Goal: Check status: Check status

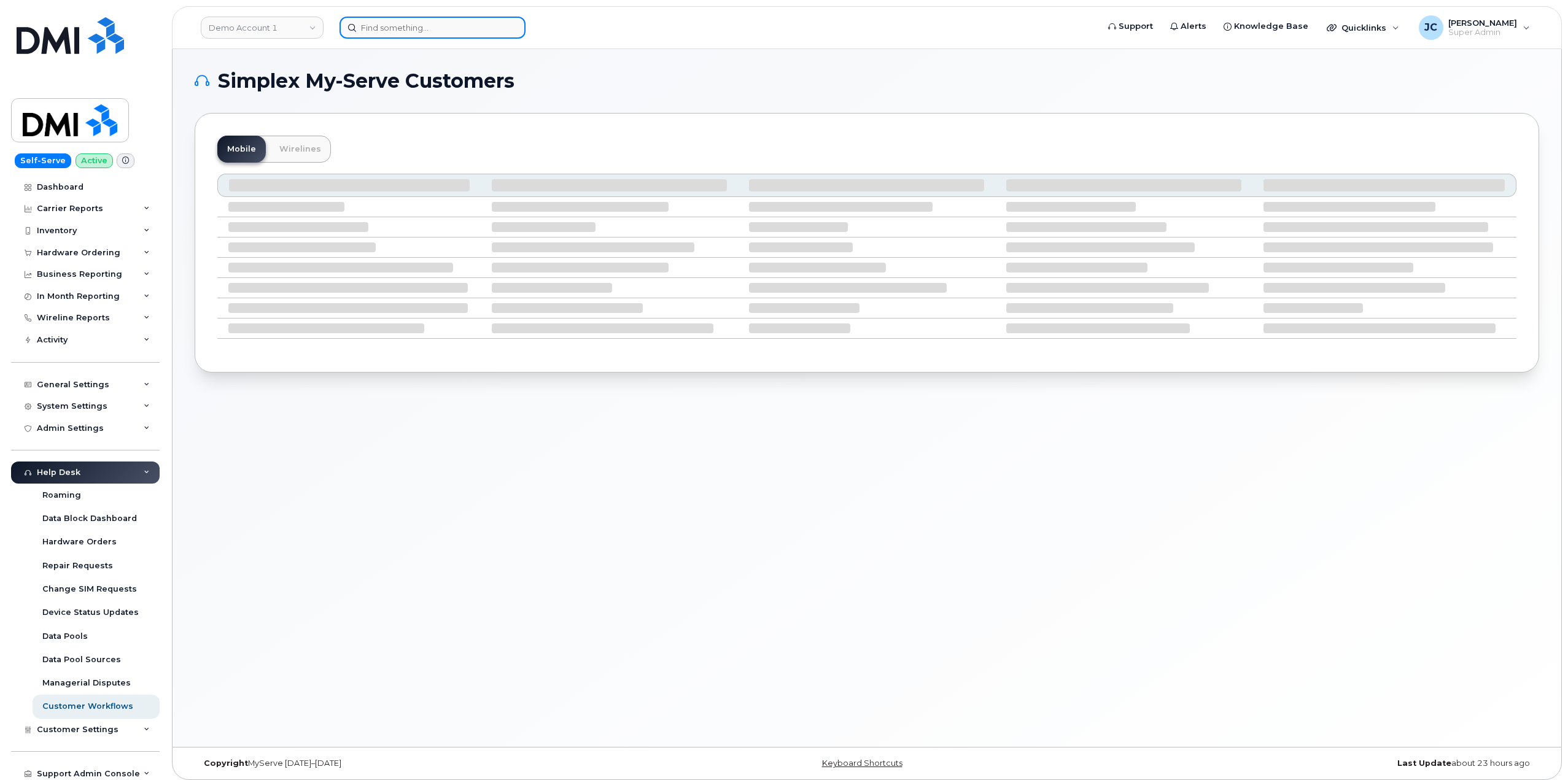
click at [441, 30] on input at bounding box center [432, 27] width 186 height 22
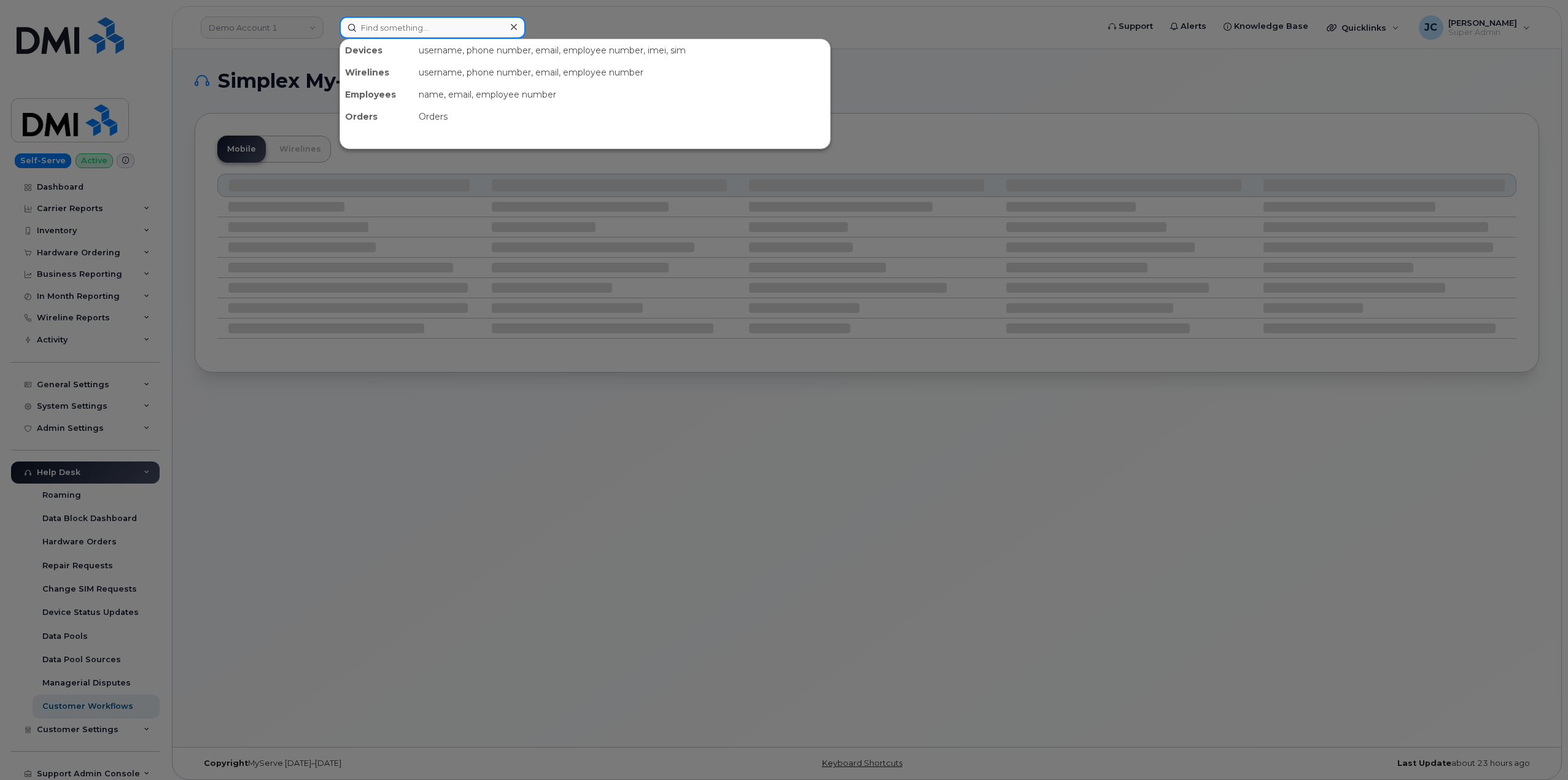
paste input "916.548.6565"
click at [441, 18] on input "916.548.6565" at bounding box center [432, 27] width 186 height 22
drag, startPoint x: 434, startPoint y: 28, endPoint x: 293, endPoint y: 27, distance: 141.0
click at [329, 27] on div "916.548.6565 Devices Jalal Akkari 916-548-6565 active -" at bounding box center [714, 27] width 770 height 22
type input "916.548.6565"
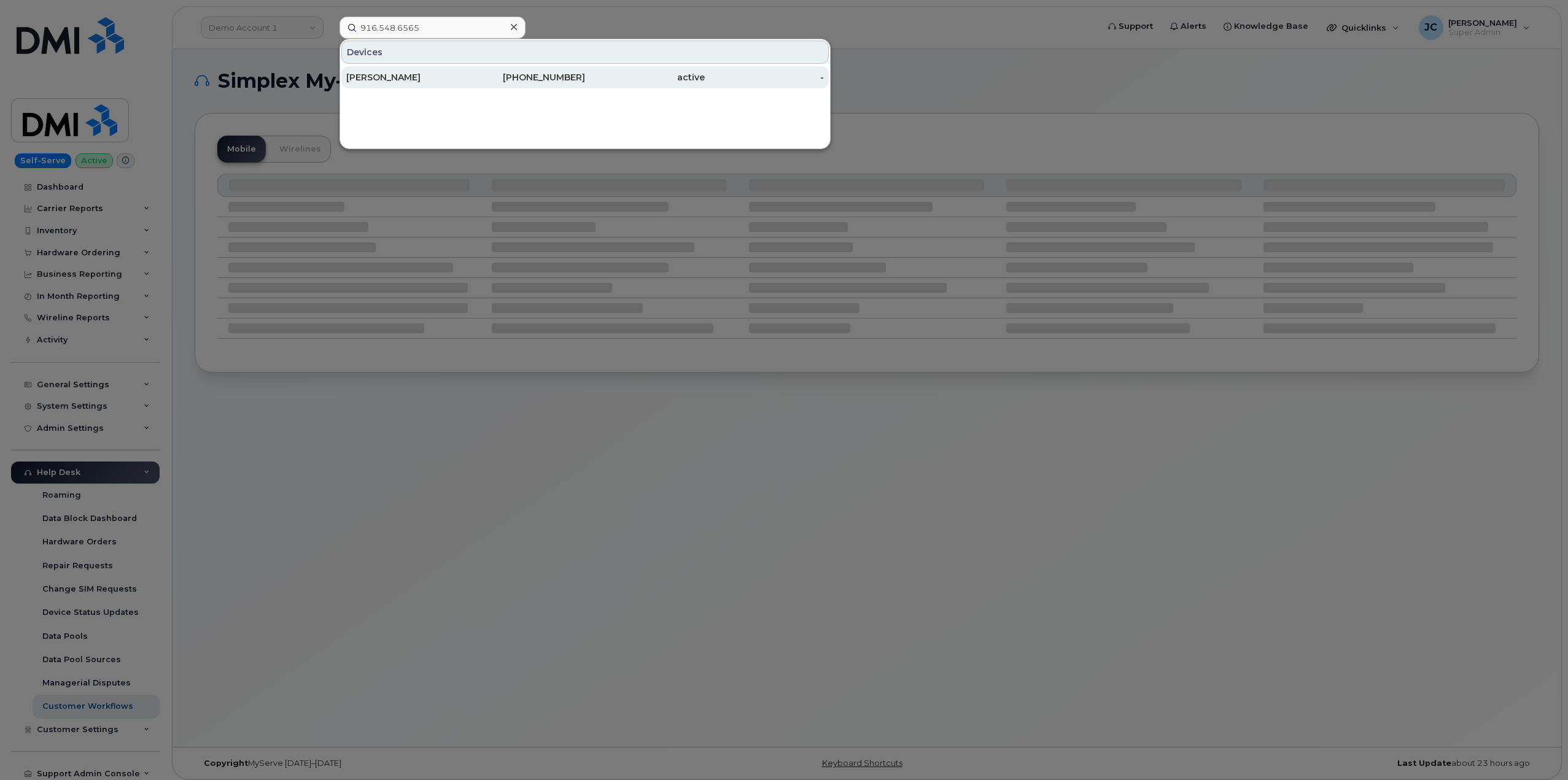
click at [390, 79] on div "Jalal Akkari" at bounding box center [406, 77] width 120 height 12
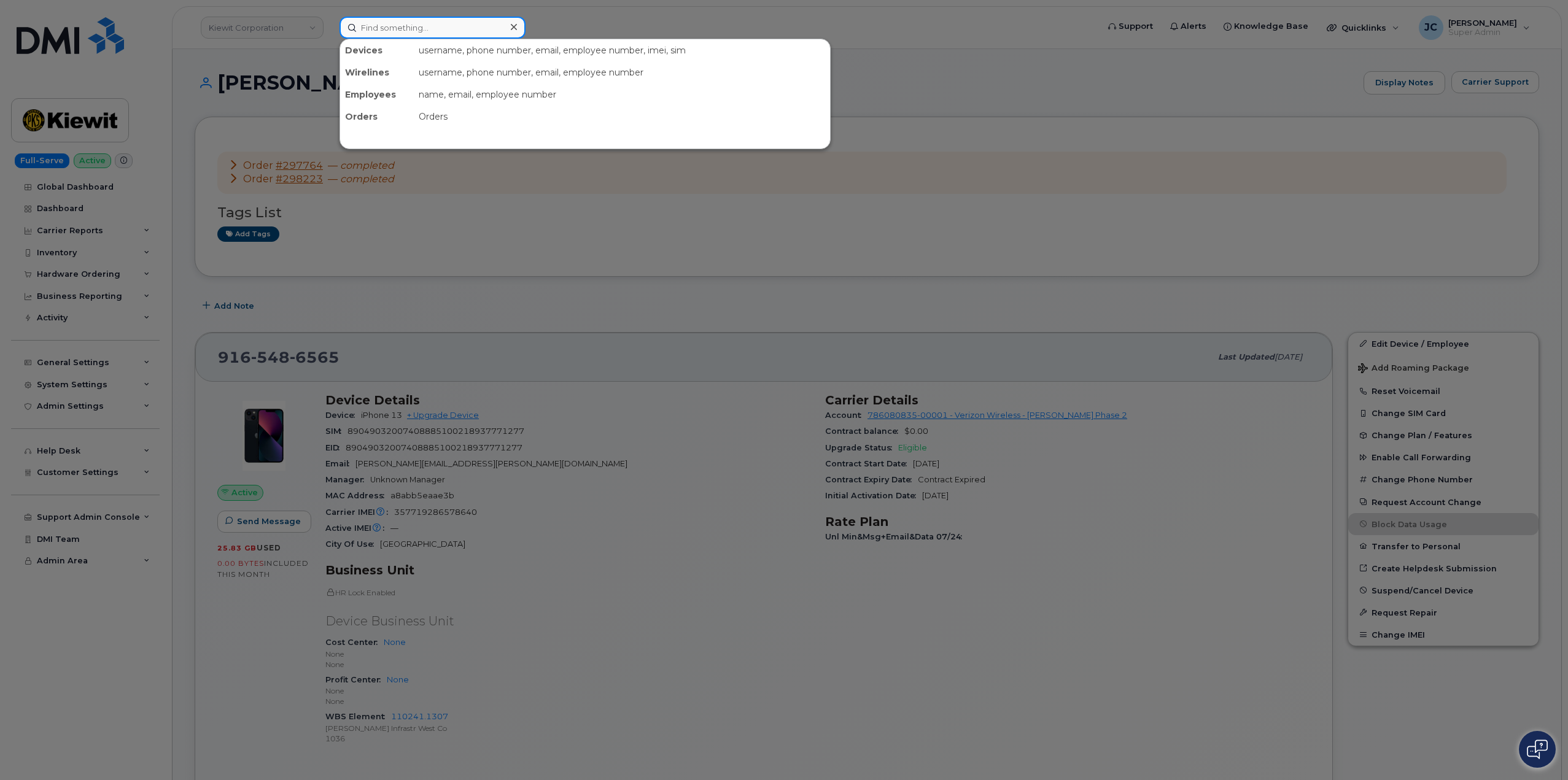
click at [364, 26] on input at bounding box center [432, 27] width 186 height 22
paste input "298223"
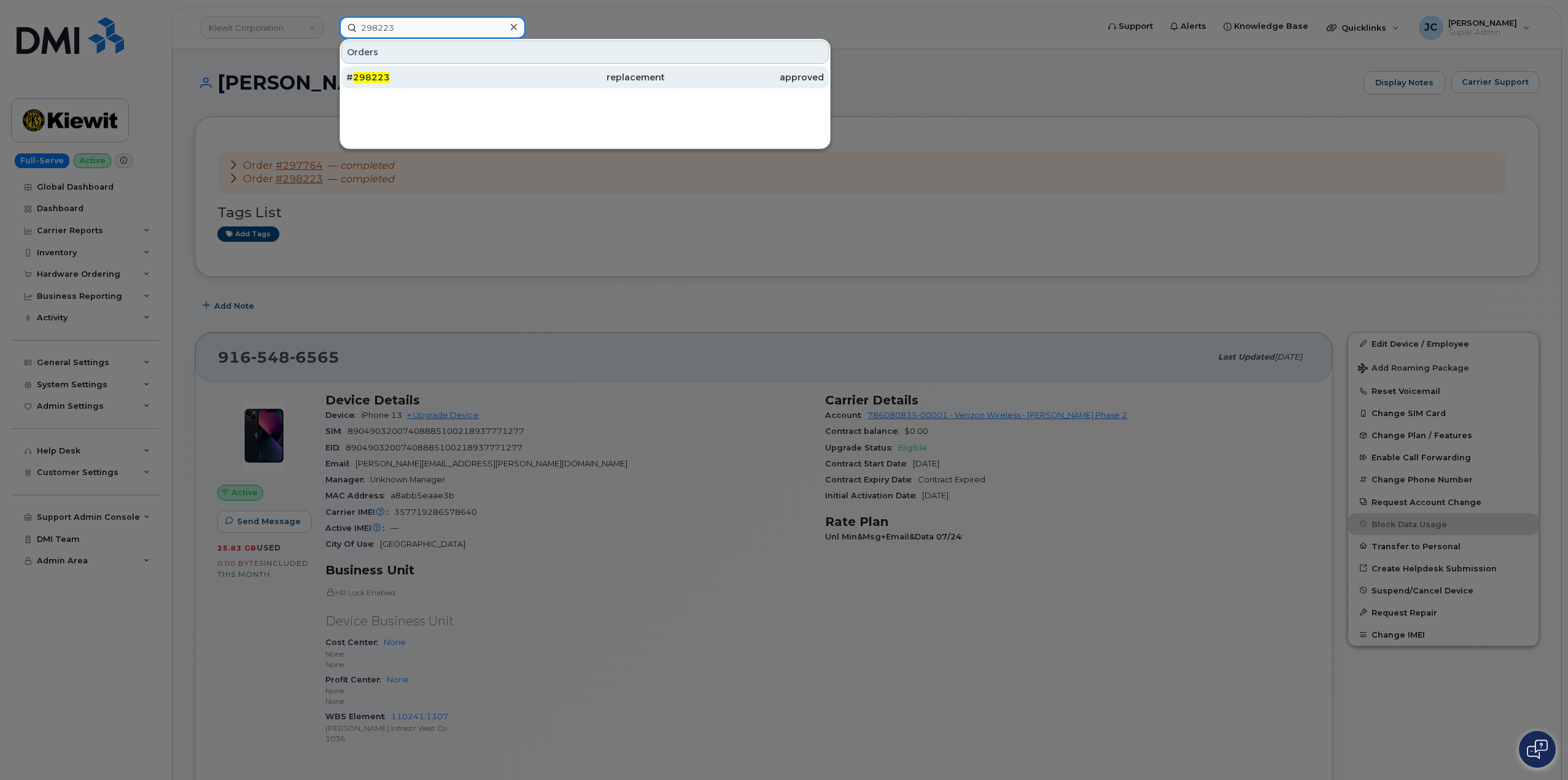
type input "298223"
click at [367, 80] on span "298223" at bounding box center [371, 78] width 37 height 11
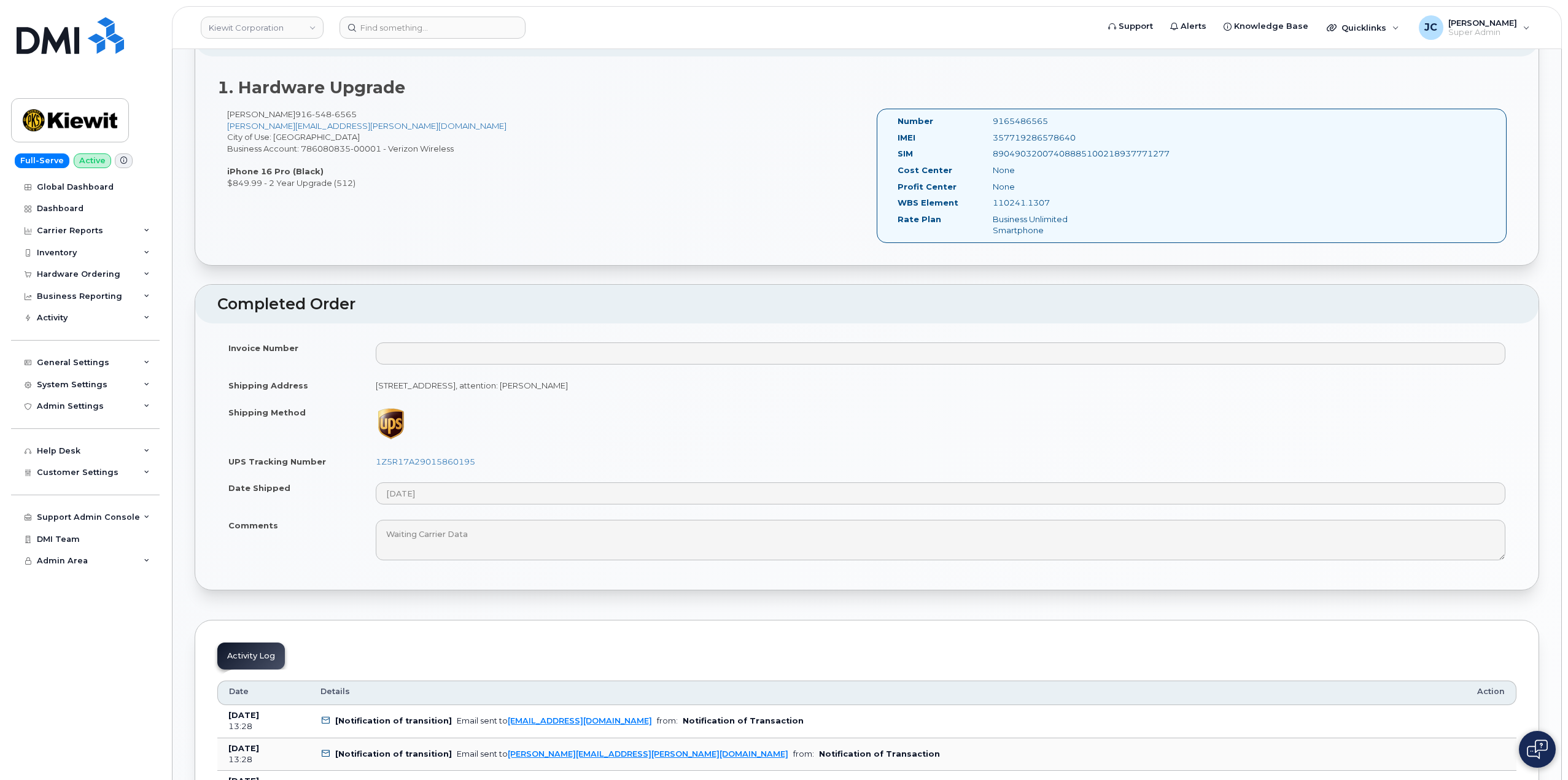
scroll to position [368, 0]
click at [436, 459] on link "1Z5R17A29015860195" at bounding box center [425, 459] width 100 height 10
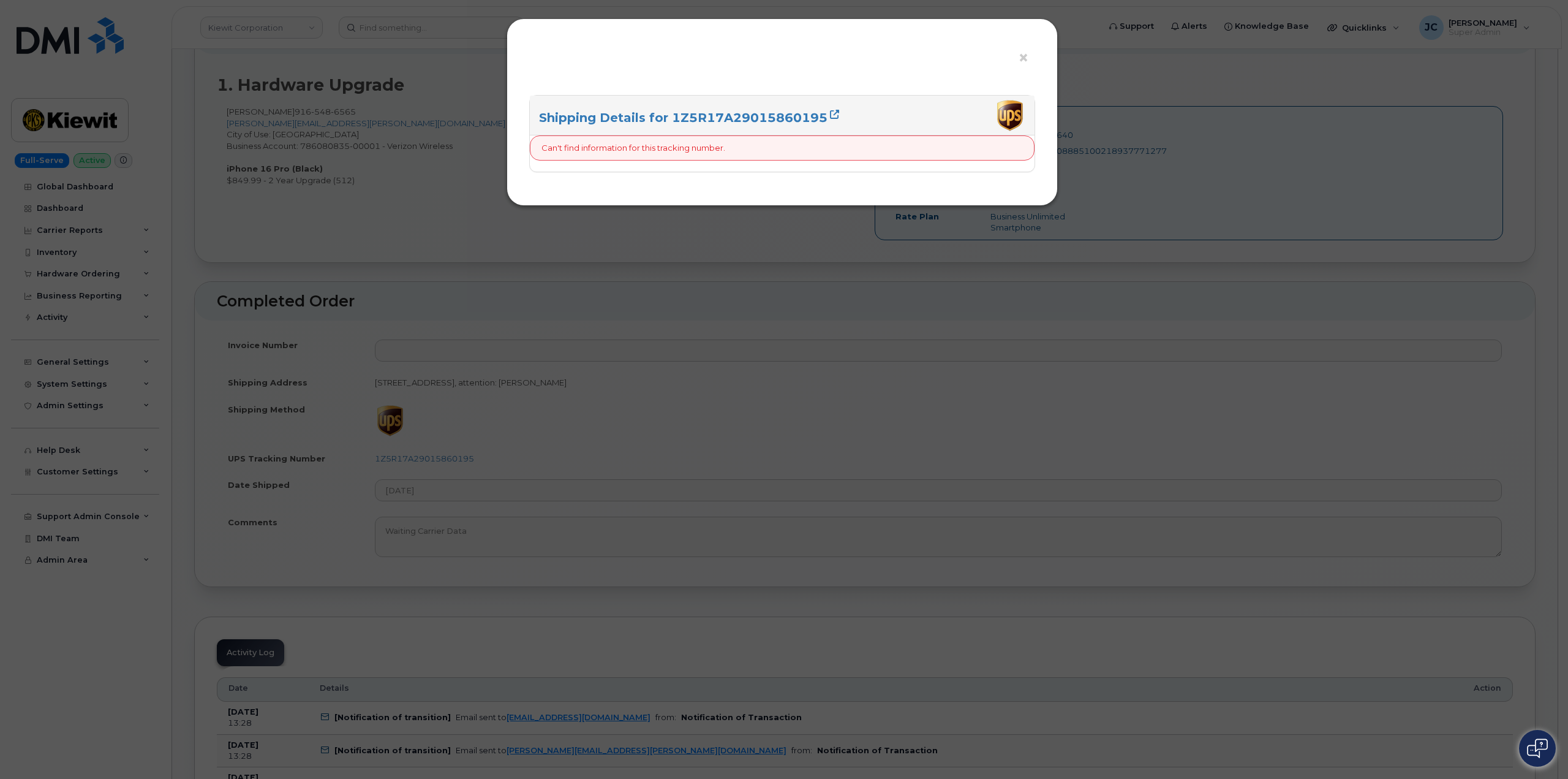
drag, startPoint x: 566, startPoint y: 407, endPoint x: 571, endPoint y: 400, distance: 8.6
click at [569, 403] on div "× Shipping Details for 1Z5R17A29015860195 Can't find information for this track…" at bounding box center [784, 389] width 1568 height 779
click at [1021, 58] on span "×" at bounding box center [1024, 58] width 11 height 23
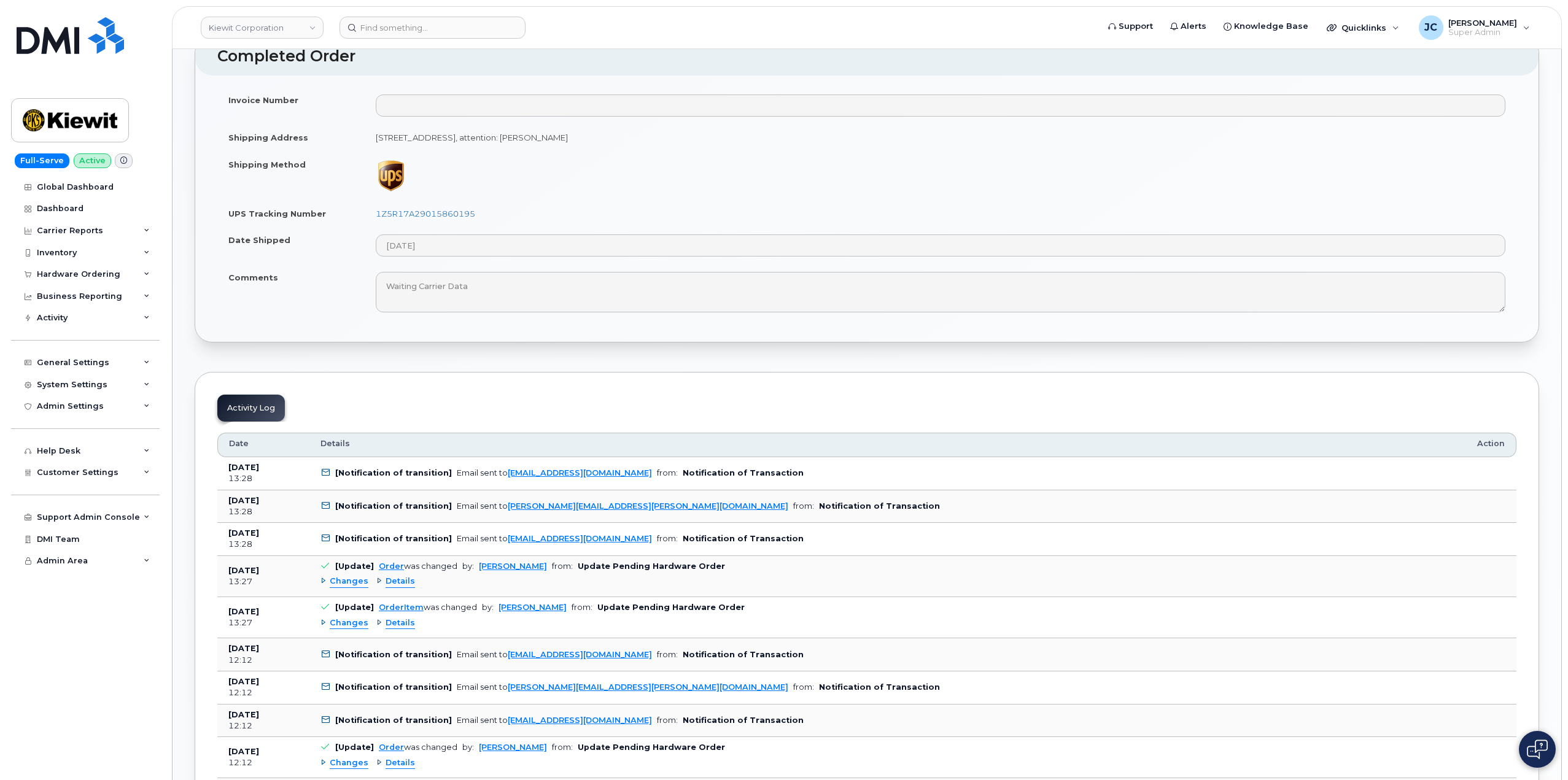
scroll to position [675, 0]
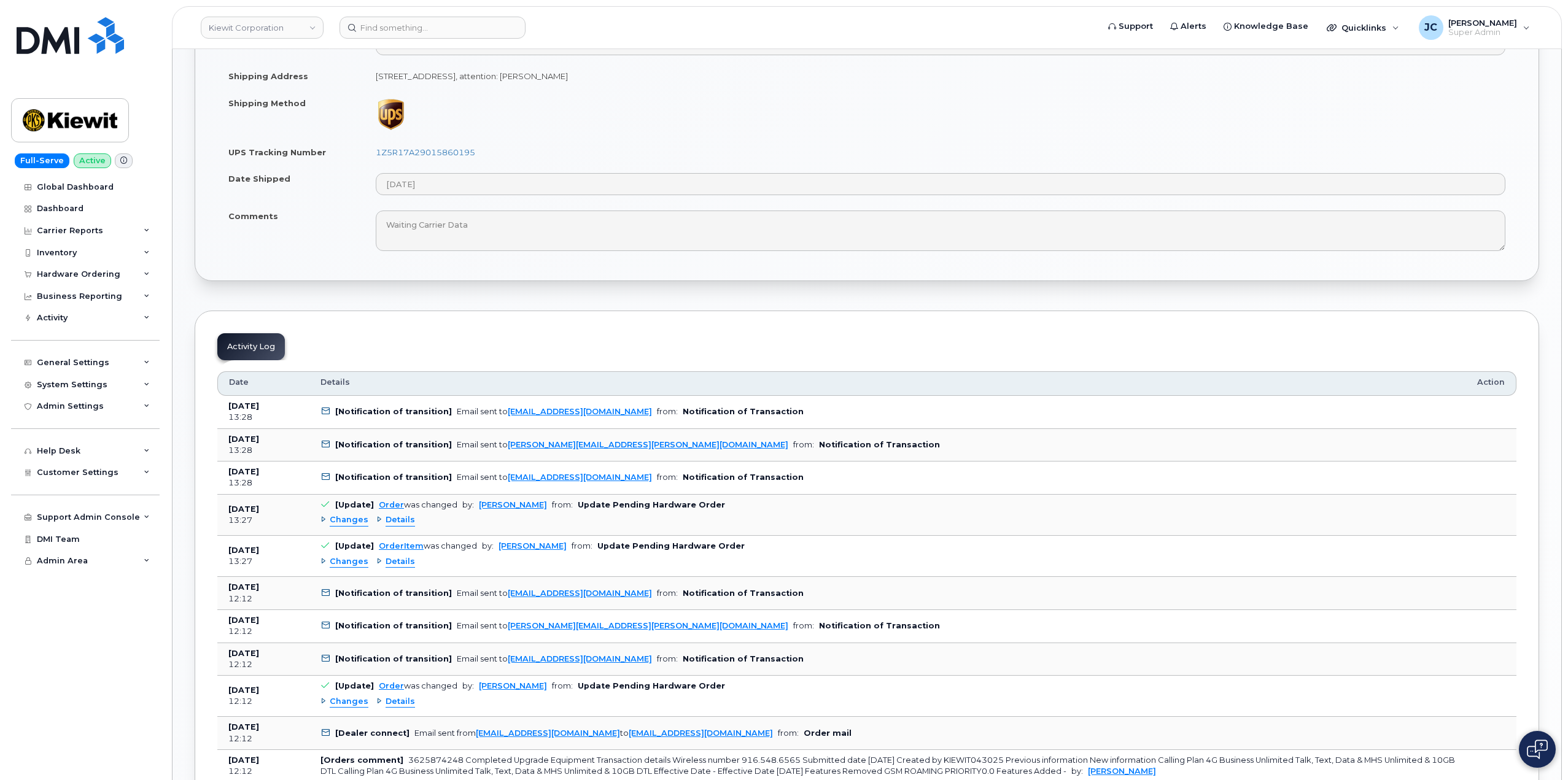
click at [323, 408] on icon at bounding box center [325, 411] width 8 height 8
click at [325, 405] on td "[Notification of transition] Email sent to rmiller@dminc.com from: Notification…" at bounding box center [887, 412] width 1156 height 33
click at [324, 405] on td "[Notification of transition] Email sent to rmiller@dminc.com from: Notification…" at bounding box center [887, 412] width 1156 height 33
click at [508, 412] on link "rmiller@dminc.com" at bounding box center [580, 411] width 144 height 9
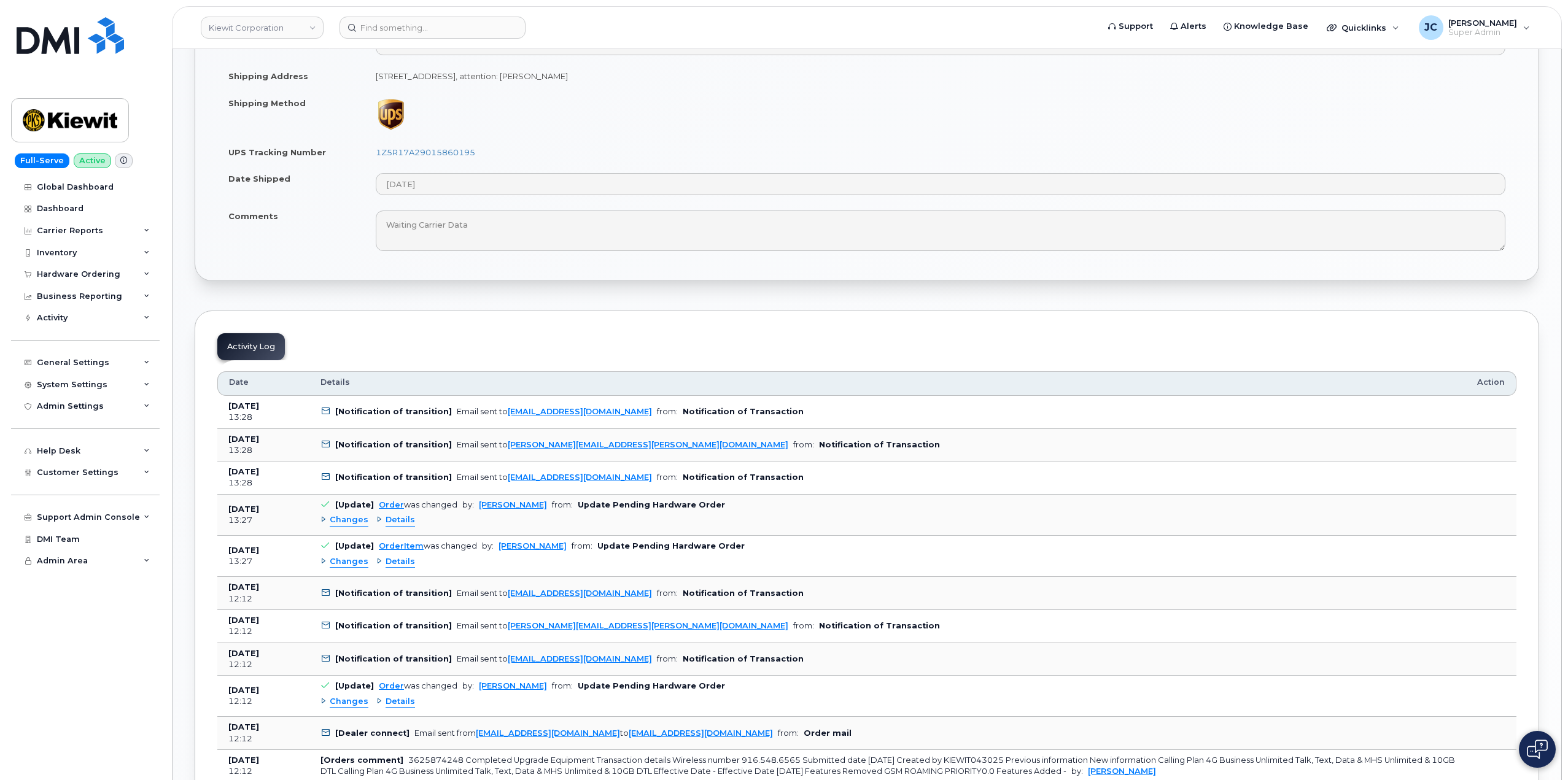
click at [324, 522] on div "Changes" at bounding box center [344, 520] width 48 height 11
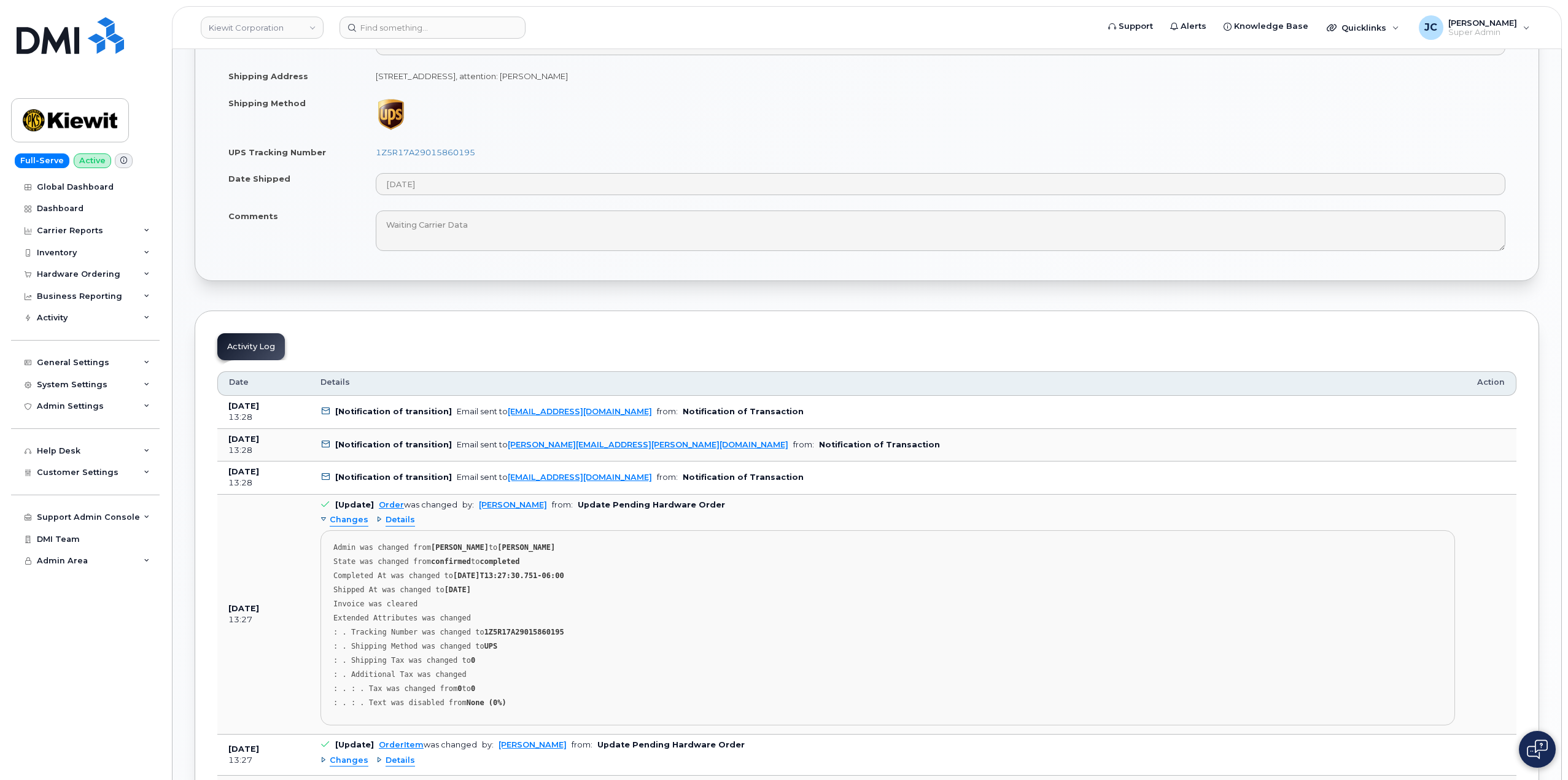
click at [382, 523] on div "Details" at bounding box center [396, 520] width 38 height 11
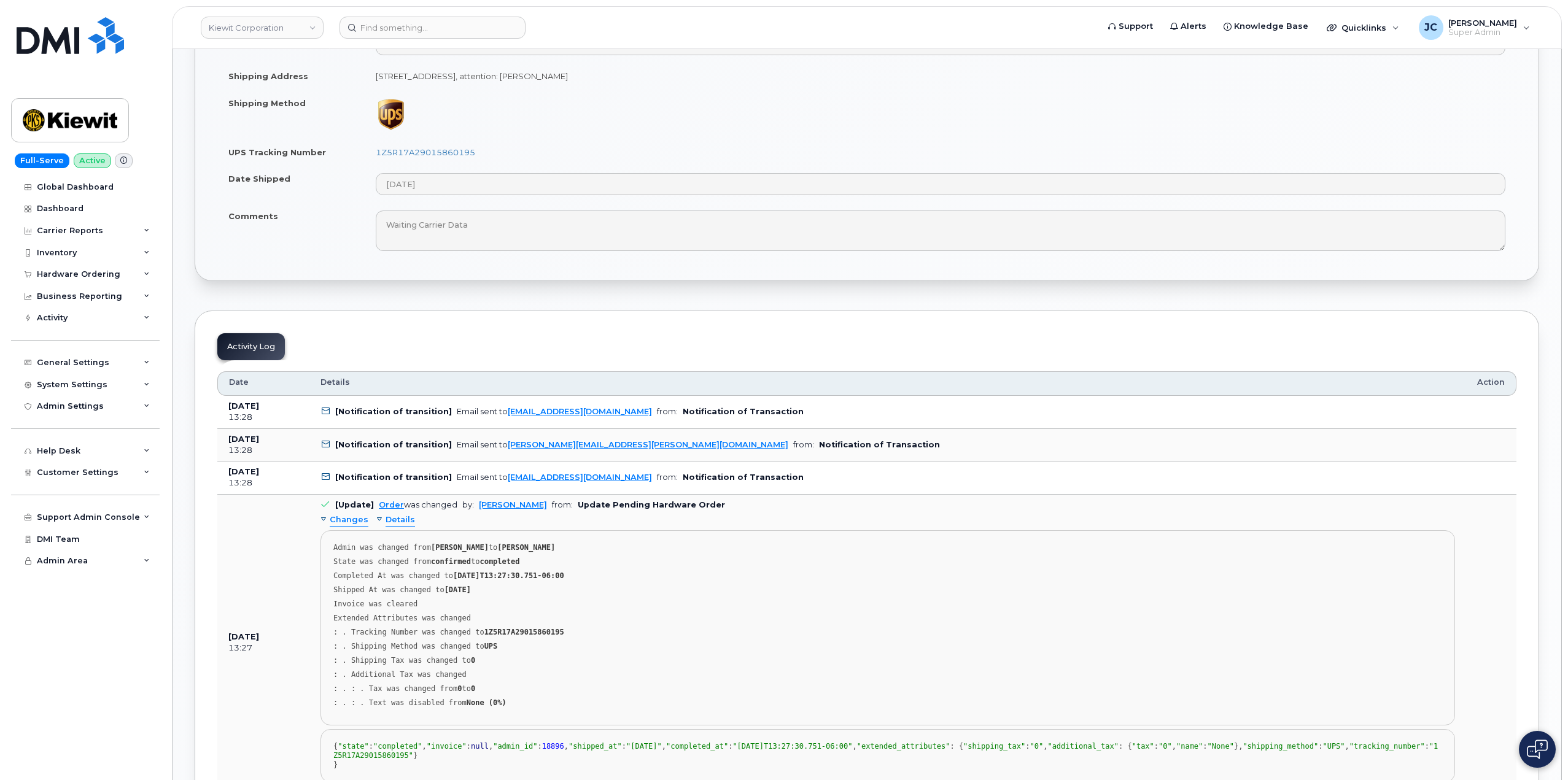
click at [401, 523] on span "Details" at bounding box center [400, 520] width 29 height 11
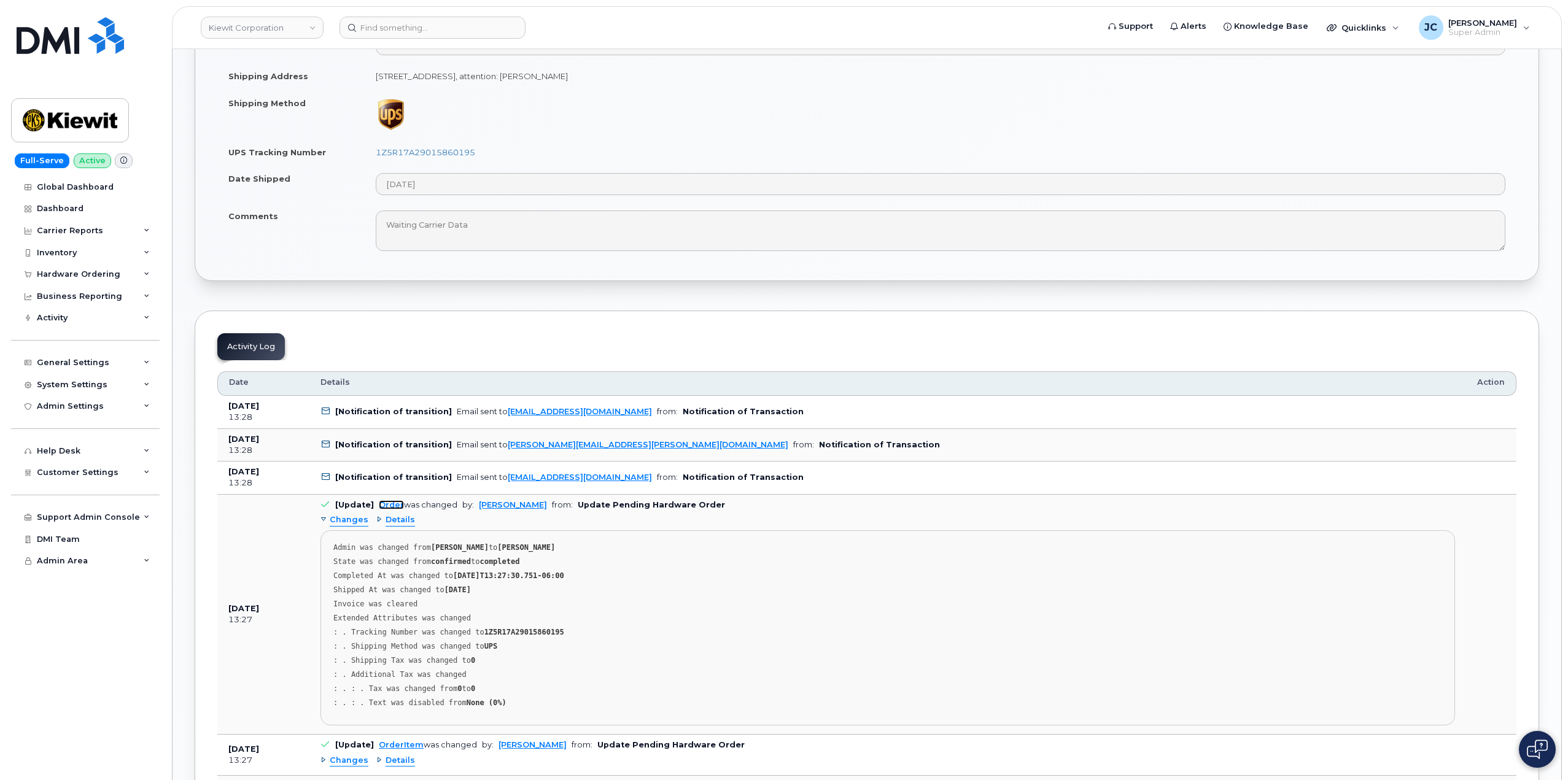
click at [383, 503] on link "Order" at bounding box center [391, 504] width 25 height 9
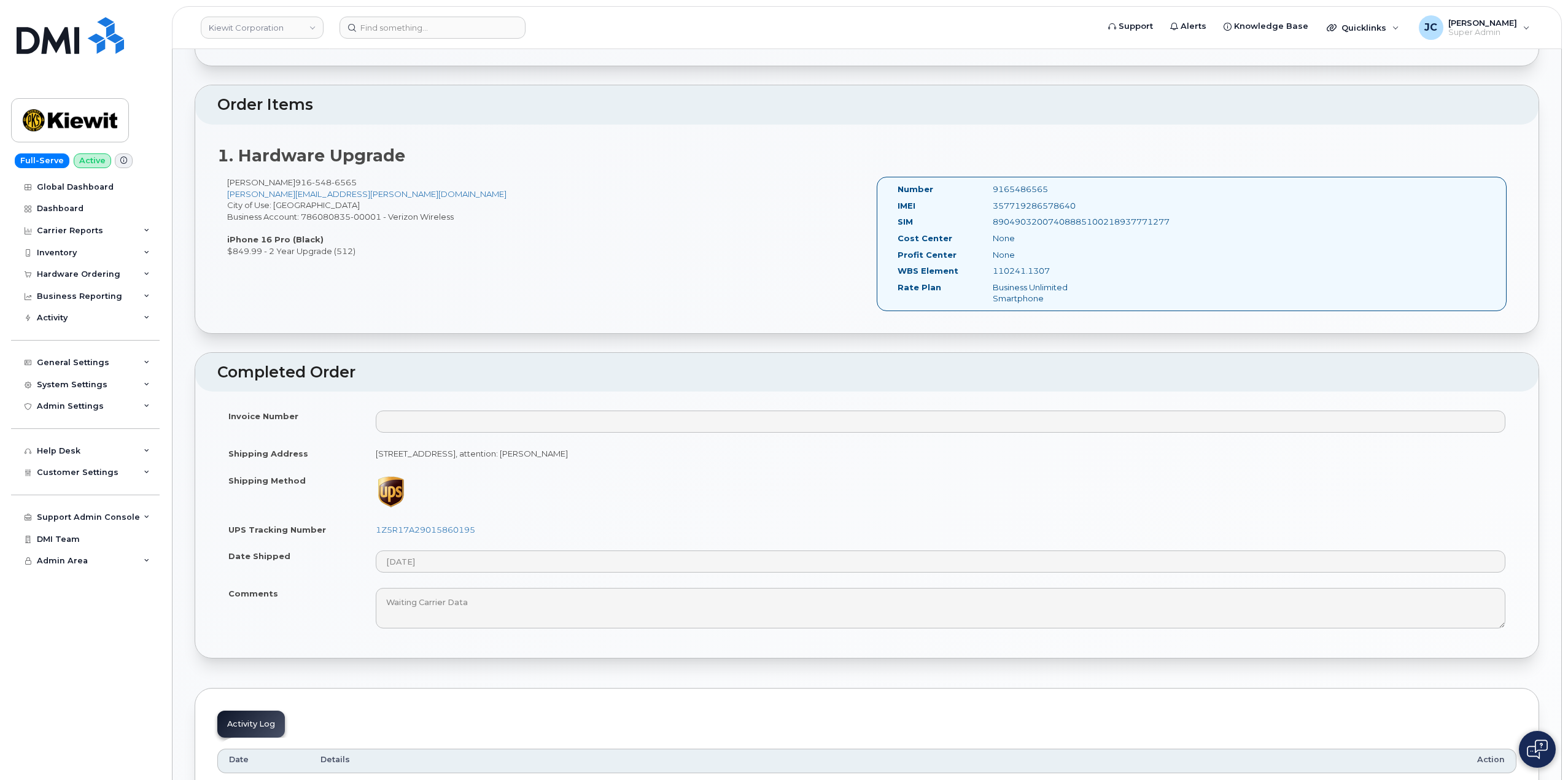
scroll to position [306, 0]
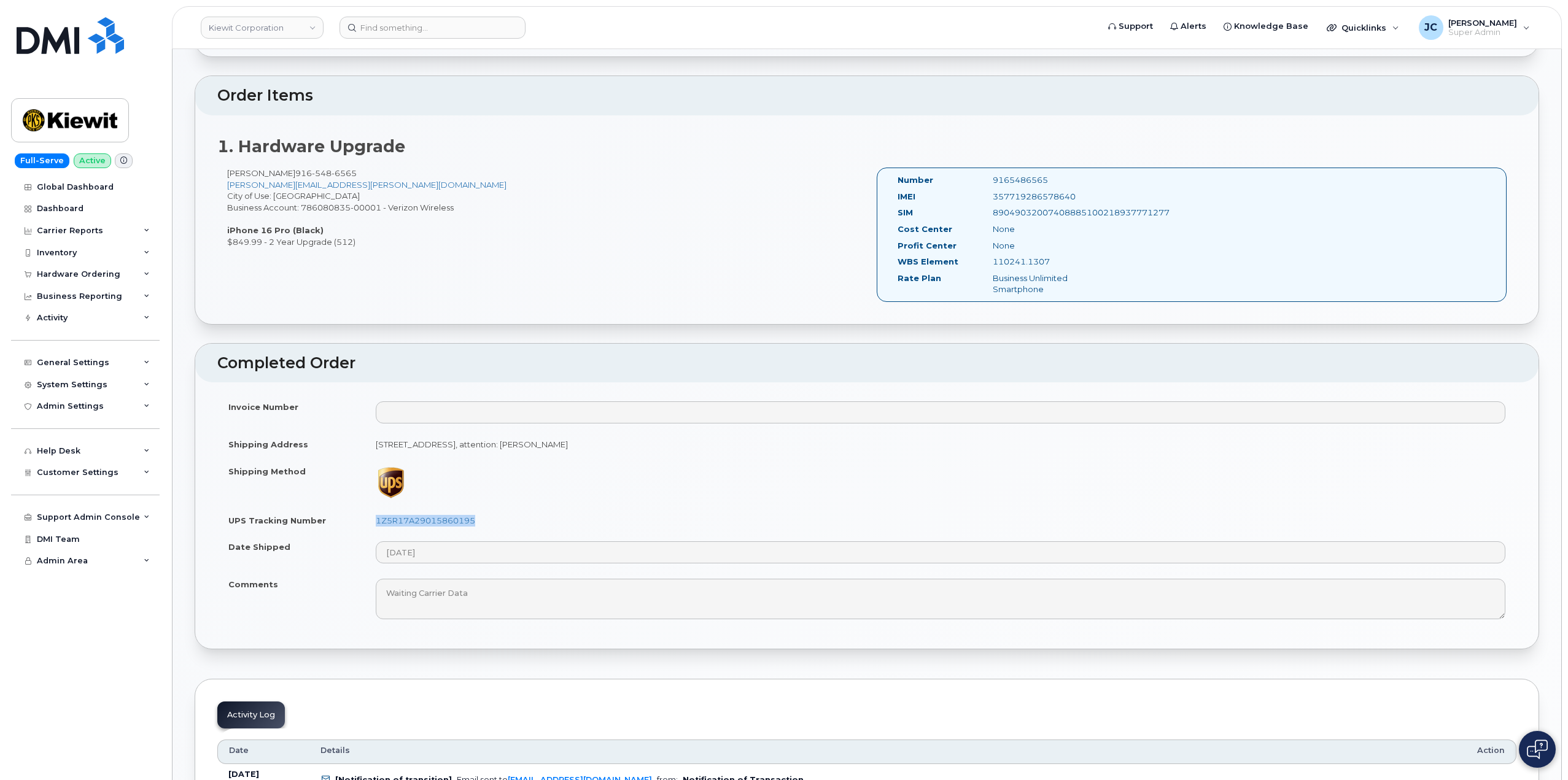
drag, startPoint x: 484, startPoint y: 525, endPoint x: 364, endPoint y: 518, distance: 120.2
click at [364, 518] on td "1Z5R17A29015860195" at bounding box center [940, 520] width 1152 height 27
copy link "1Z5R17A29015860195"
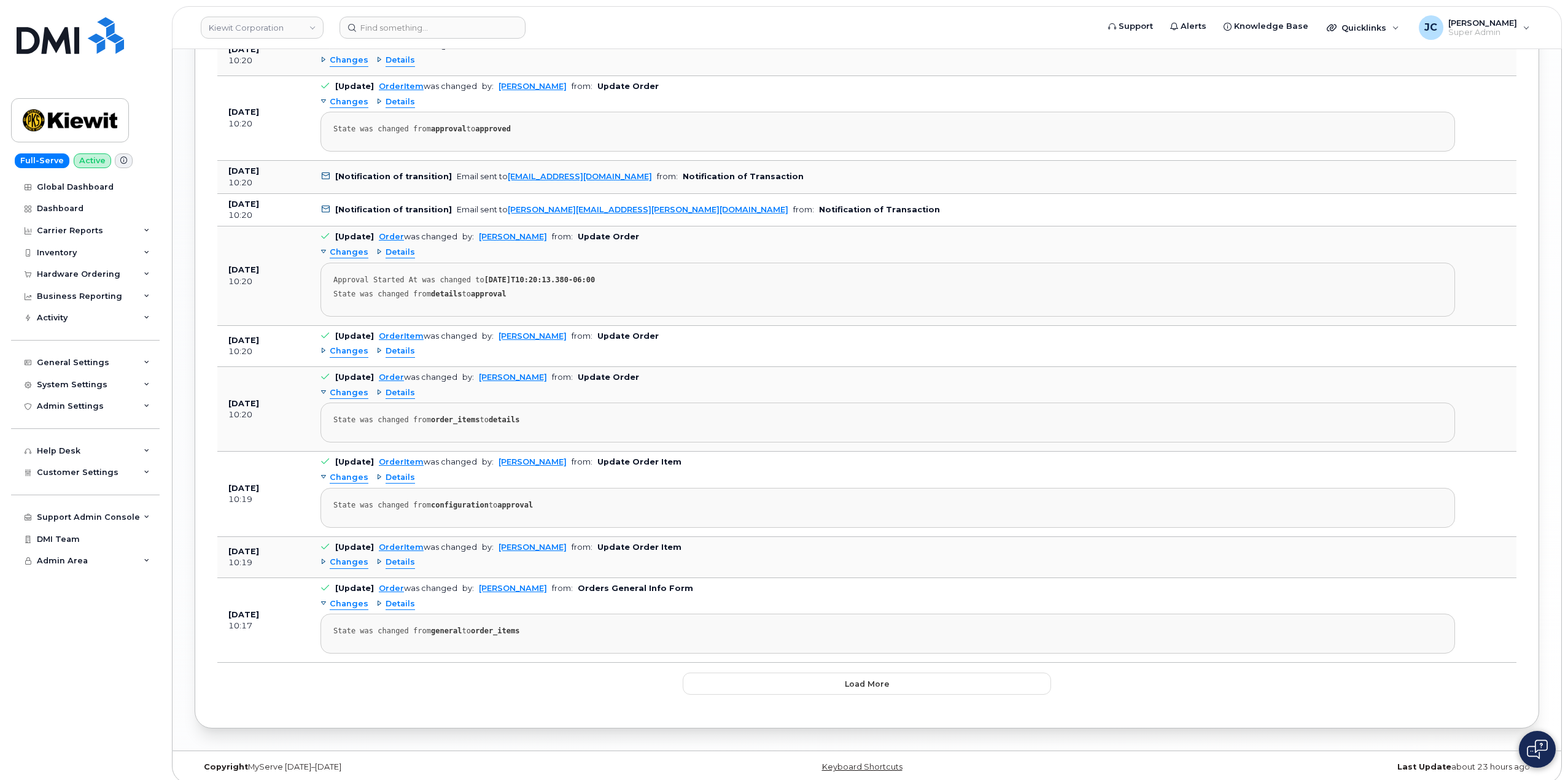
scroll to position [1616, 0]
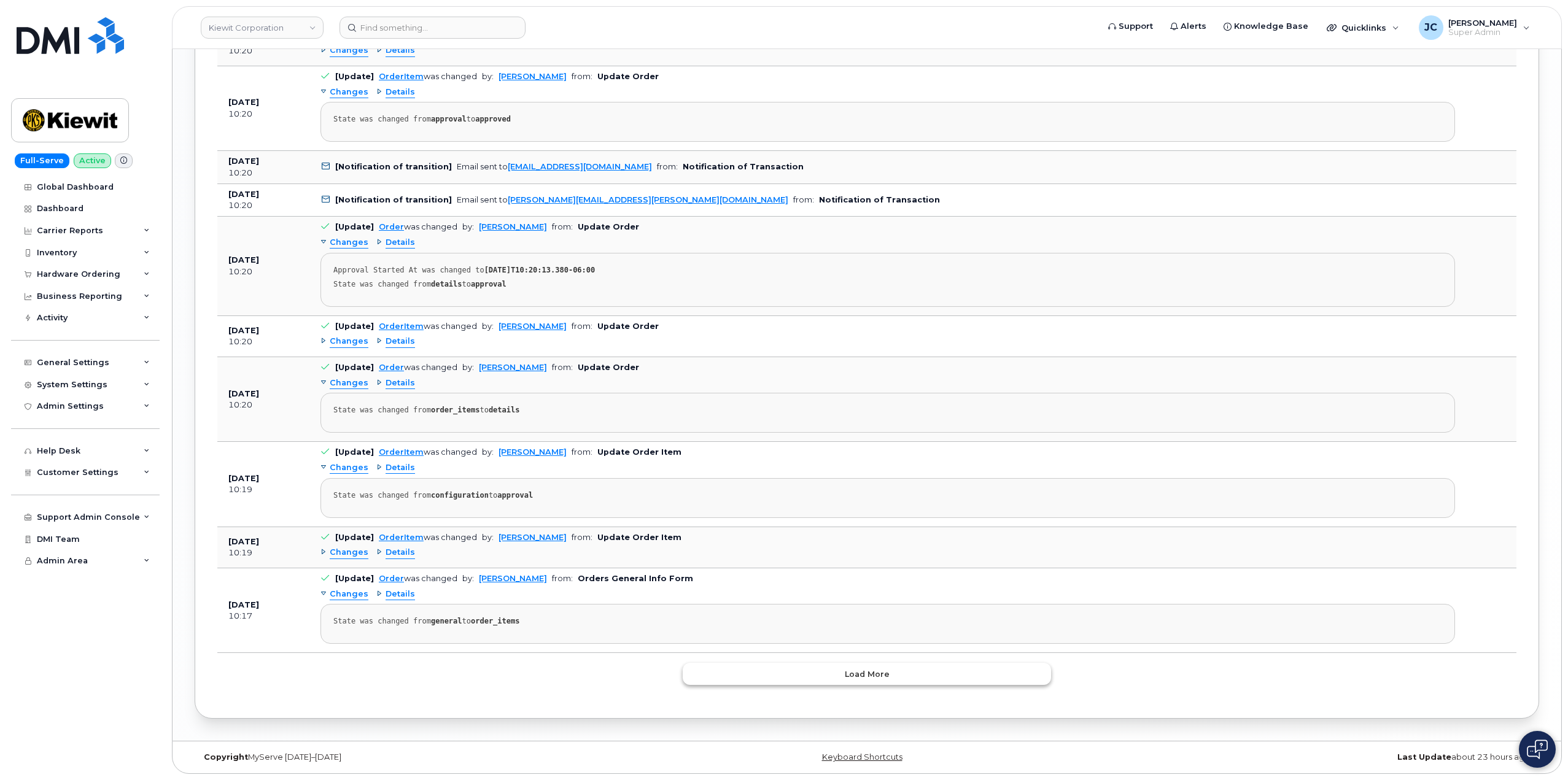
click at [884, 675] on span "Load more" at bounding box center [867, 674] width 45 height 11
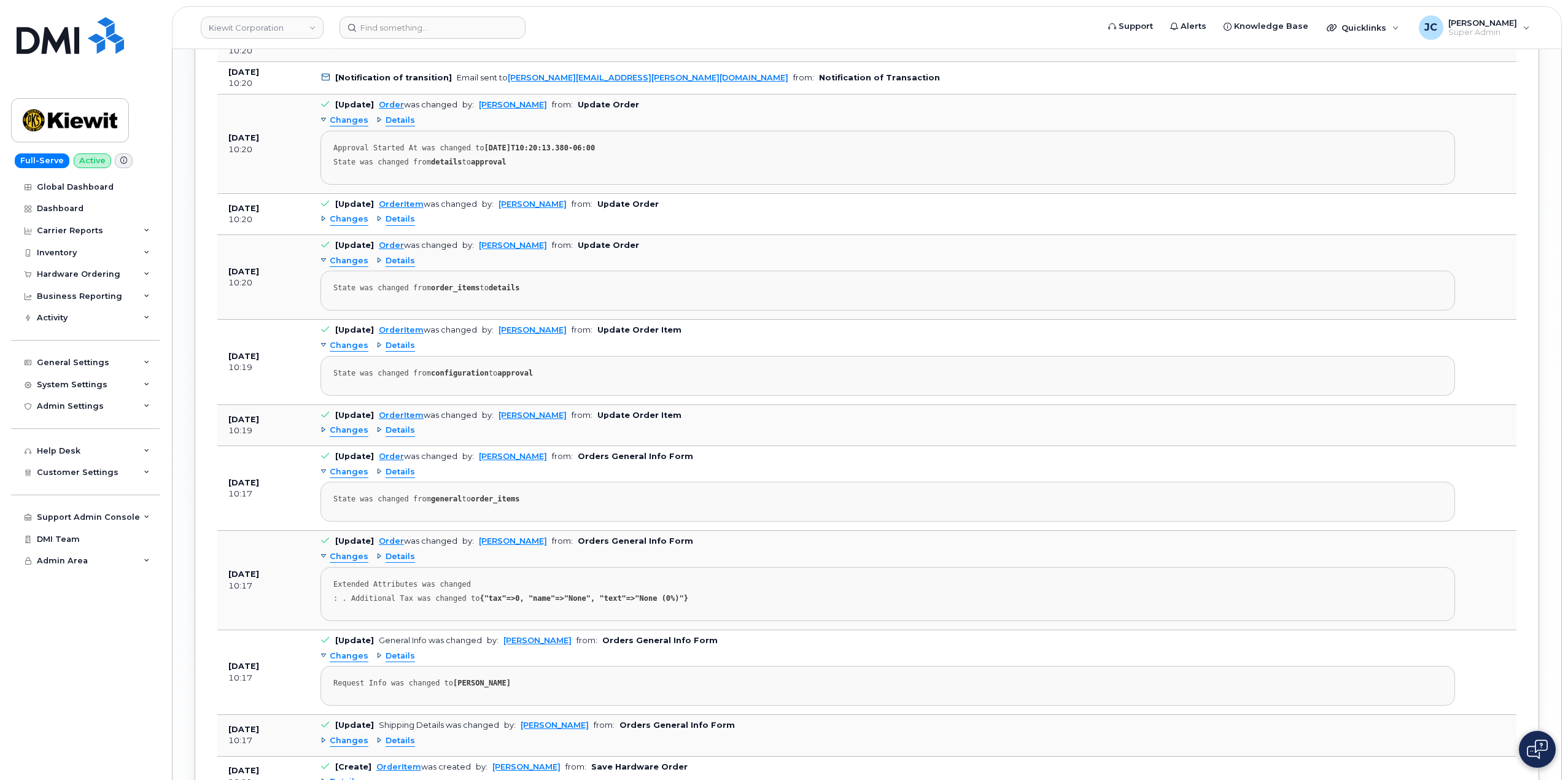
scroll to position [1738, 0]
click at [376, 473] on div "Details" at bounding box center [396, 471] width 38 height 11
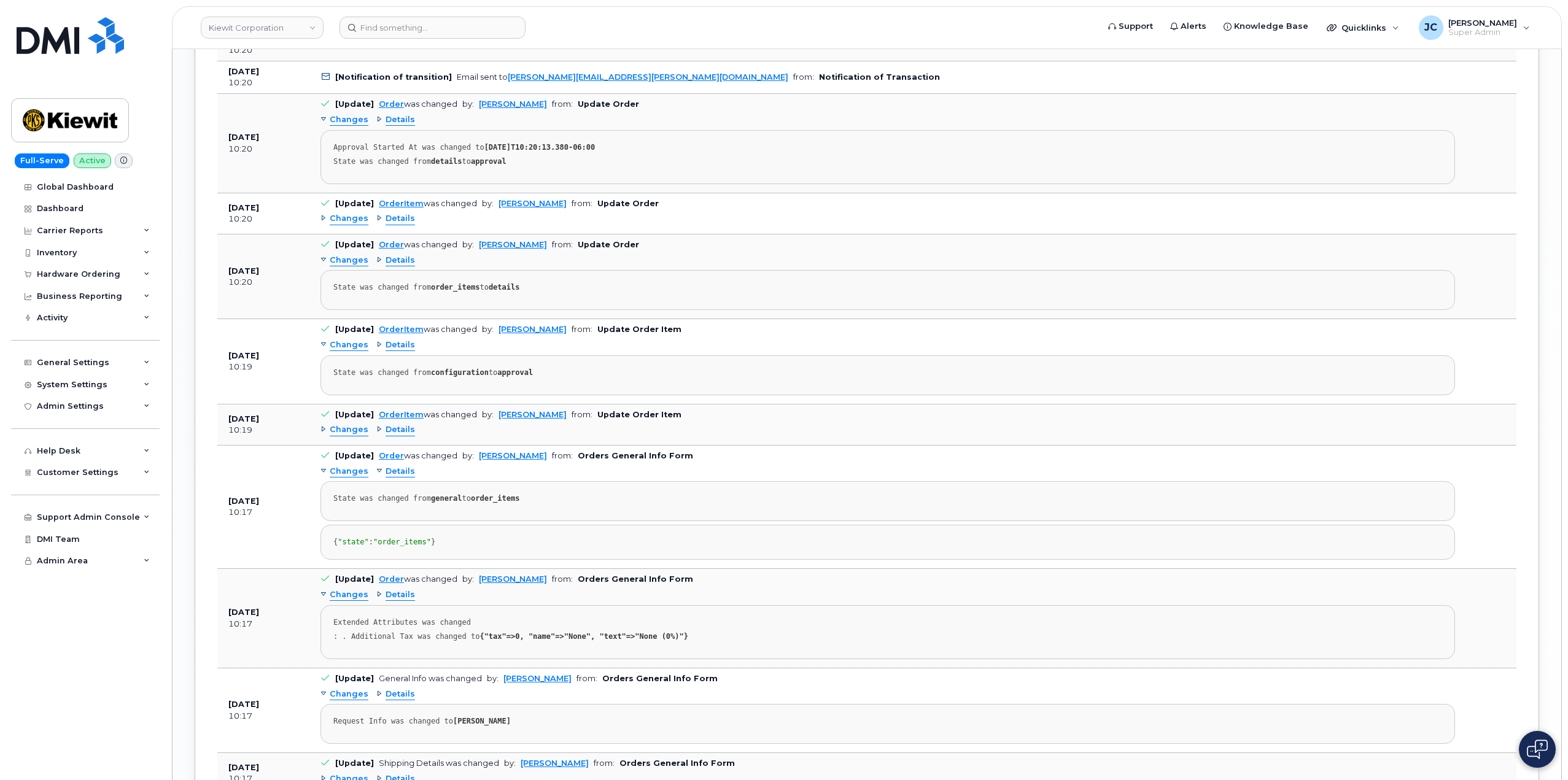
click at [376, 472] on div "Details" at bounding box center [396, 471] width 38 height 11
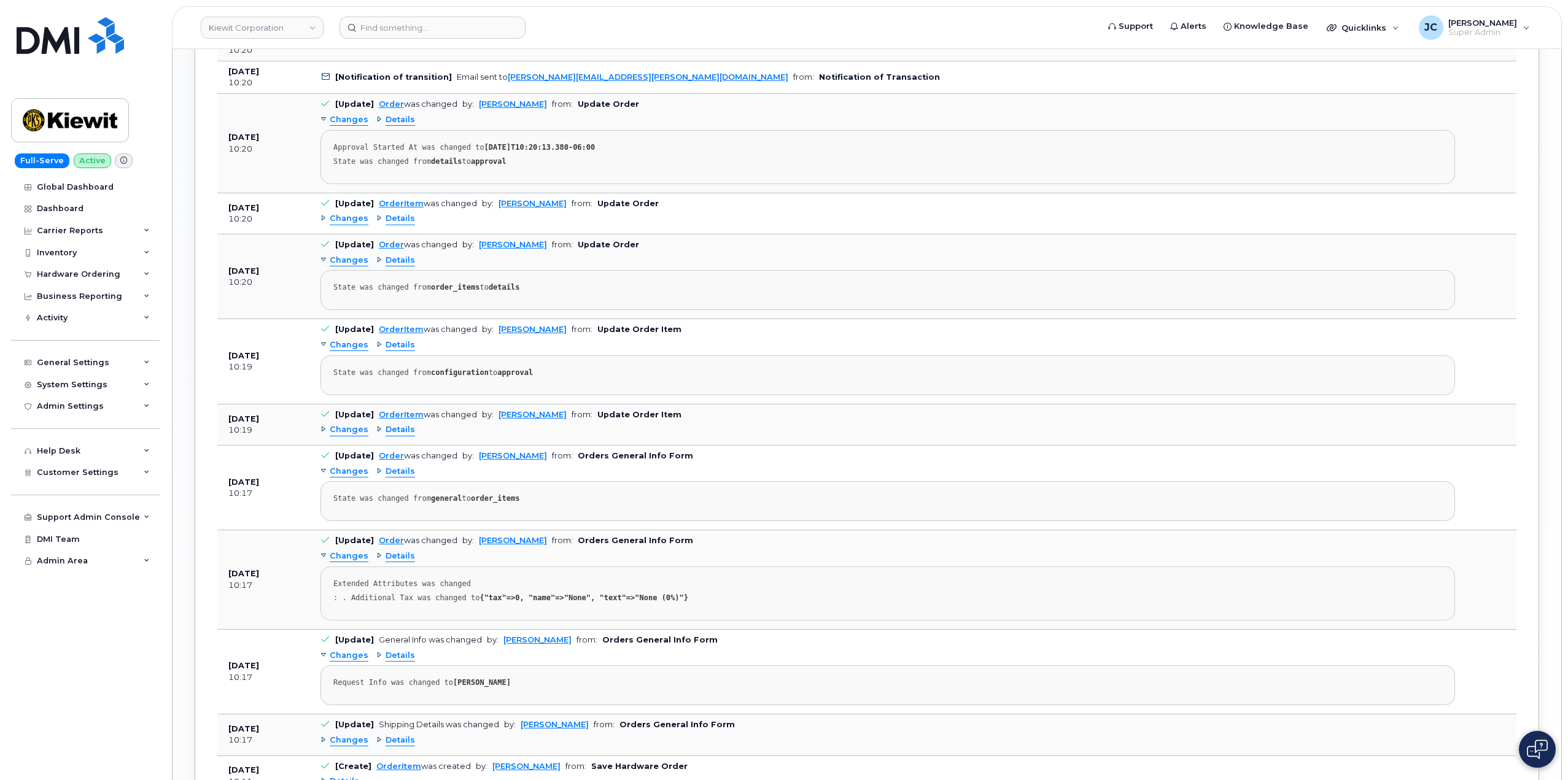
click at [322, 469] on div "Changes" at bounding box center [344, 471] width 48 height 11
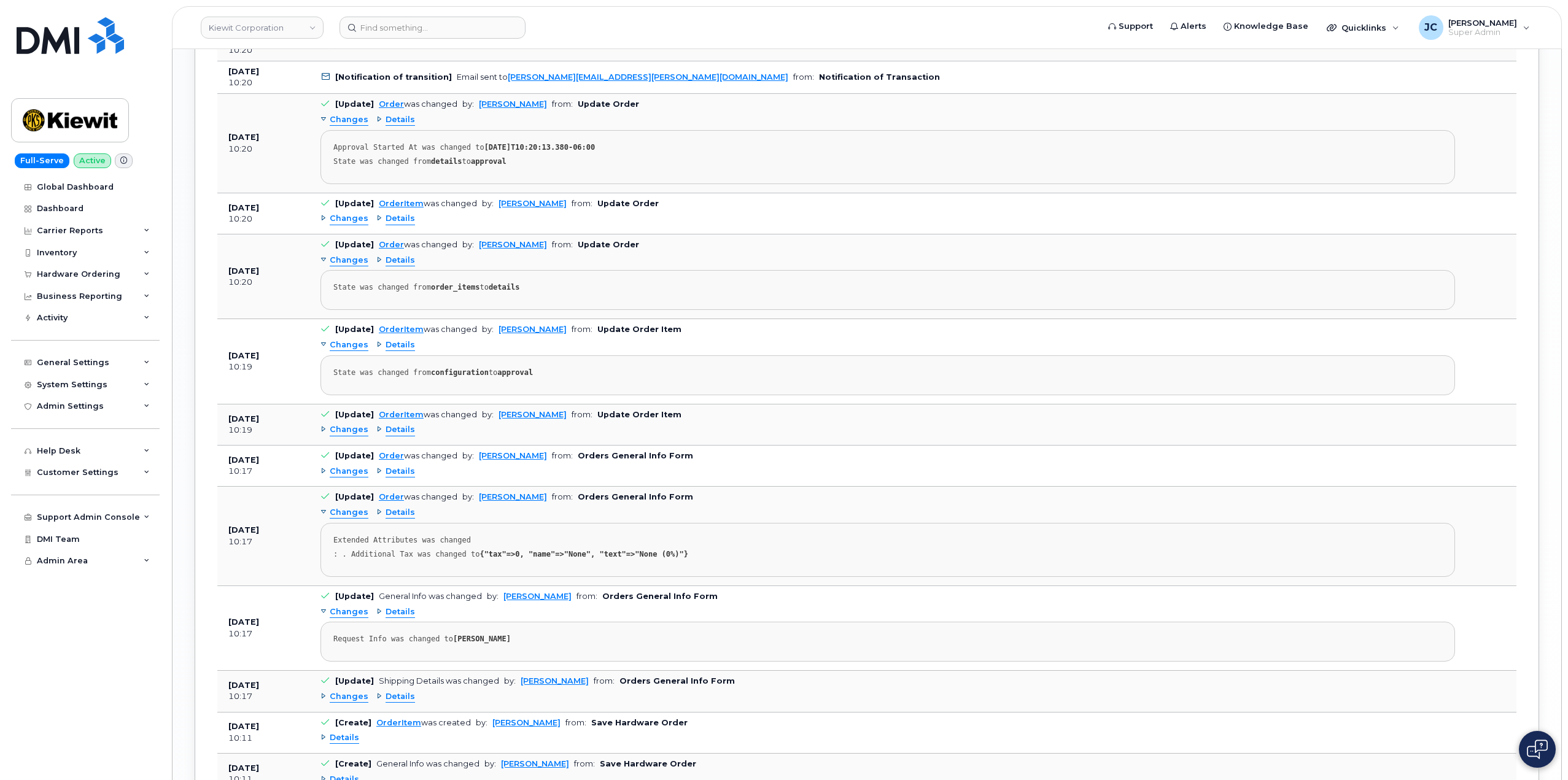
click at [322, 469] on div "Changes" at bounding box center [344, 471] width 48 height 11
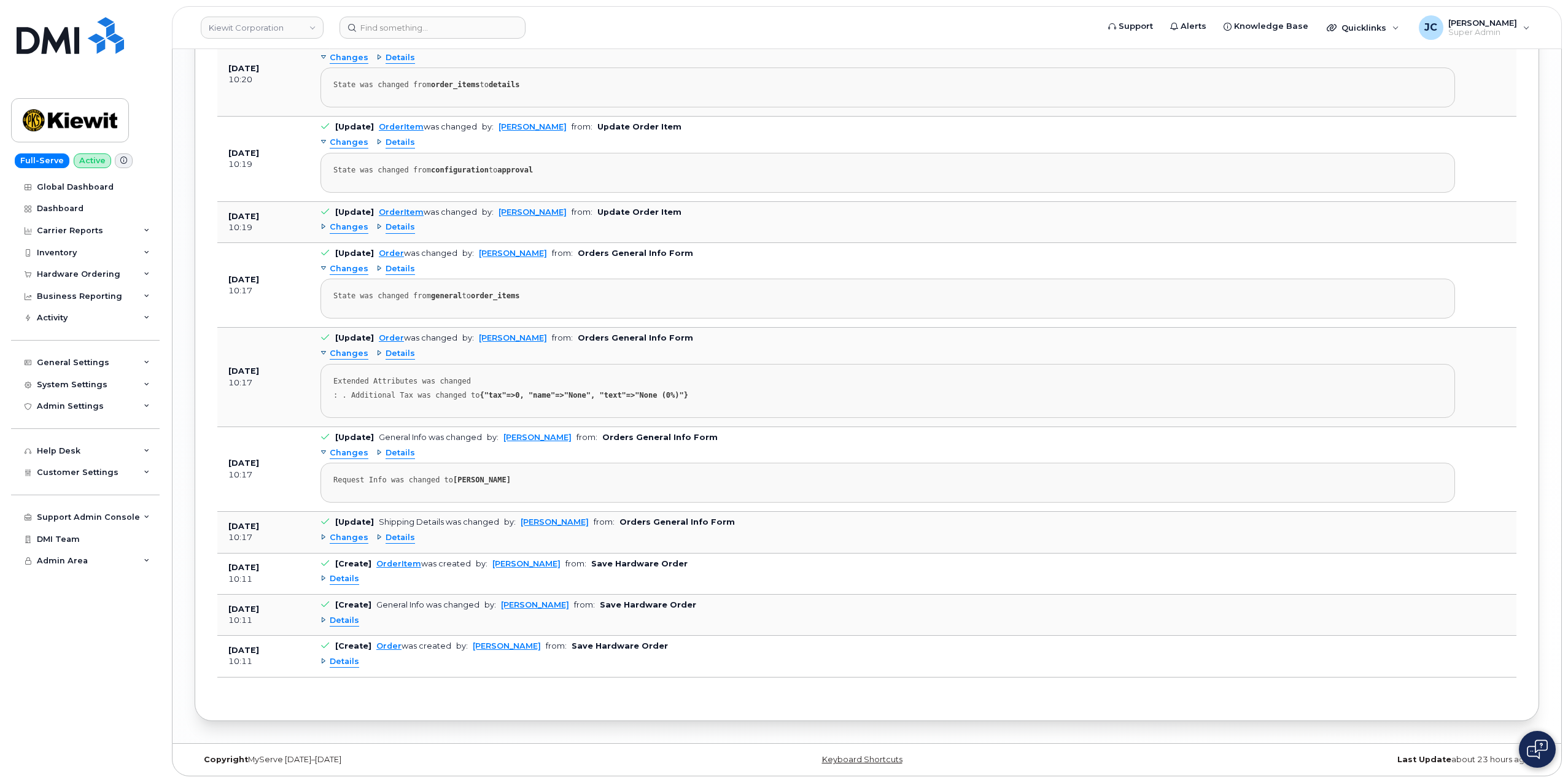
scroll to position [1943, 0]
click at [392, 536] on span "Details" at bounding box center [400, 535] width 29 height 11
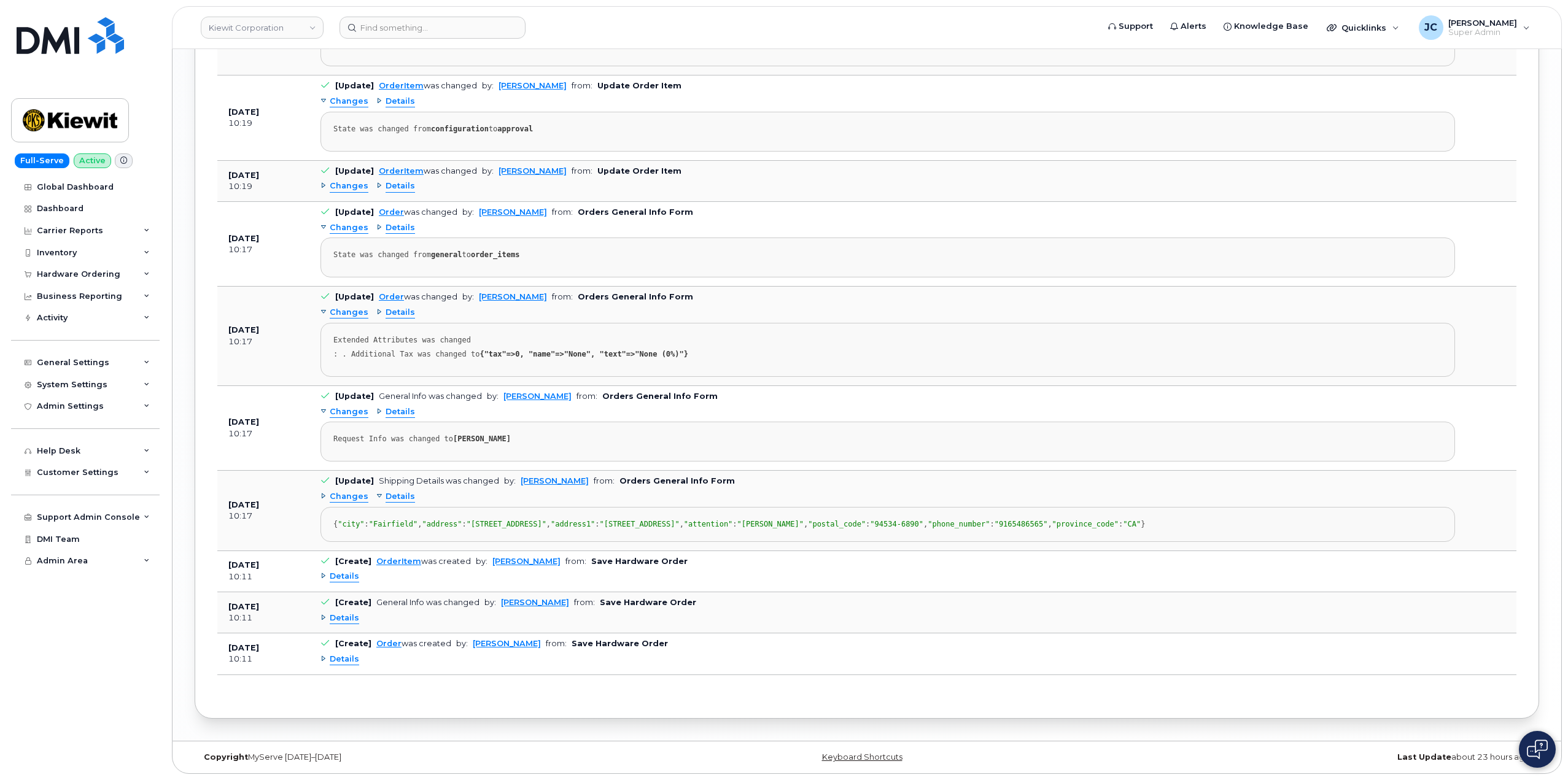
scroll to position [2056, 0]
click at [339, 659] on span "Details" at bounding box center [344, 659] width 29 height 11
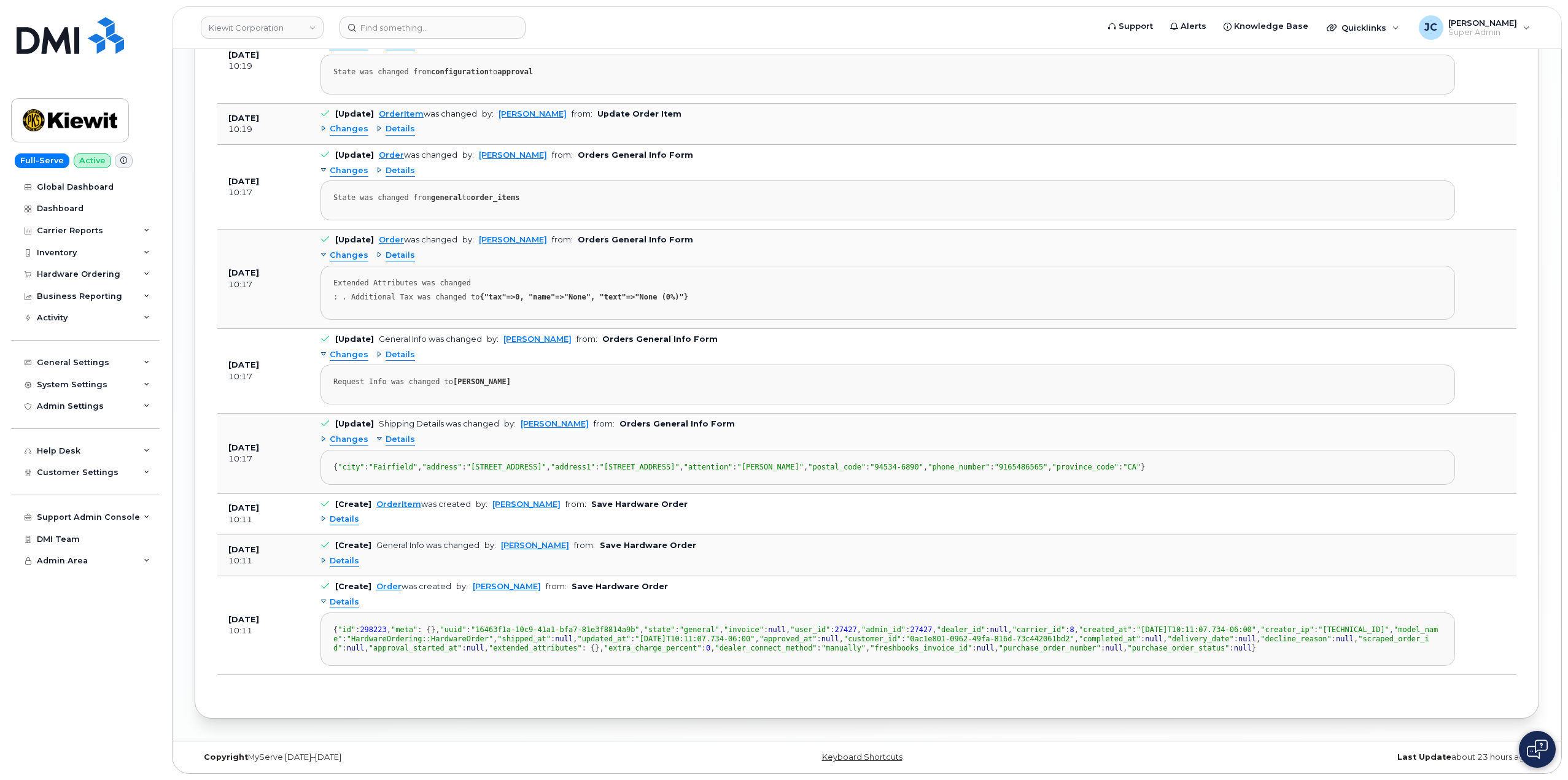
scroll to position [2168, 0]
click at [394, 434] on span "Details" at bounding box center [400, 439] width 29 height 11
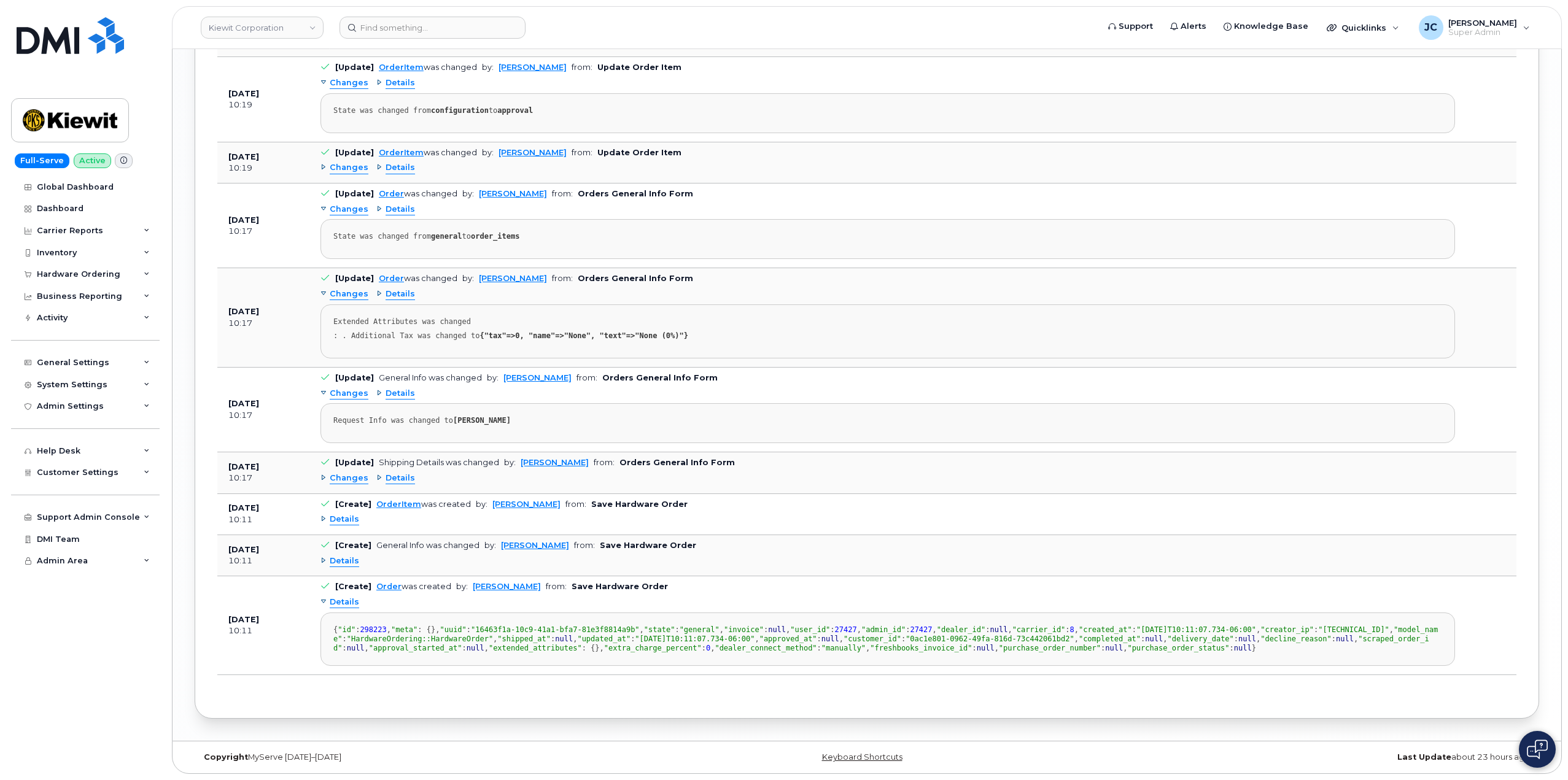
click at [394, 472] on span "Details" at bounding box center [400, 478] width 29 height 11
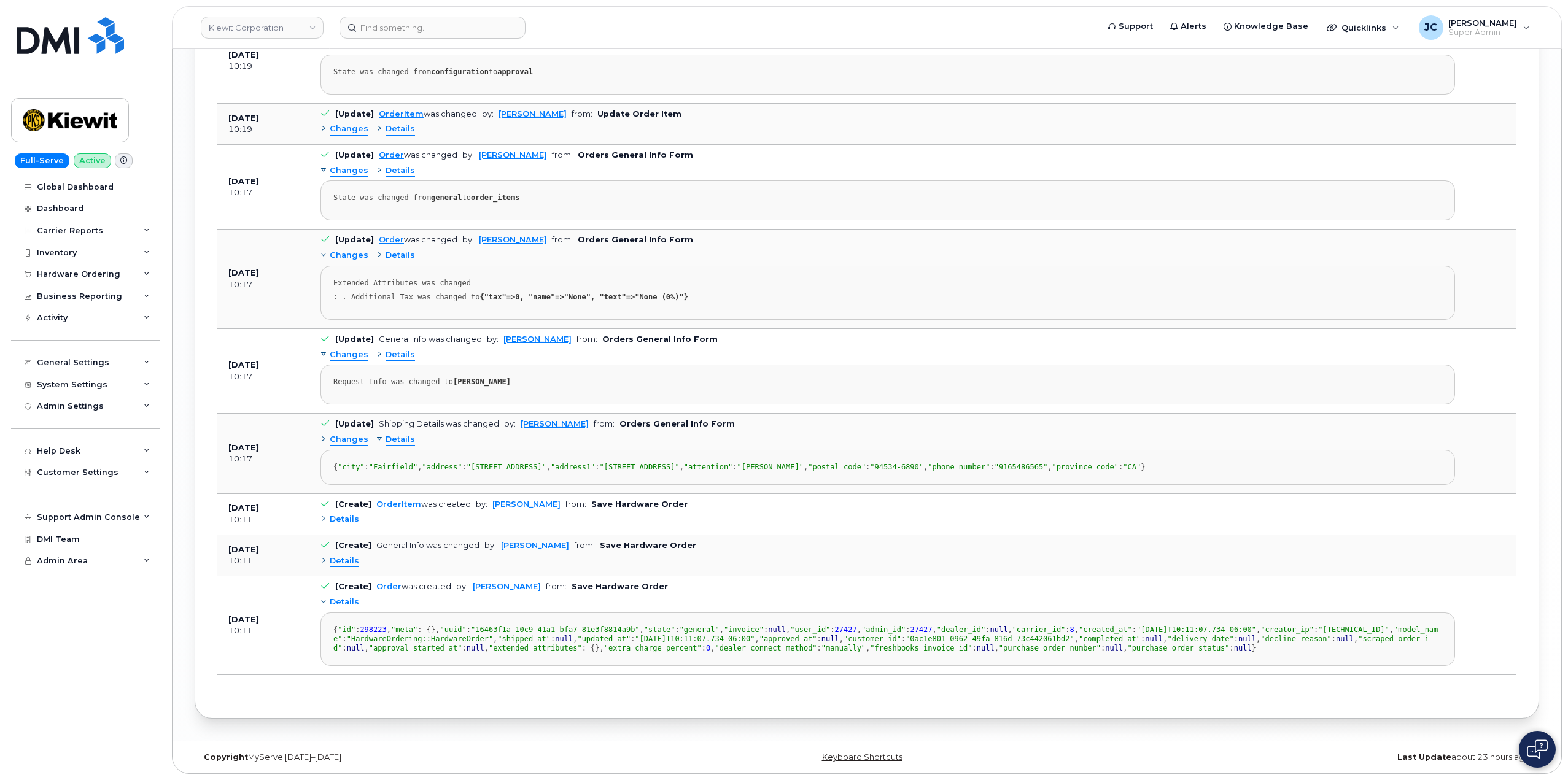
scroll to position [2107, 0]
click at [334, 349] on span "Changes" at bounding box center [349, 355] width 38 height 11
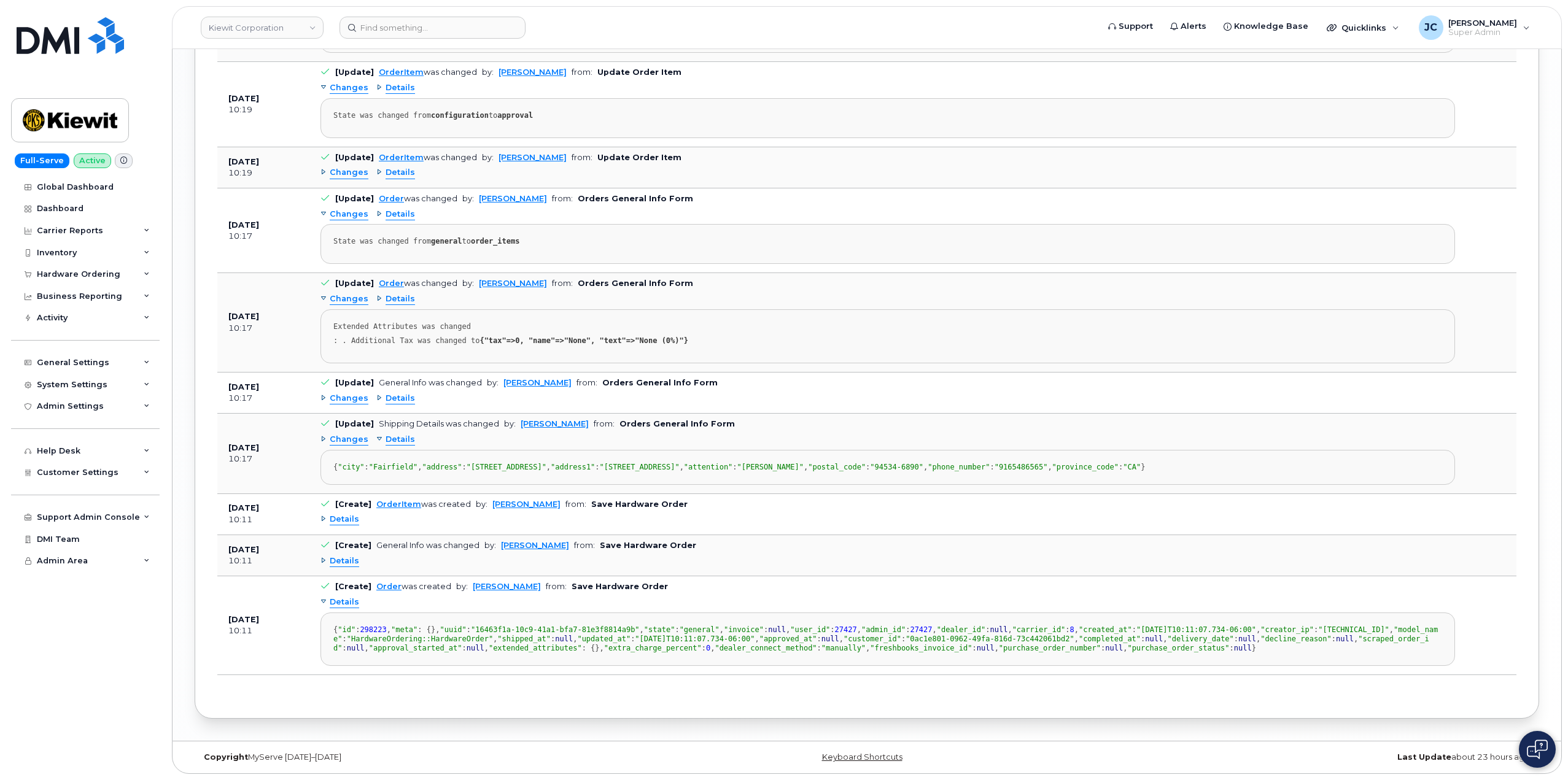
click at [334, 392] on span "Changes" at bounding box center [349, 398] width 38 height 11
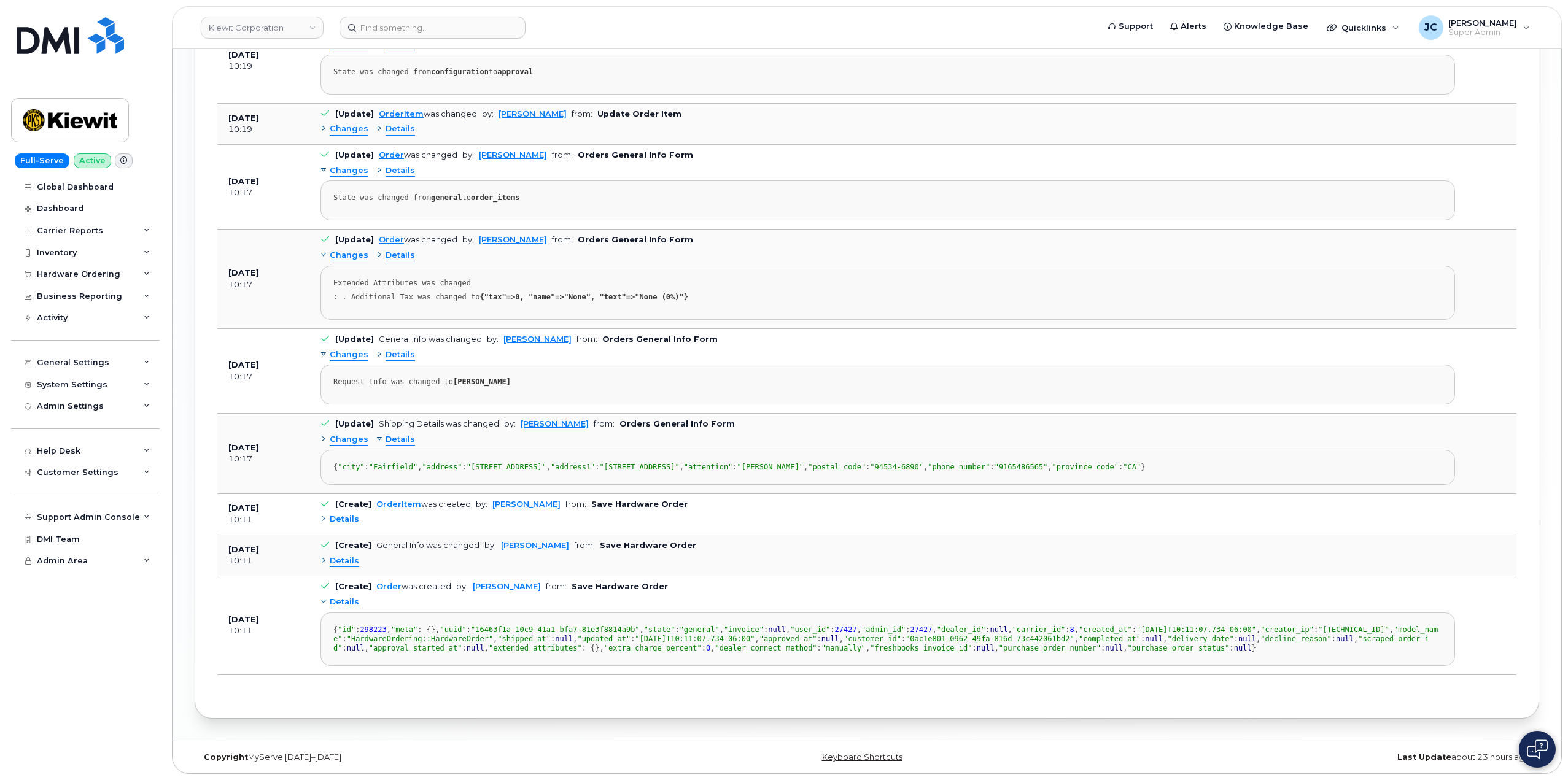
click at [394, 349] on span "Details" at bounding box center [400, 355] width 29 height 11
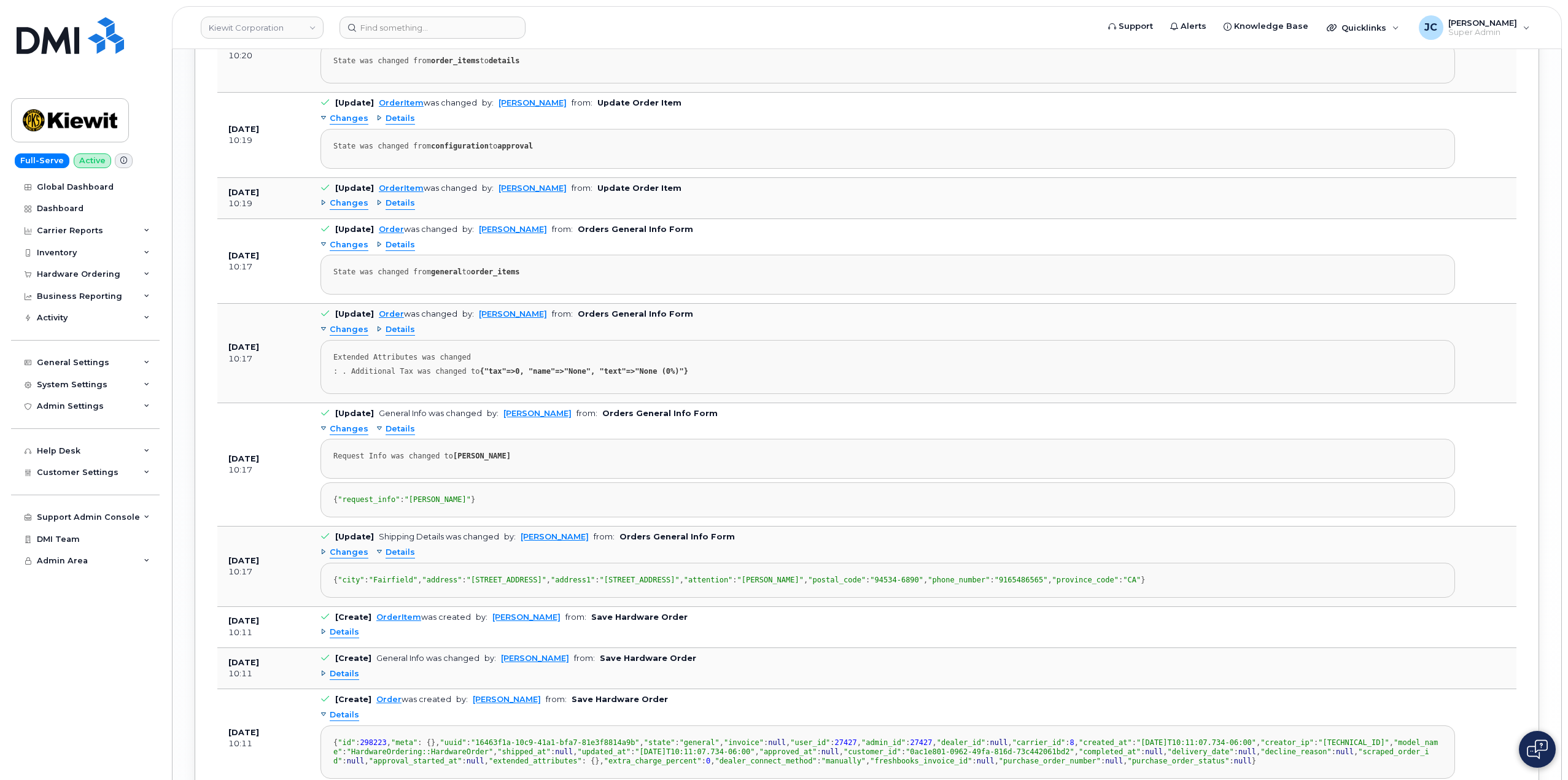
scroll to position [1984, 0]
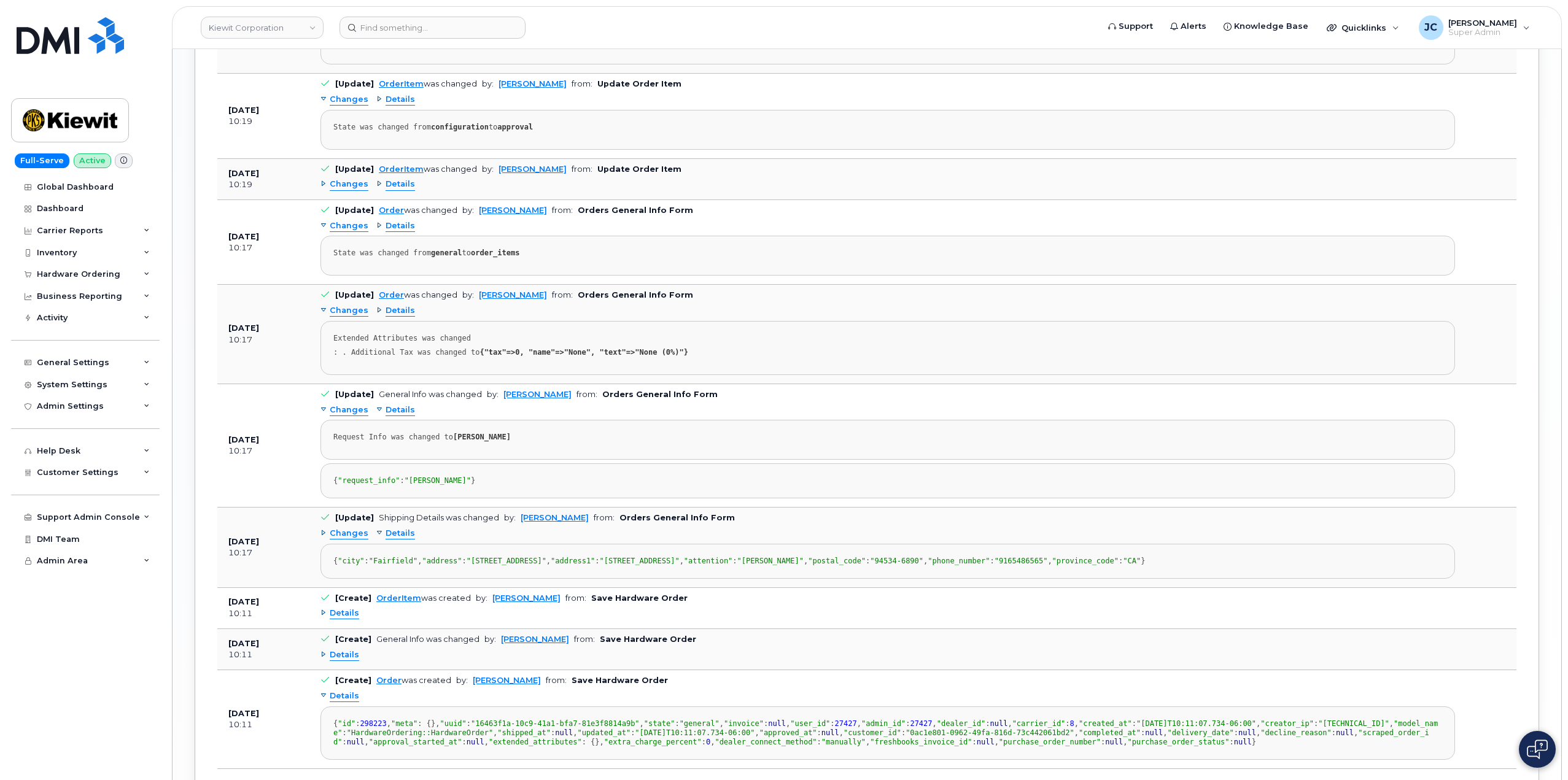
click at [351, 410] on span "Changes" at bounding box center [349, 410] width 38 height 11
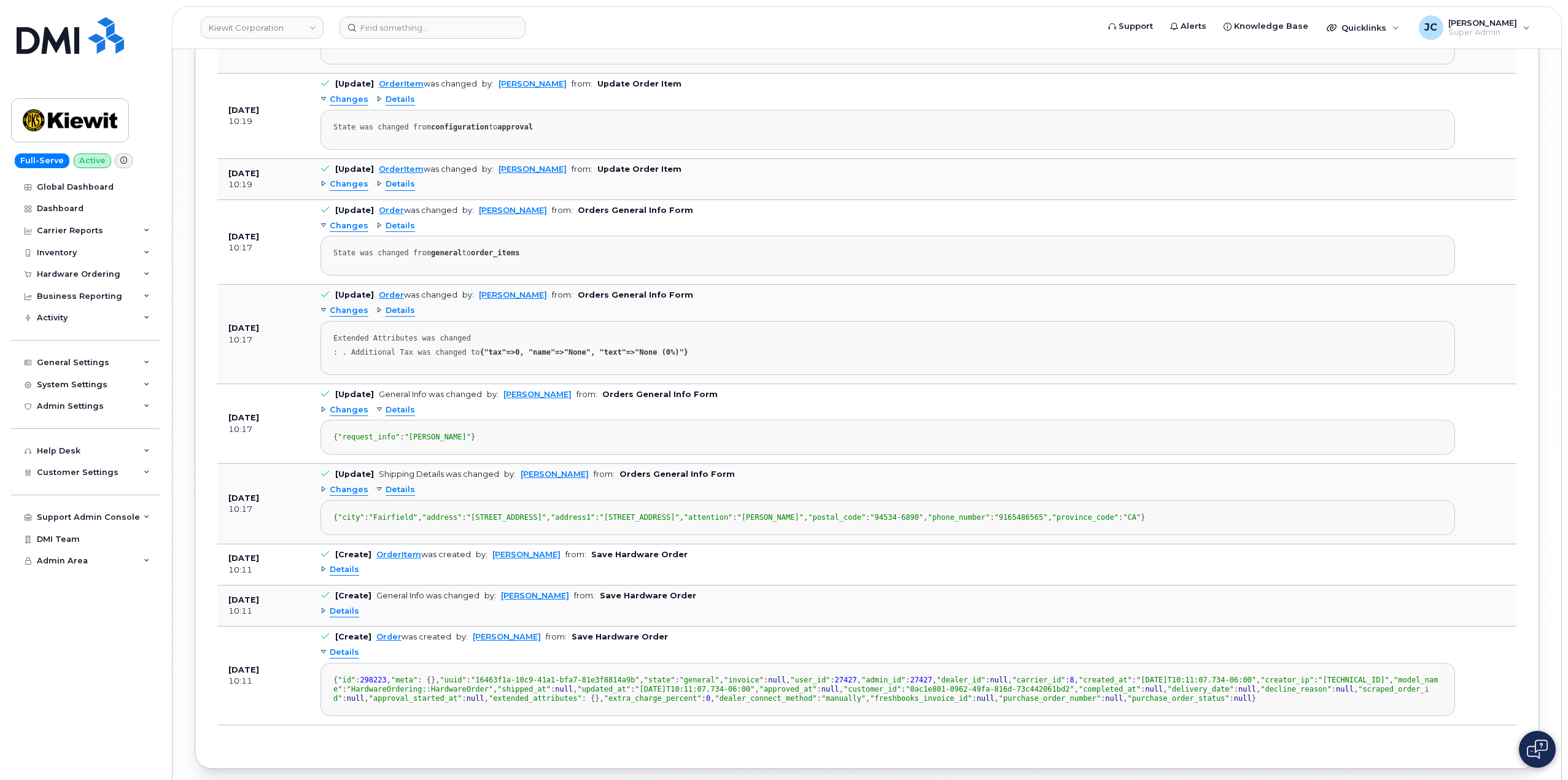
click at [391, 408] on span "Details" at bounding box center [400, 410] width 29 height 11
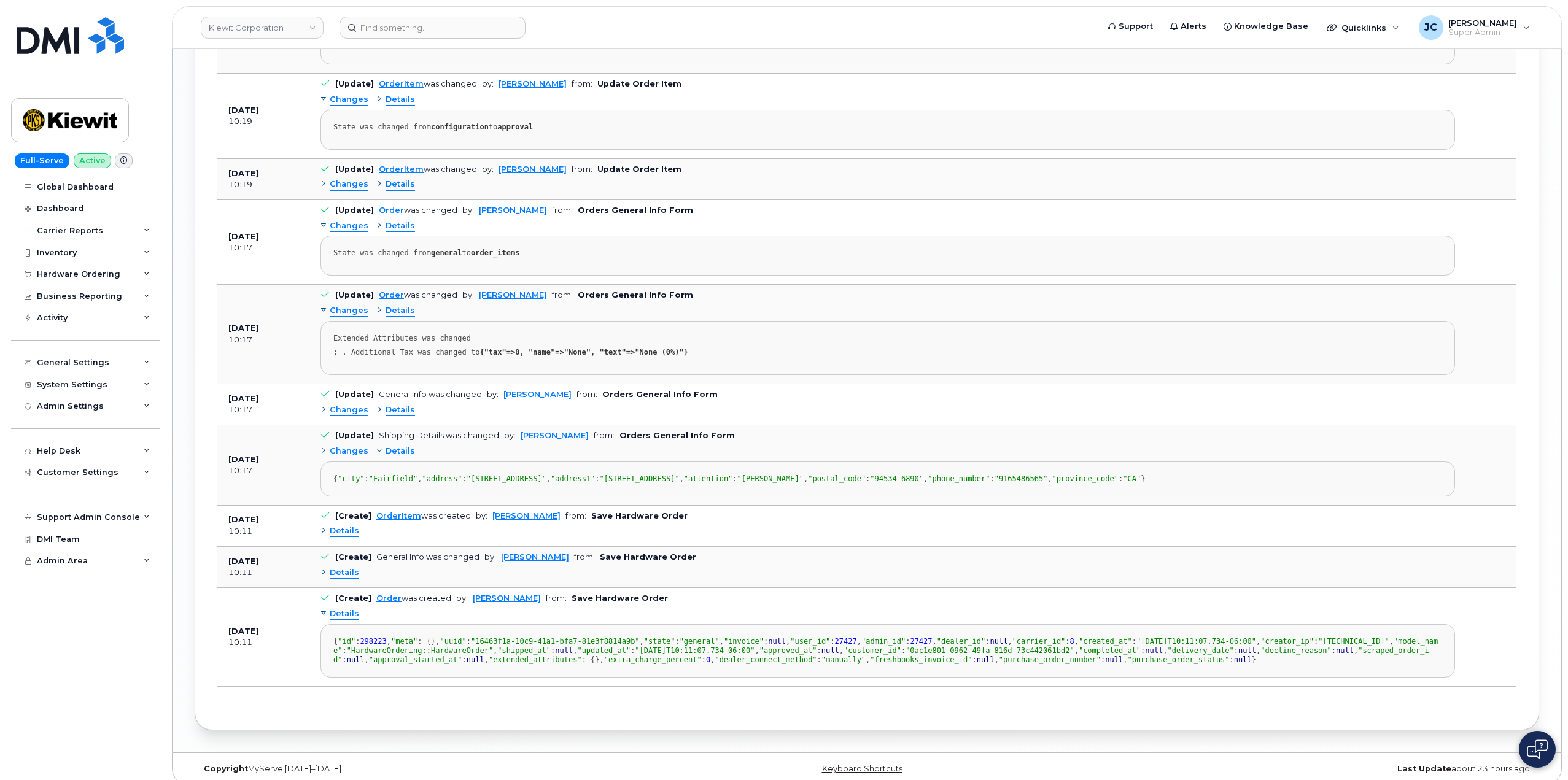
click at [391, 408] on span "Details" at bounding box center [400, 410] width 29 height 11
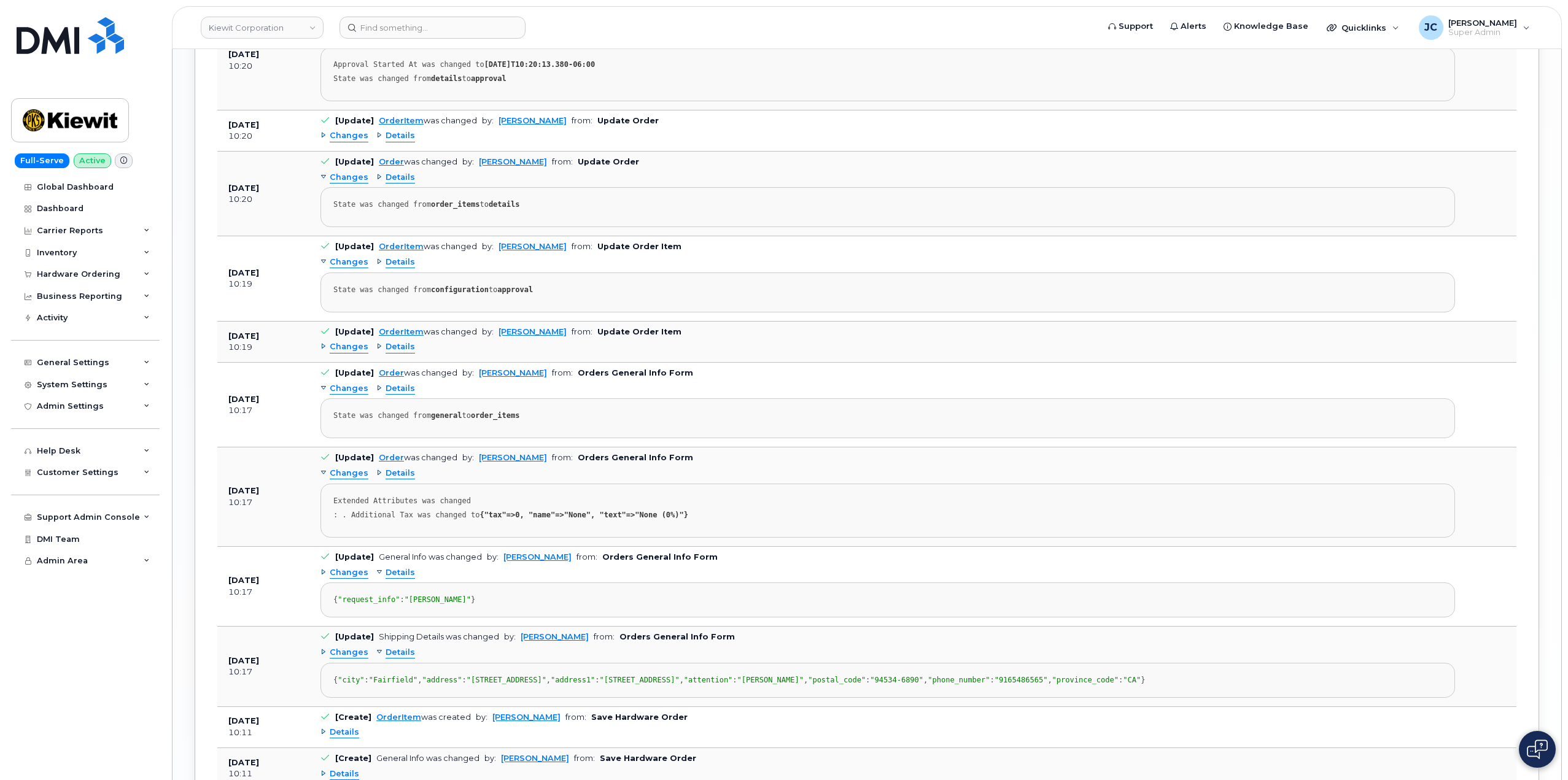
scroll to position [1800, 0]
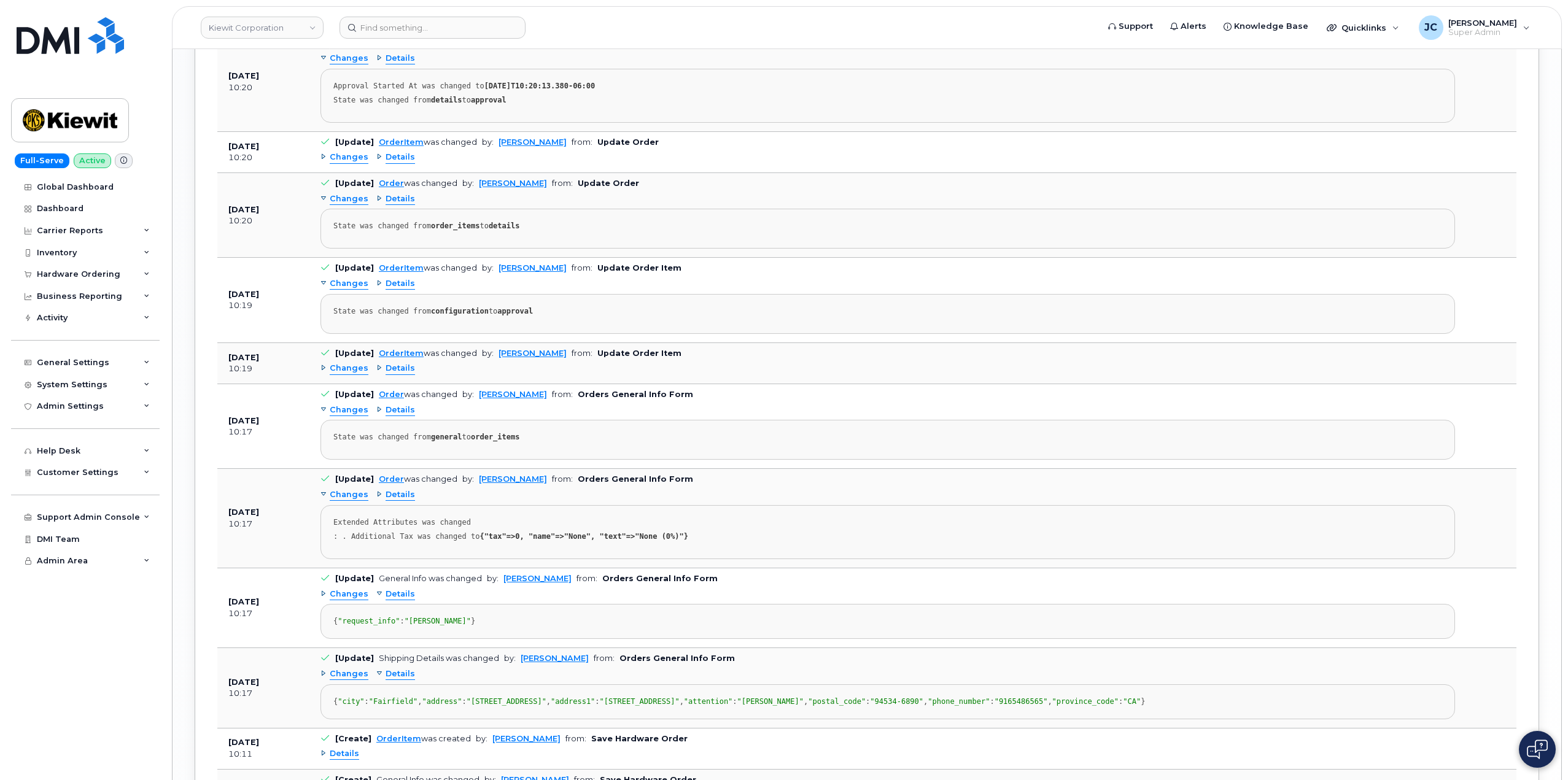
click at [381, 409] on div "Details" at bounding box center [396, 410] width 38 height 11
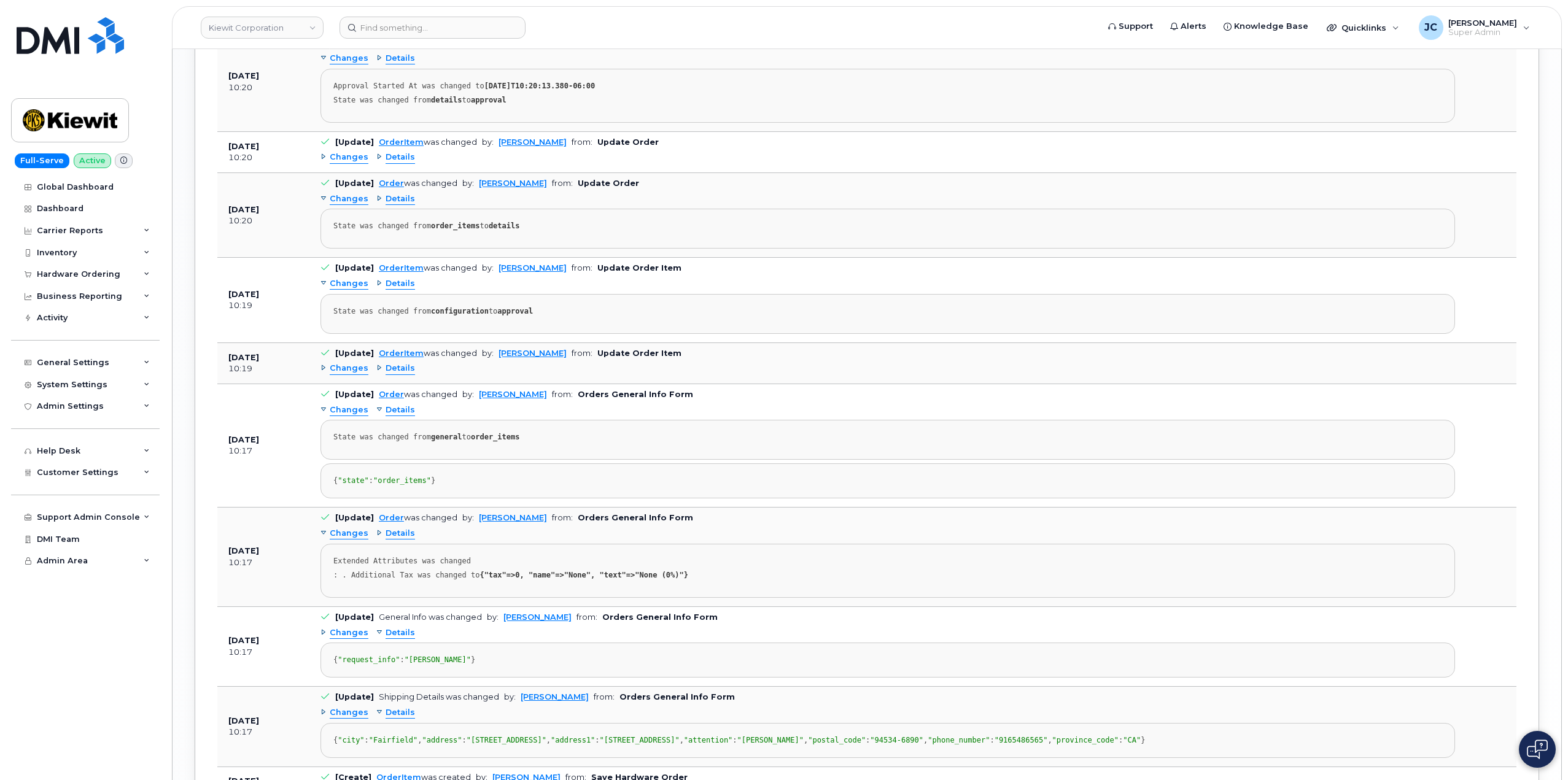
click at [386, 407] on span "Details" at bounding box center [400, 410] width 29 height 11
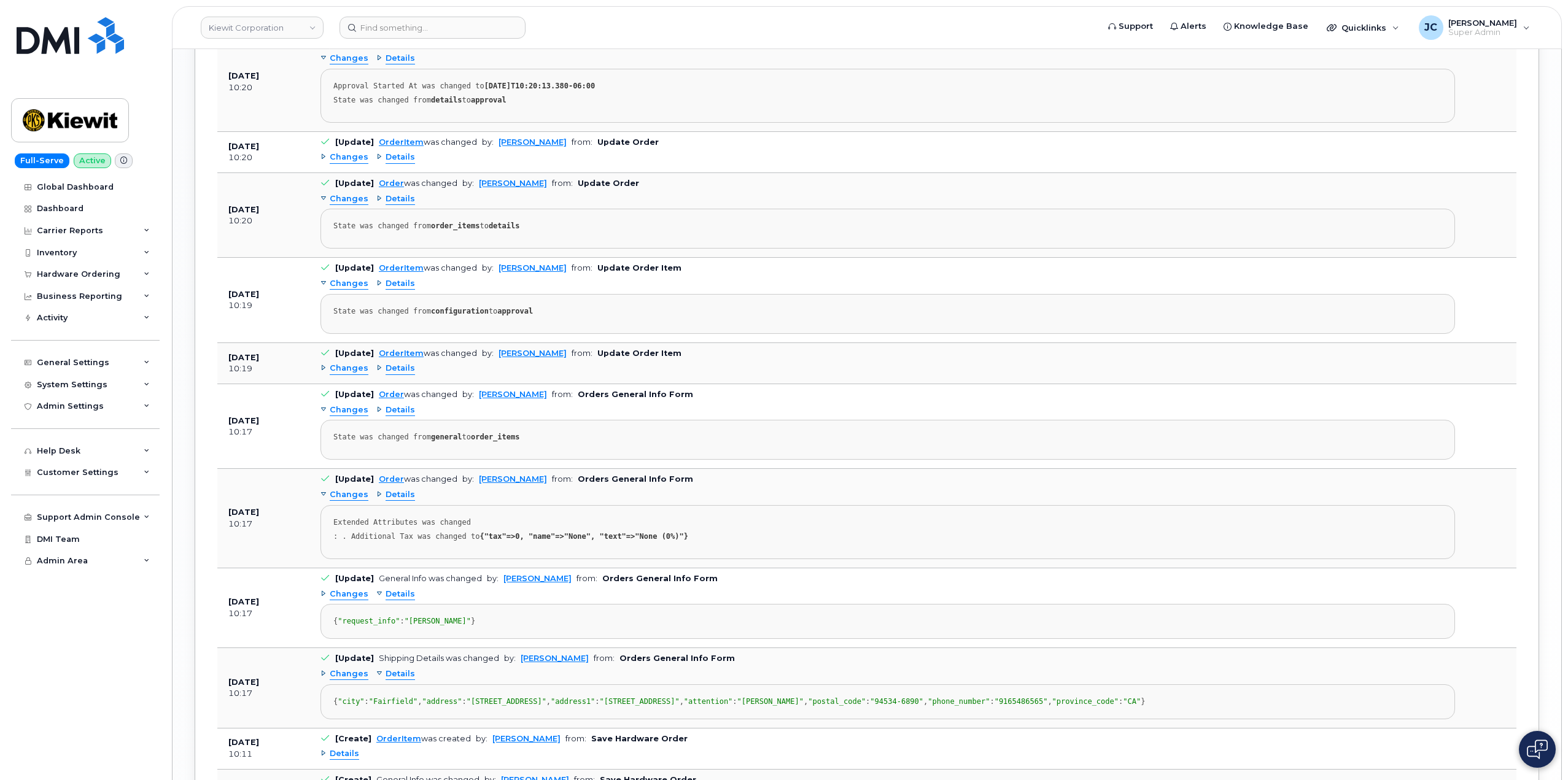
click at [351, 368] on span "Changes" at bounding box center [349, 368] width 38 height 11
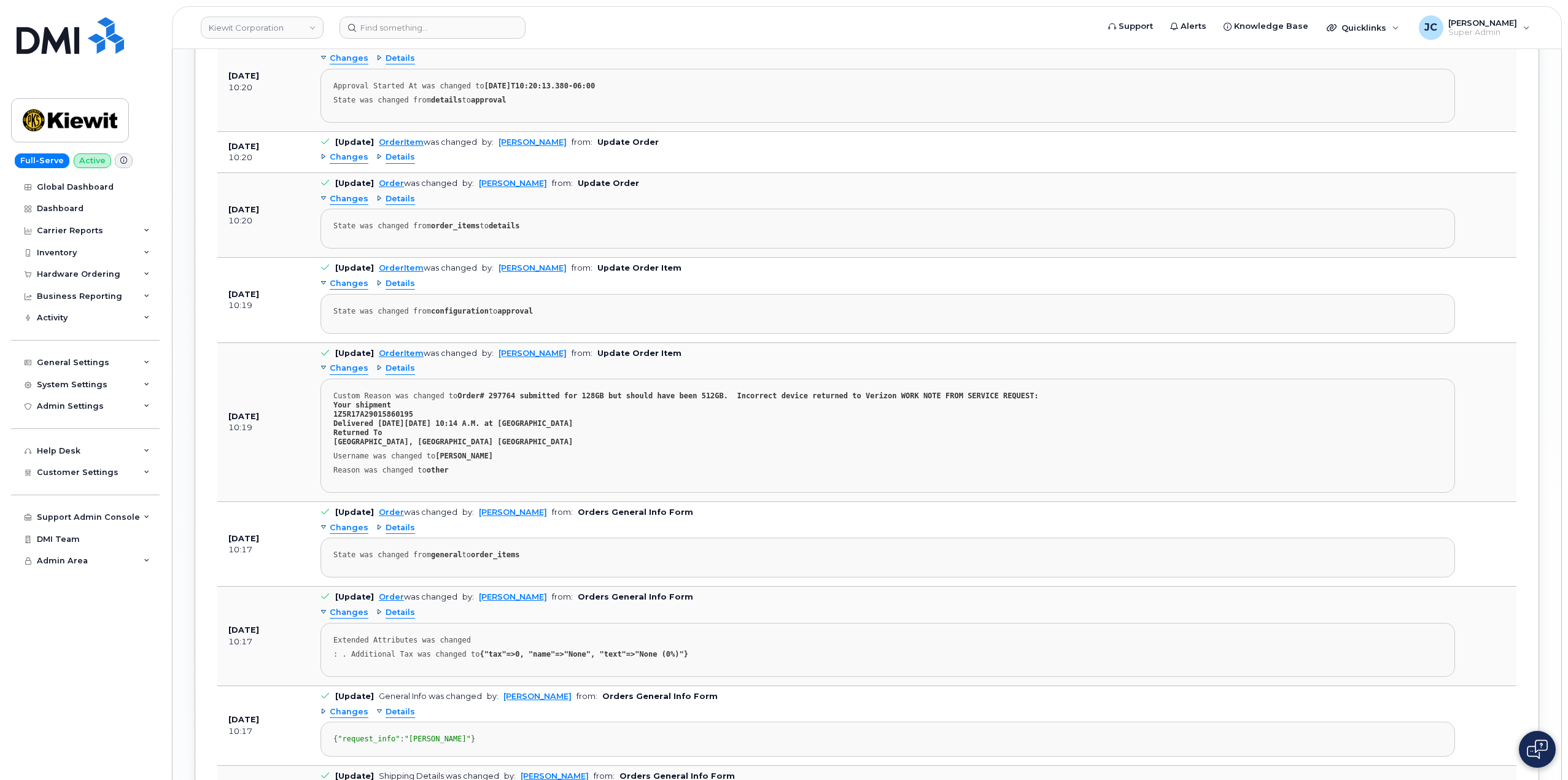
click at [356, 367] on span "Changes" at bounding box center [349, 368] width 38 height 11
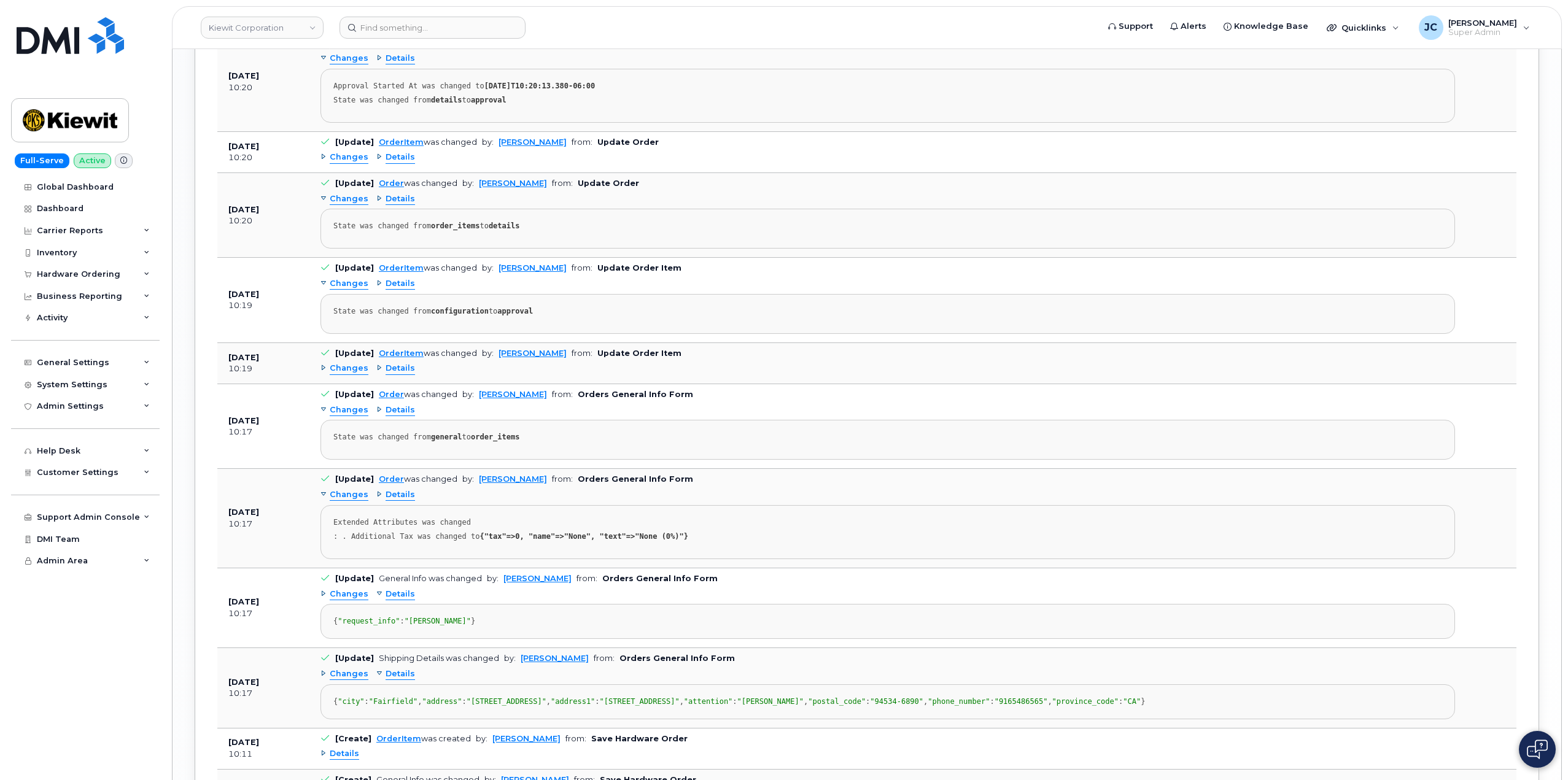
click at [398, 369] on span "Details" at bounding box center [400, 368] width 29 height 11
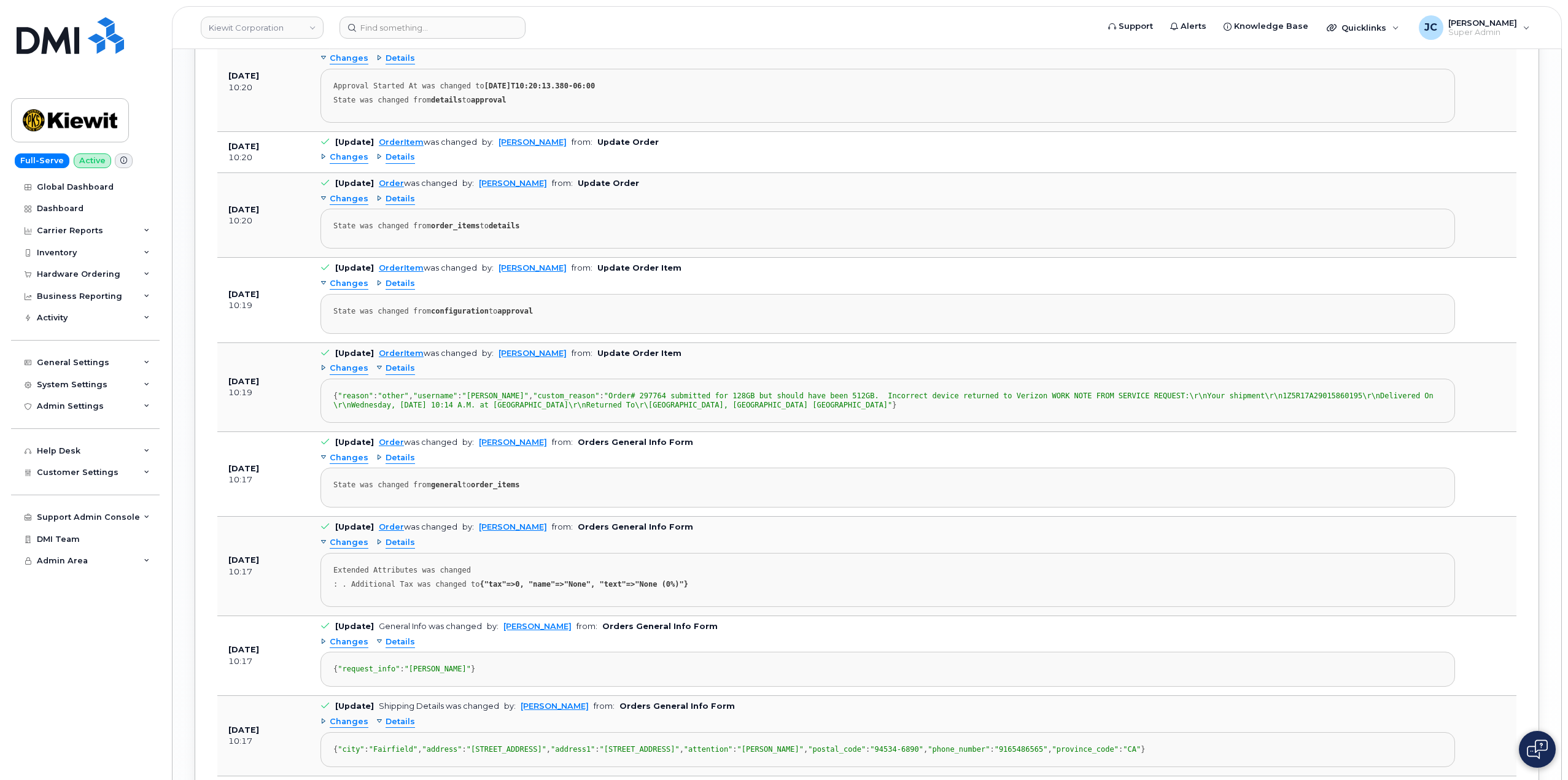
click at [386, 370] on span "Details" at bounding box center [400, 368] width 29 height 11
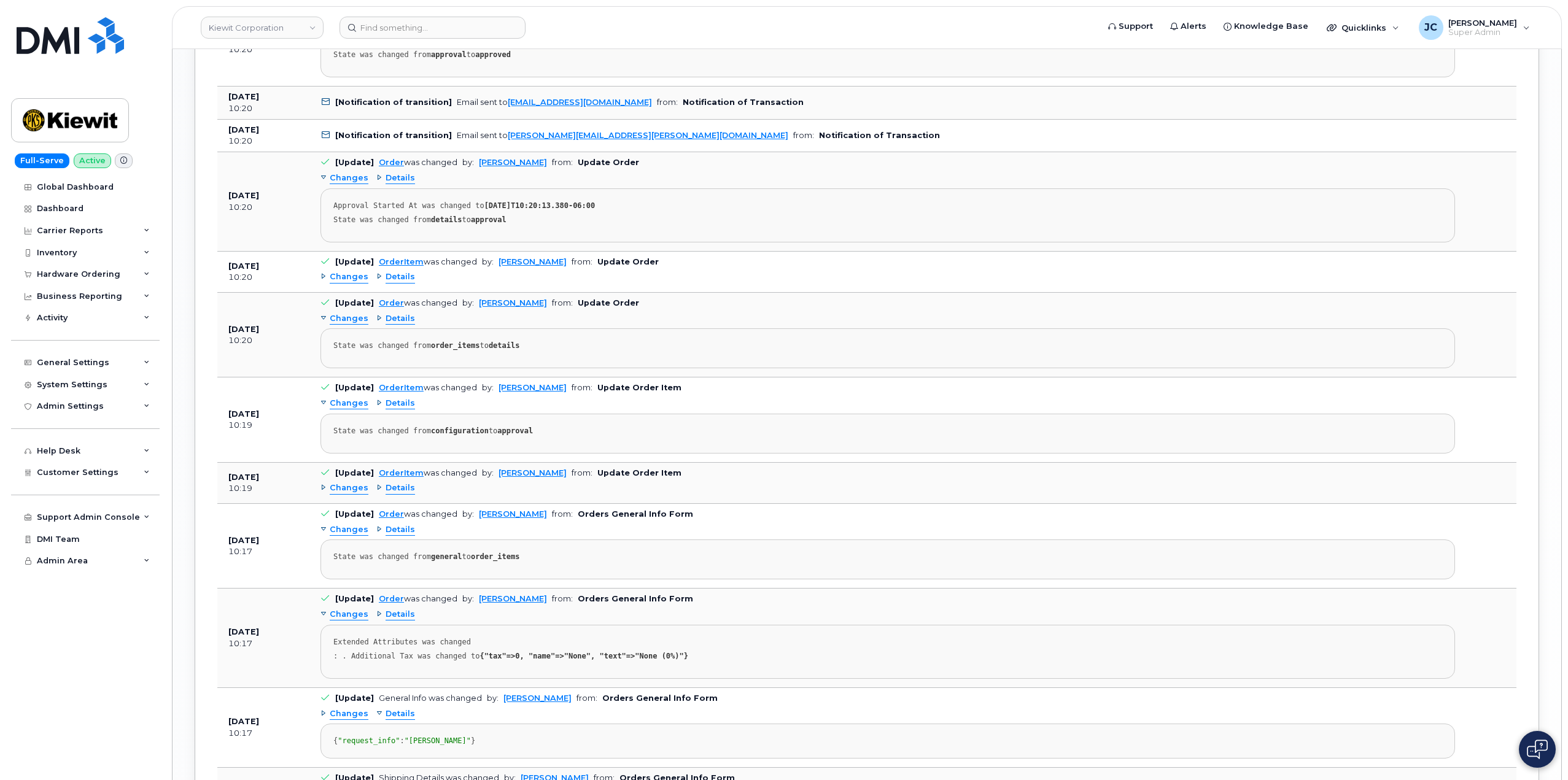
scroll to position [1677, 0]
click at [380, 405] on div "Details" at bounding box center [396, 406] width 38 height 11
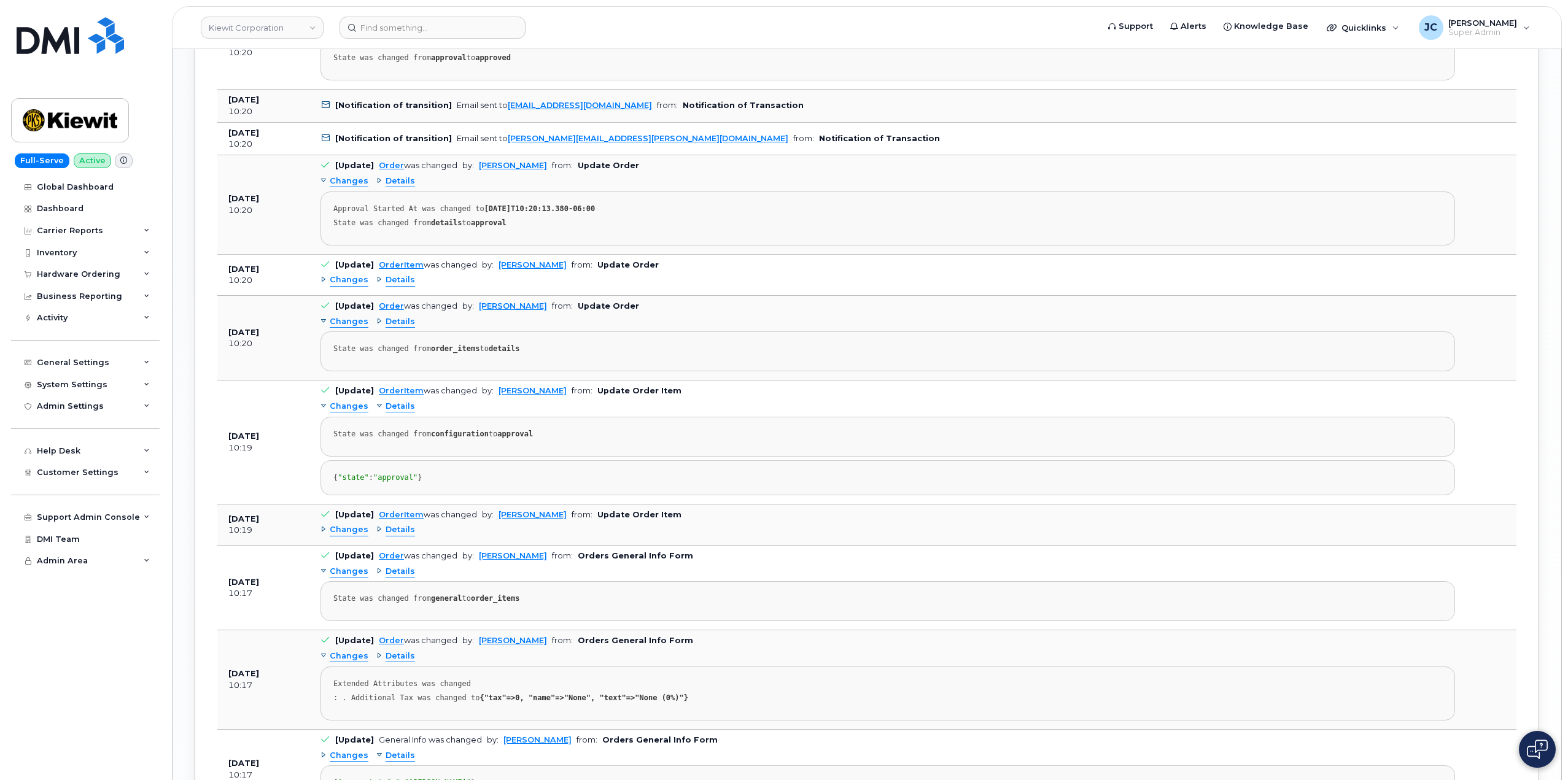
click at [381, 405] on div "Details" at bounding box center [396, 406] width 38 height 11
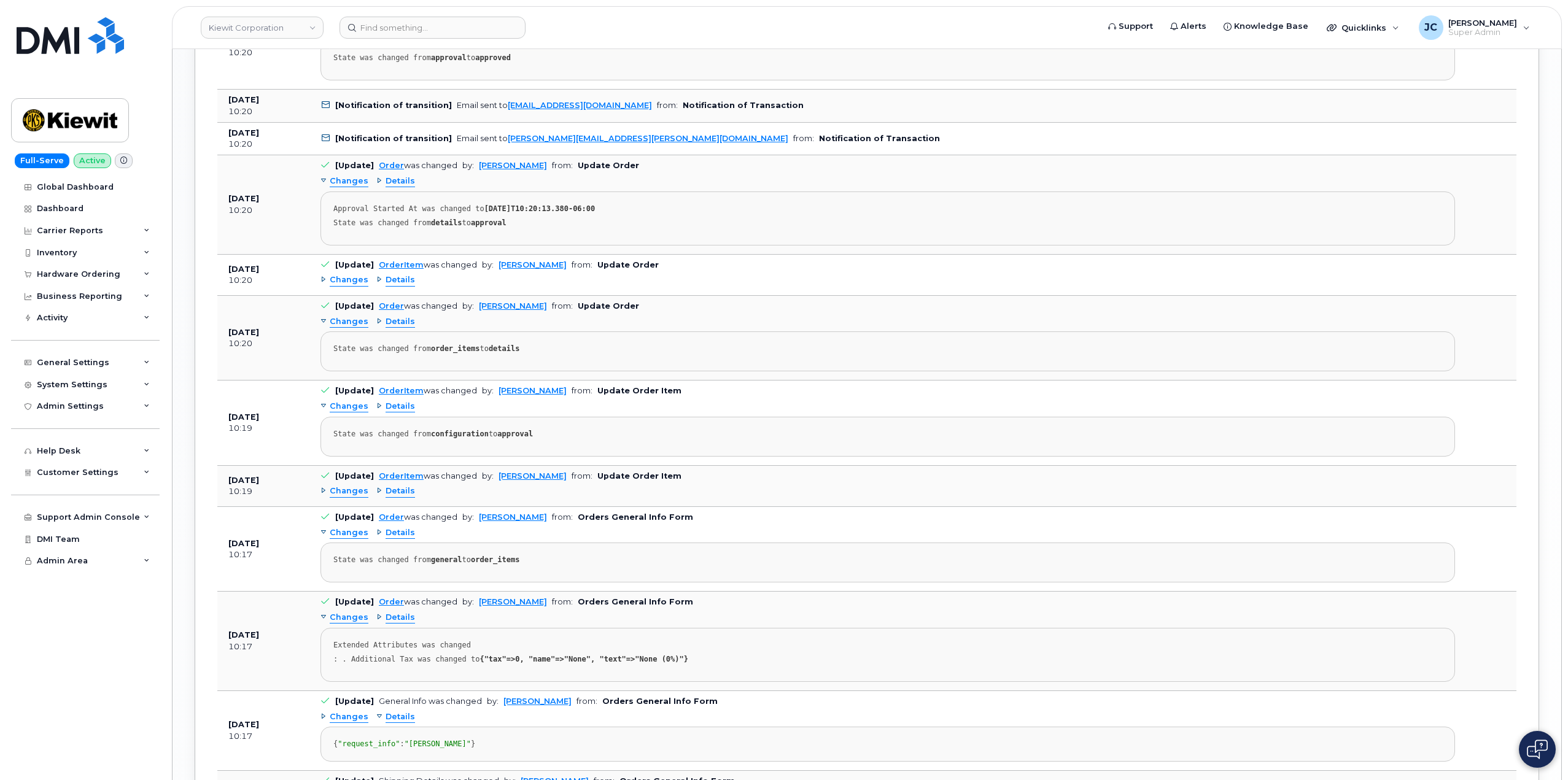
click at [342, 319] on span "Changes" at bounding box center [349, 321] width 38 height 11
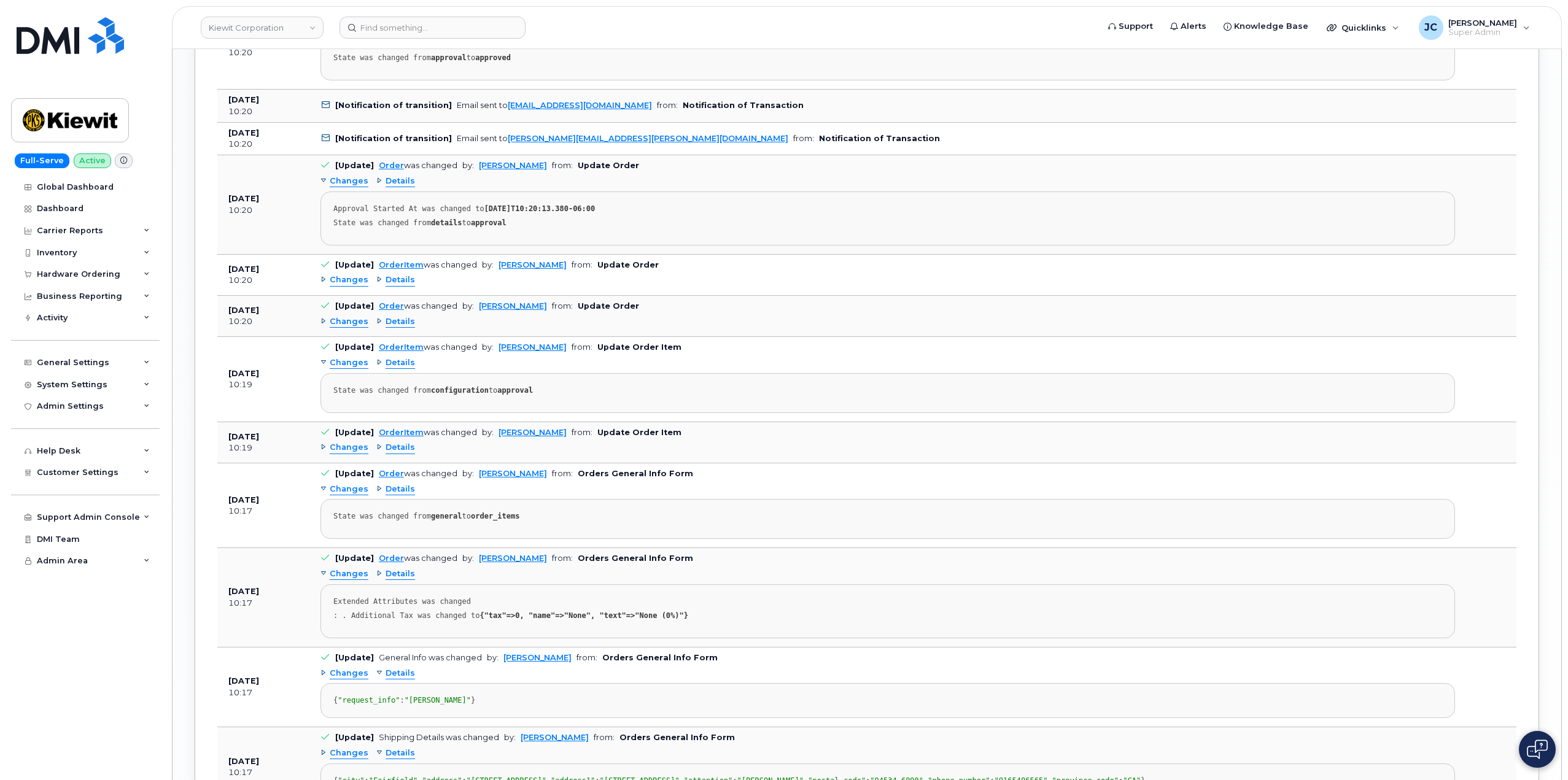
click at [342, 319] on span "Changes" at bounding box center [349, 321] width 38 height 11
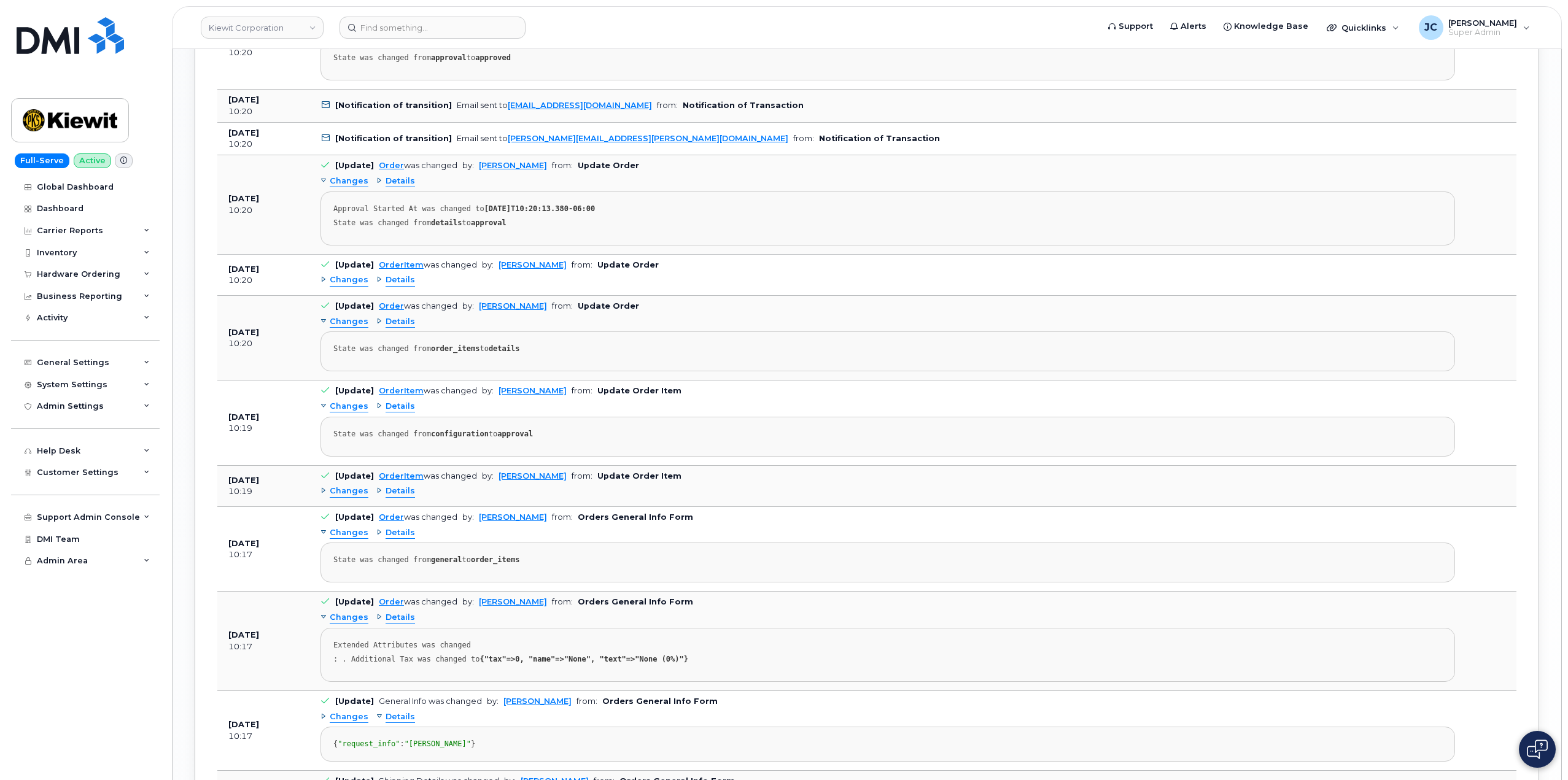
click at [393, 324] on span "Details" at bounding box center [400, 321] width 29 height 11
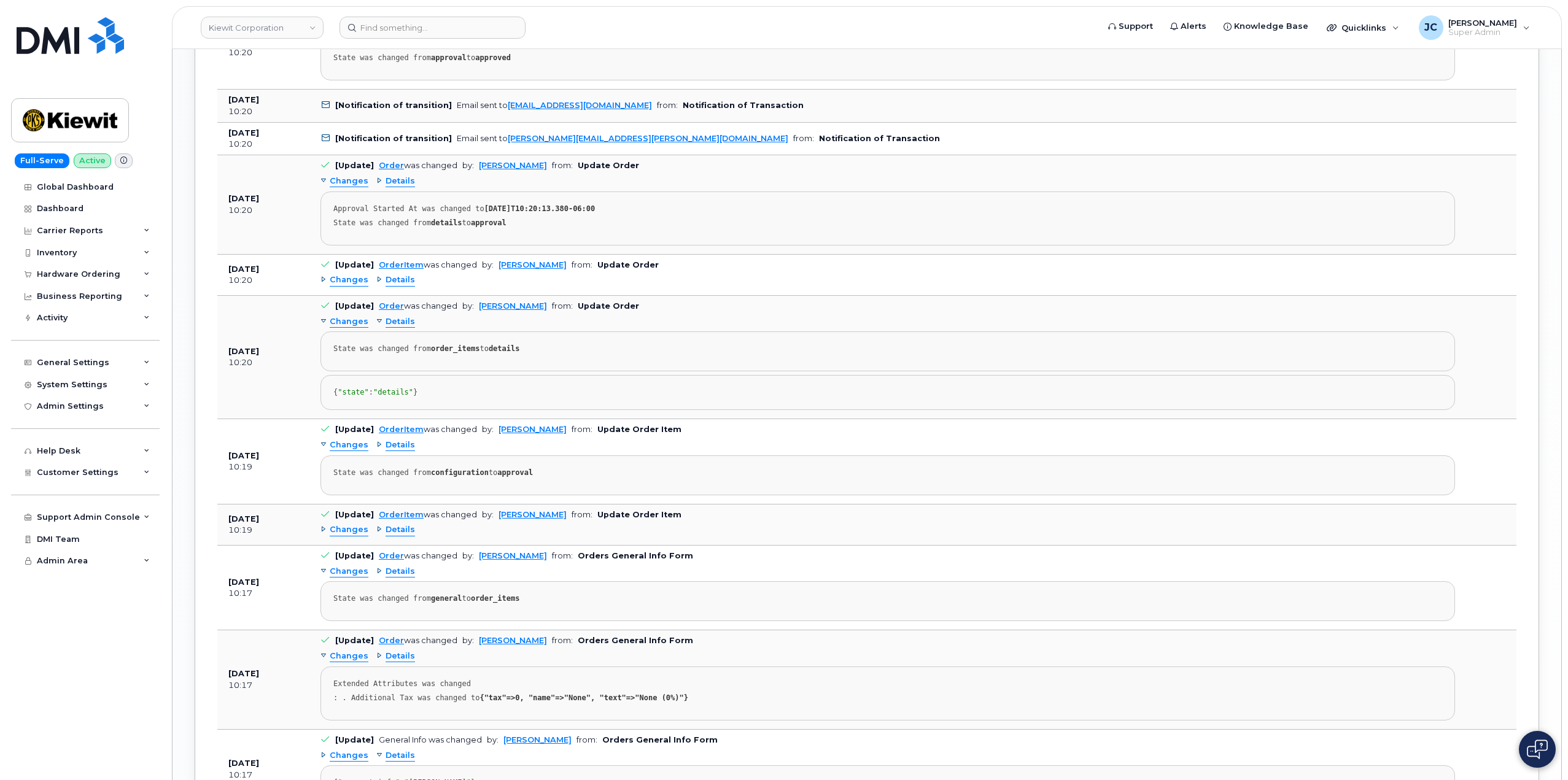
click at [393, 324] on span "Details" at bounding box center [400, 321] width 29 height 11
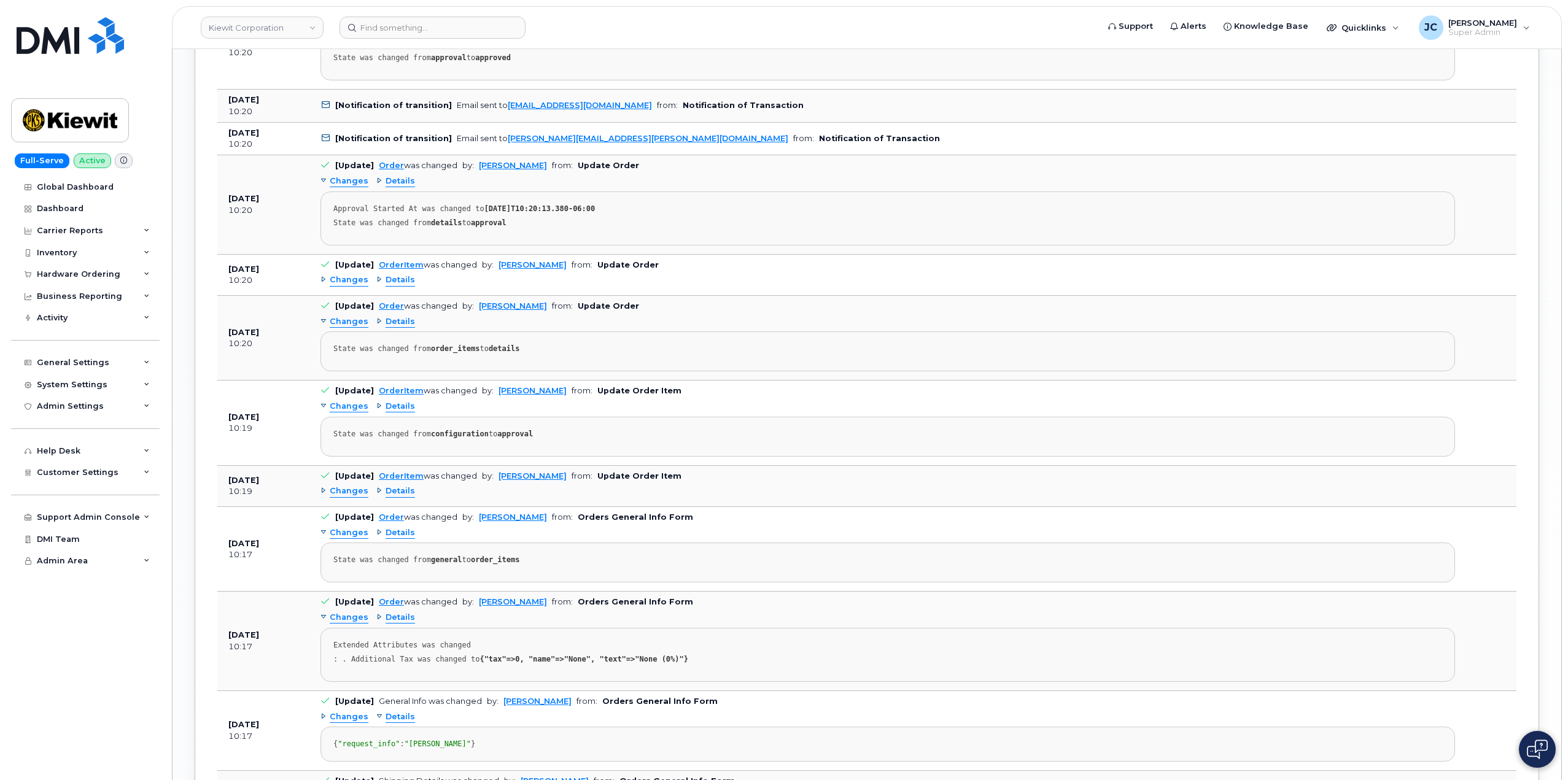
scroll to position [1616, 0]
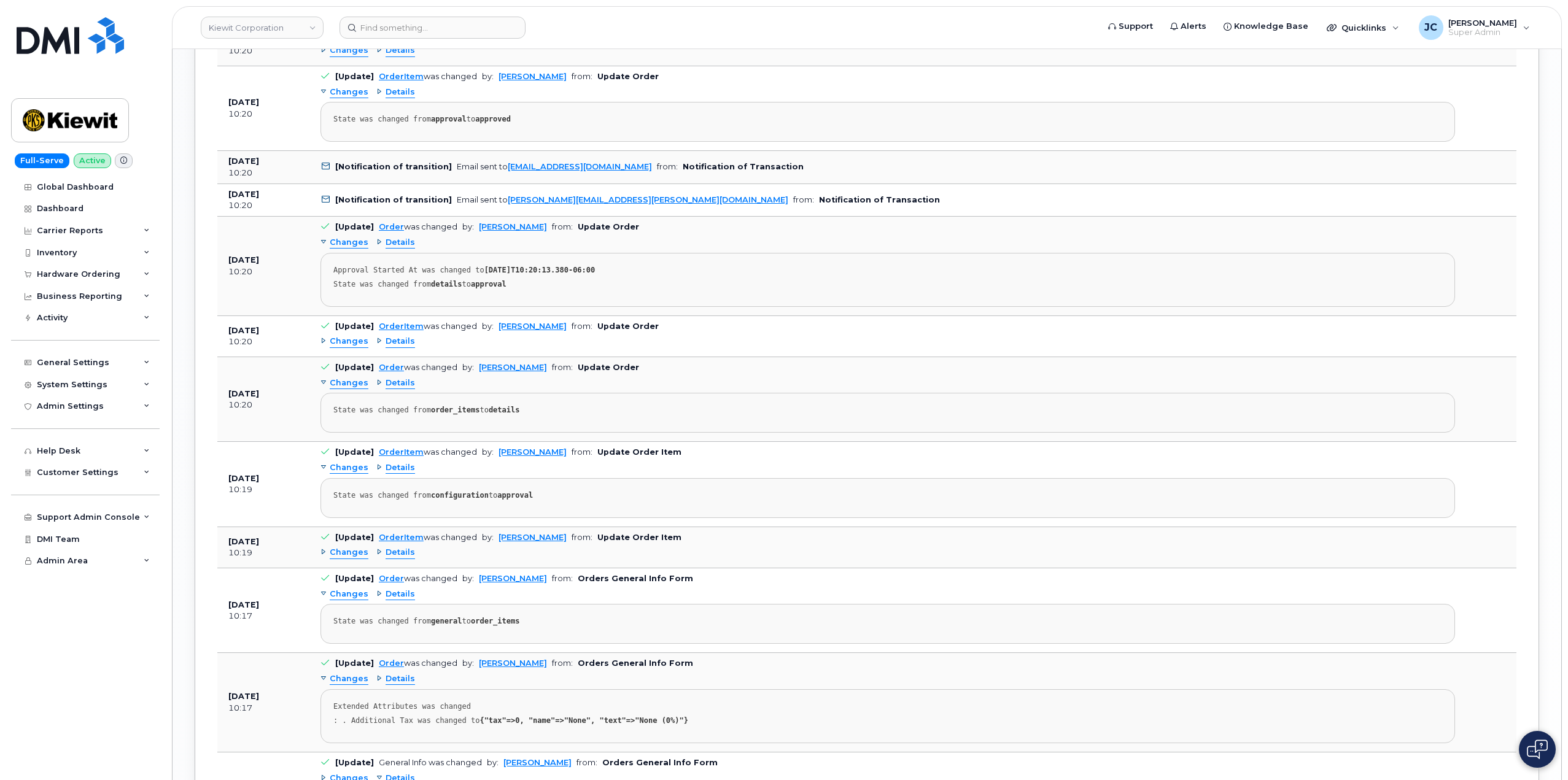
click at [337, 341] on span "Changes" at bounding box center [349, 341] width 38 height 11
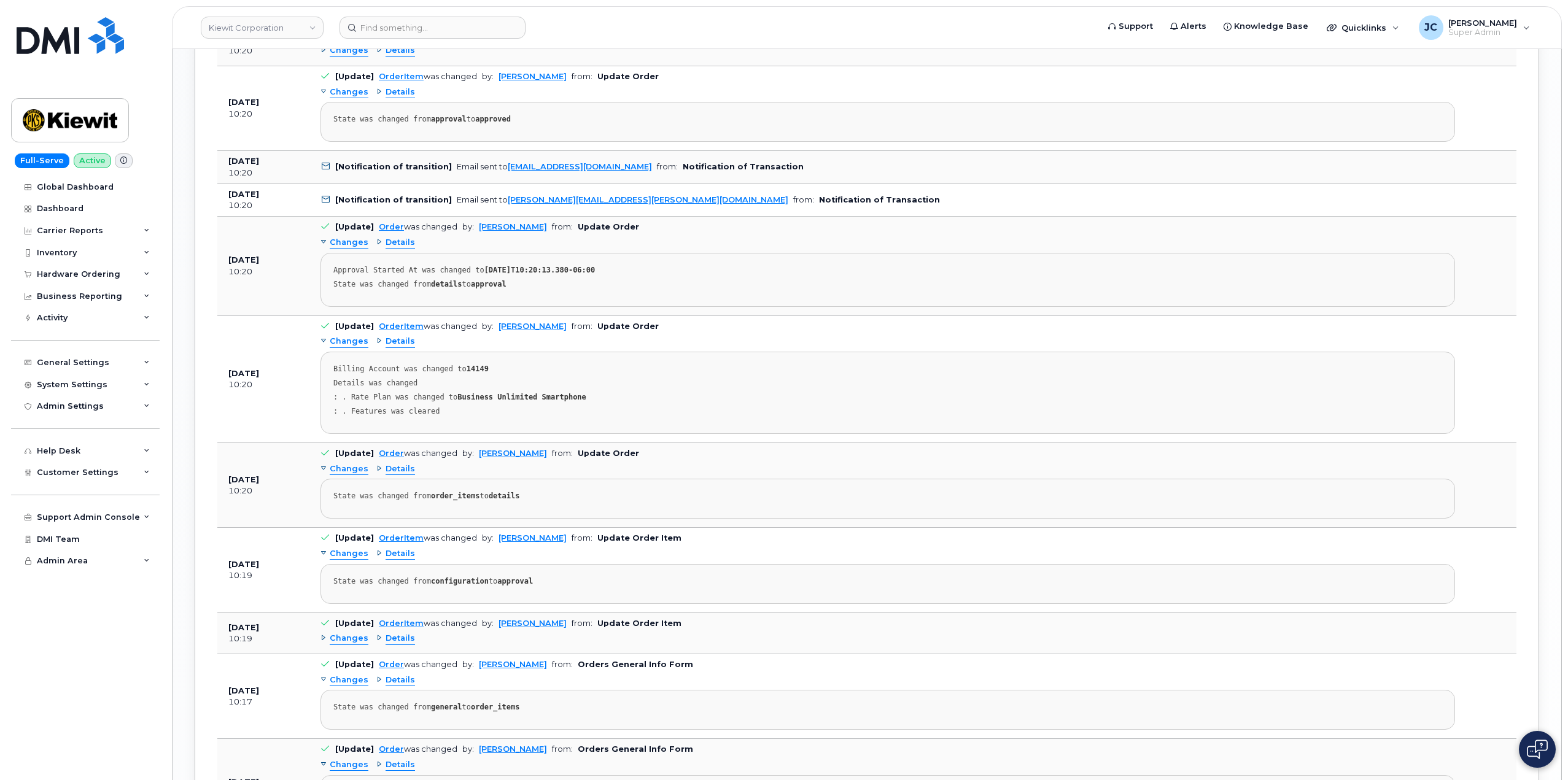
click at [339, 341] on span "Changes" at bounding box center [349, 341] width 38 height 11
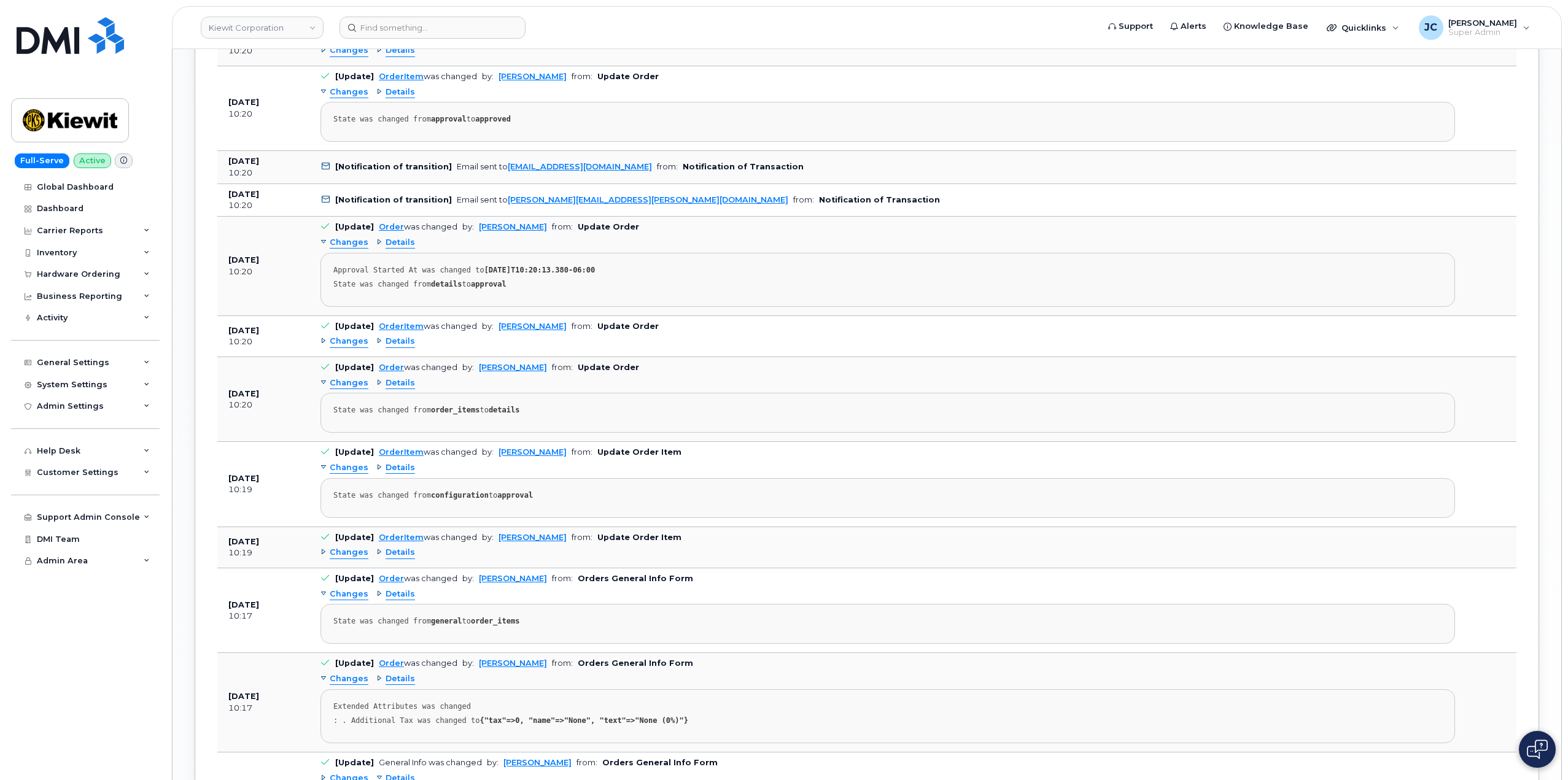
click at [398, 342] on span "Details" at bounding box center [400, 341] width 29 height 11
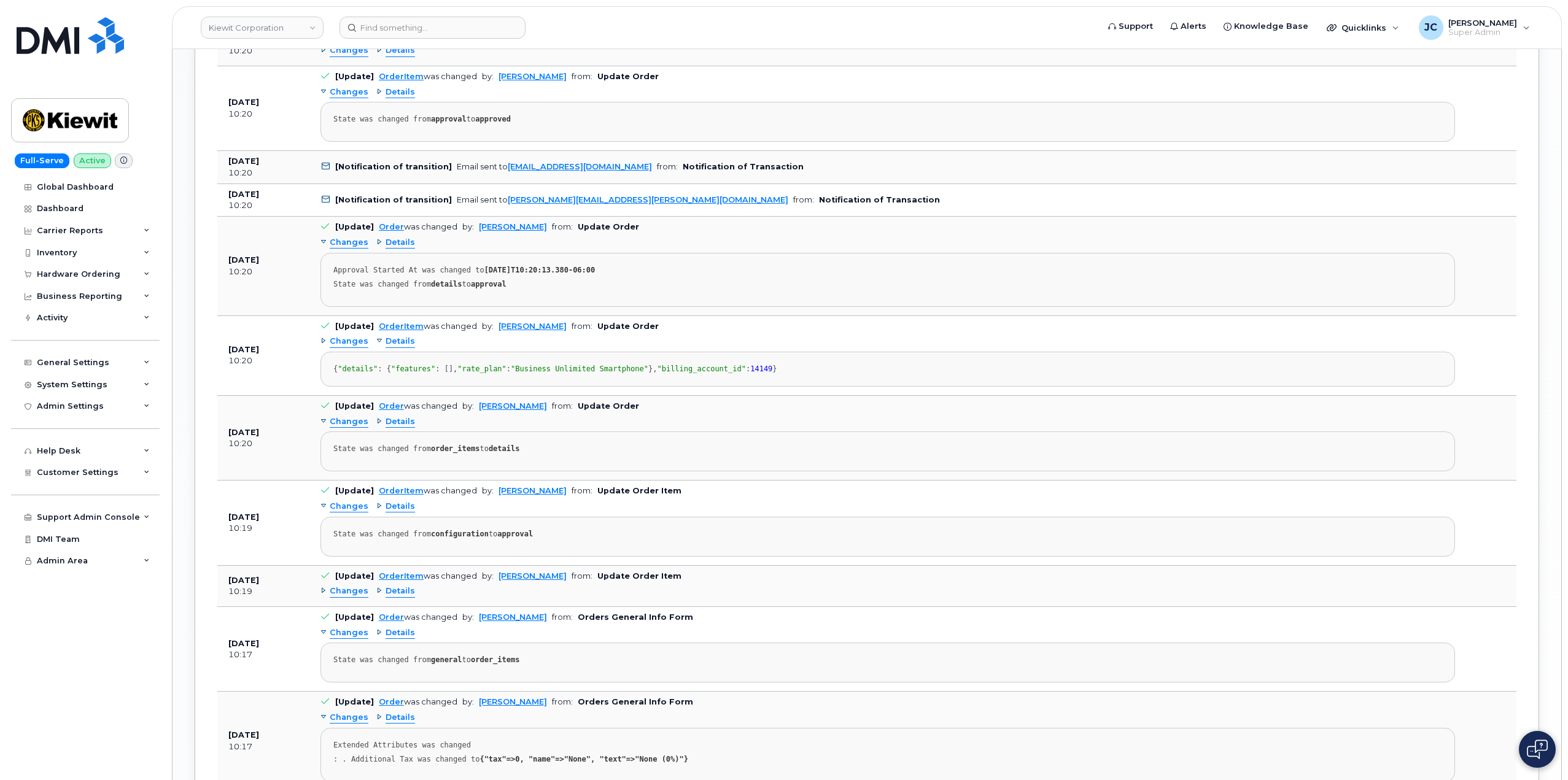
click at [398, 342] on span "Details" at bounding box center [400, 341] width 29 height 11
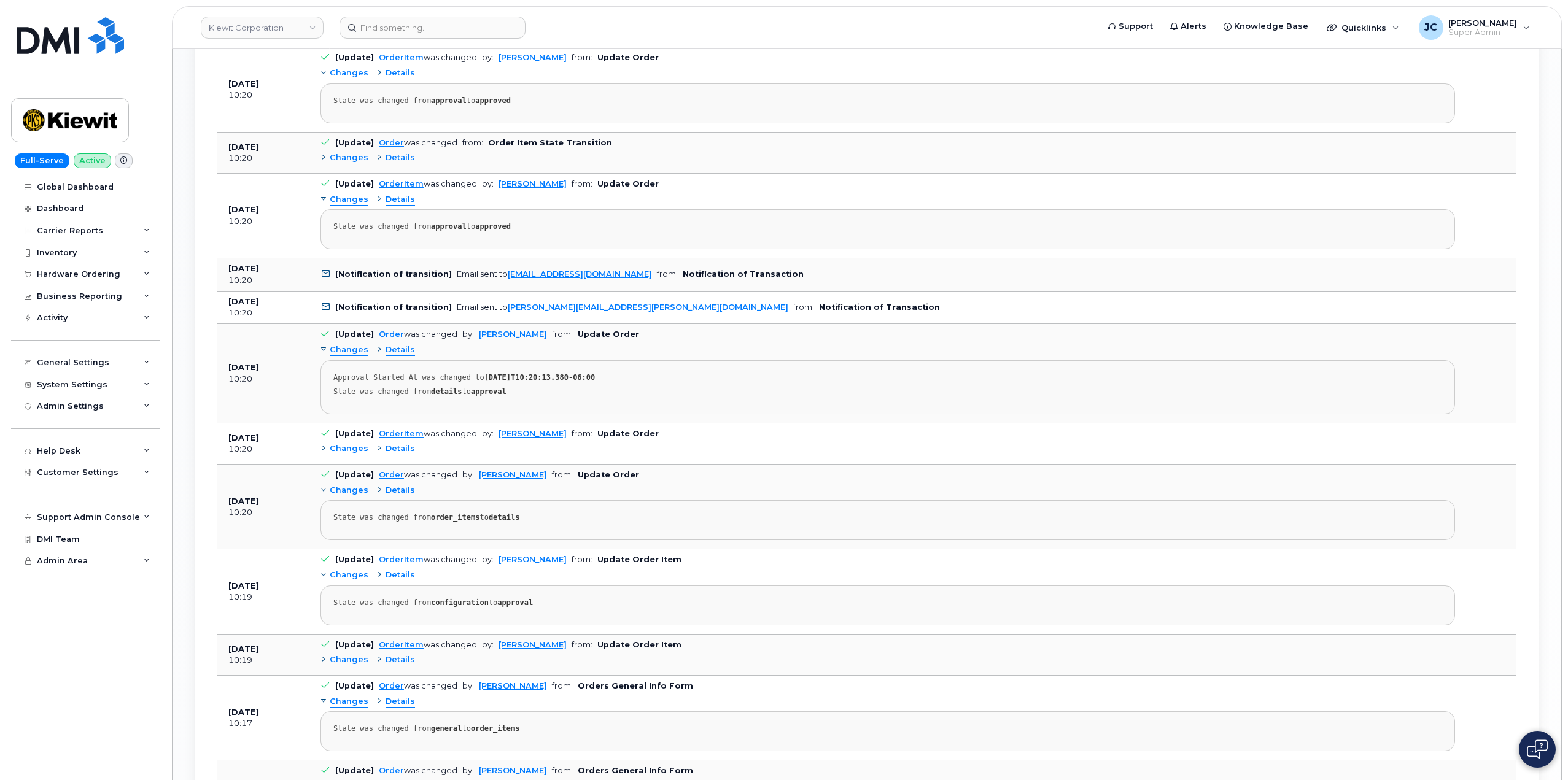
scroll to position [1493, 0]
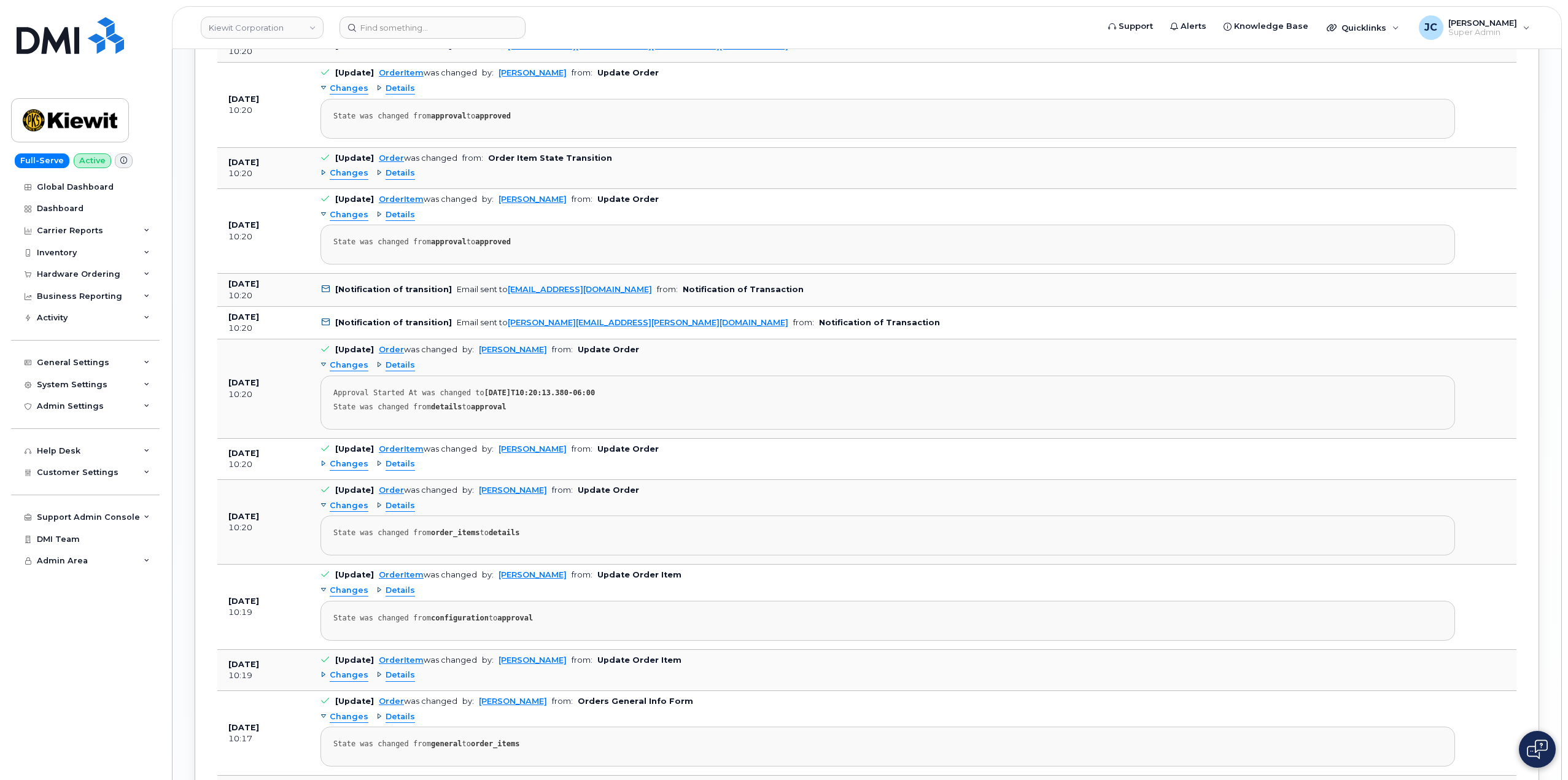
click at [353, 365] on span "Changes" at bounding box center [349, 365] width 38 height 11
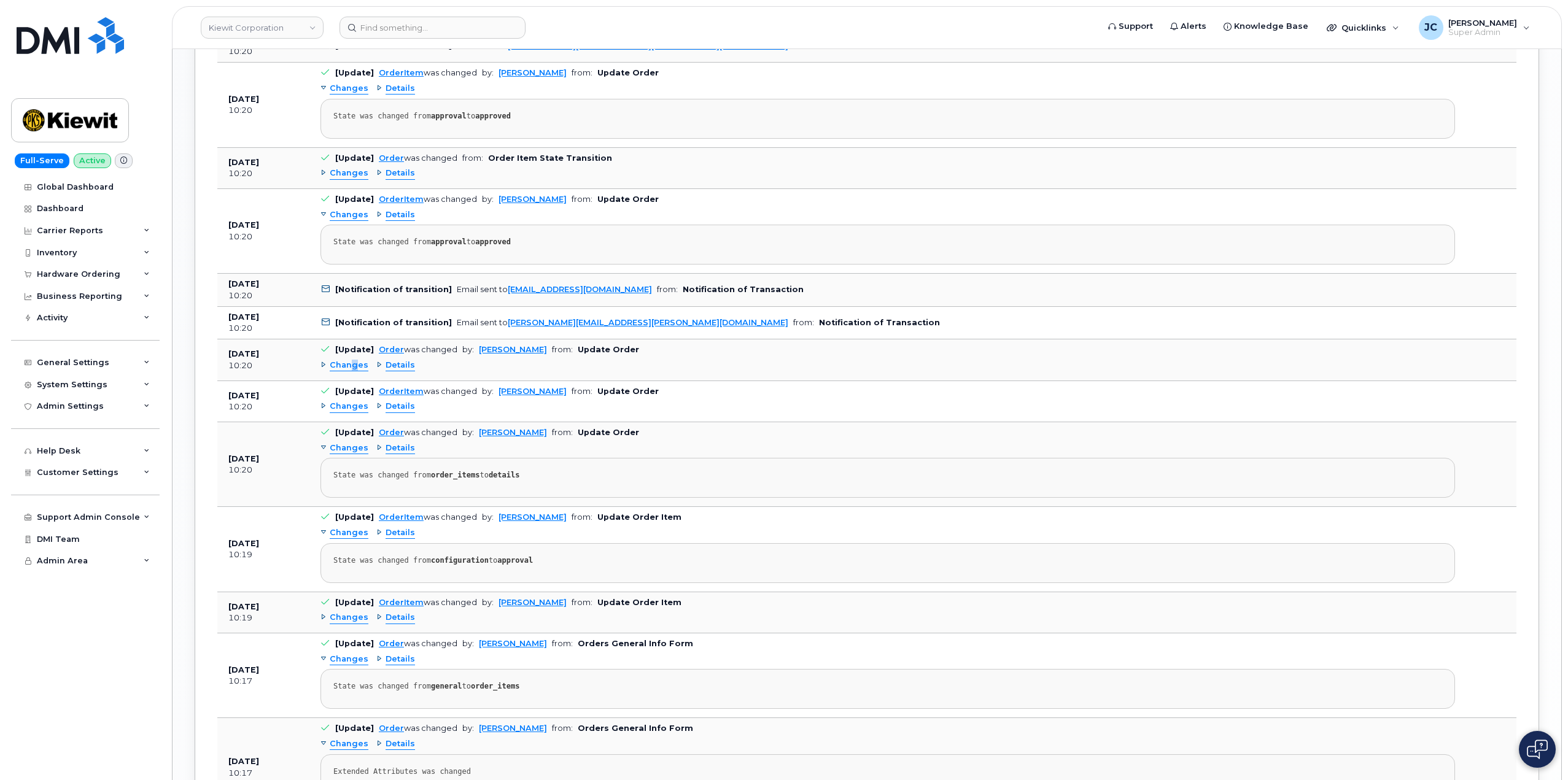
click at [354, 365] on span "Changes" at bounding box center [349, 365] width 38 height 11
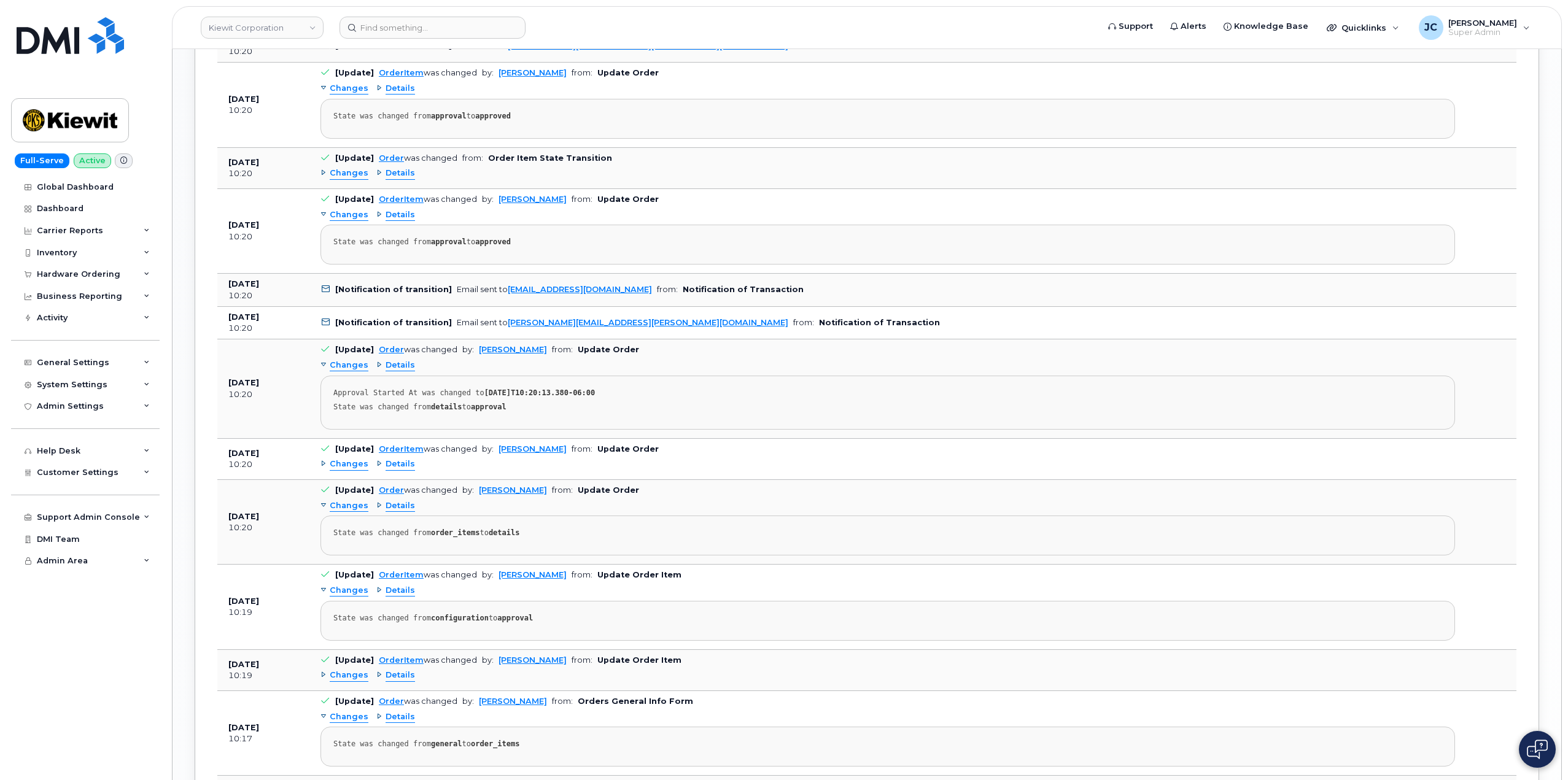
click at [391, 360] on span "Details" at bounding box center [400, 365] width 29 height 11
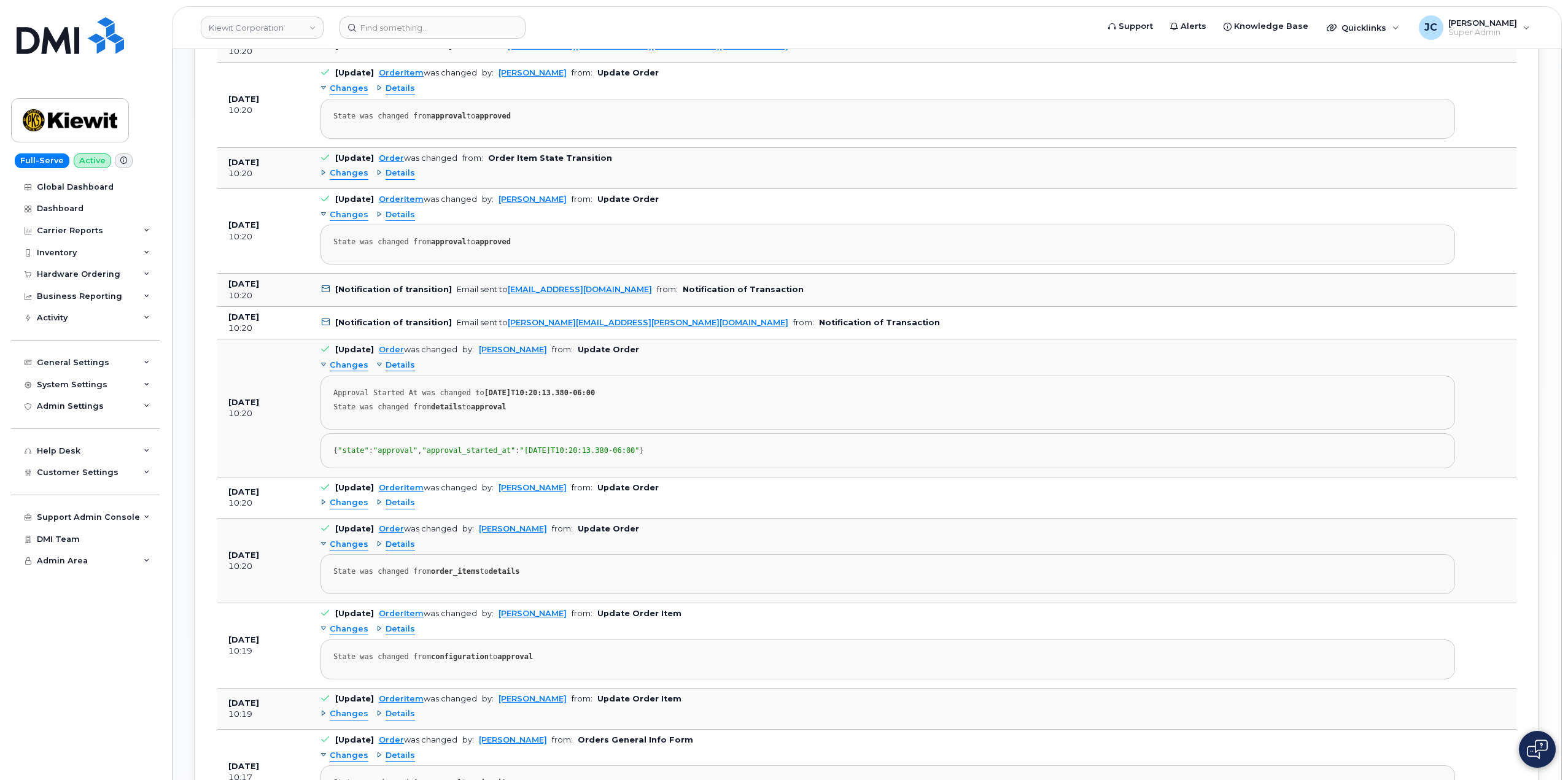
click at [390, 362] on span "Details" at bounding box center [400, 365] width 29 height 11
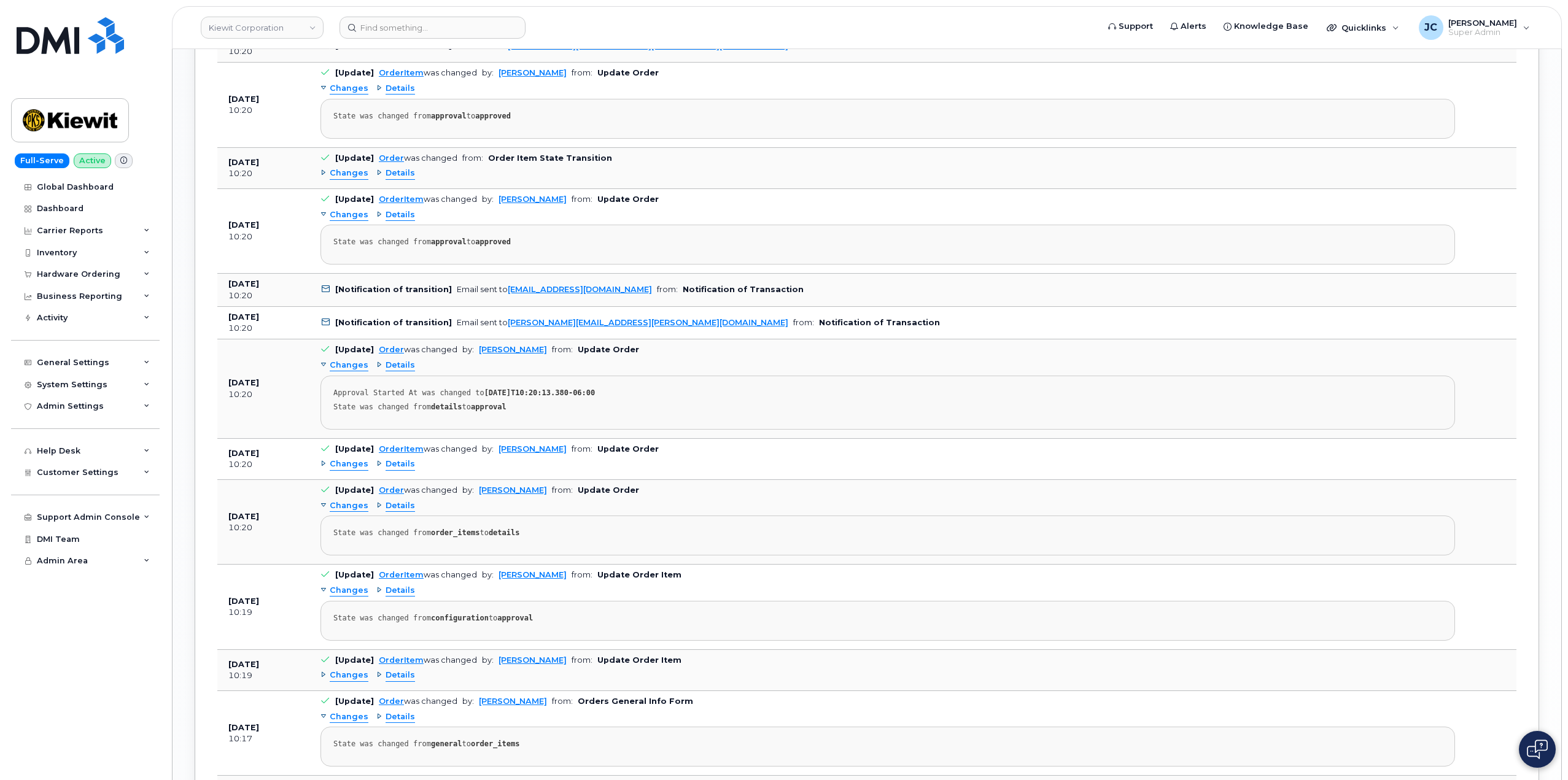
click at [326, 321] on icon at bounding box center [325, 322] width 8 height 8
click at [544, 328] on td "[Notification of transition] Email sent to JALAL.AKKARI@KIEWIT.COM from: Notifi…" at bounding box center [887, 323] width 1156 height 33
click at [543, 321] on link "JALAL.AKKARI@KIEWIT.COM" at bounding box center [648, 322] width 280 height 9
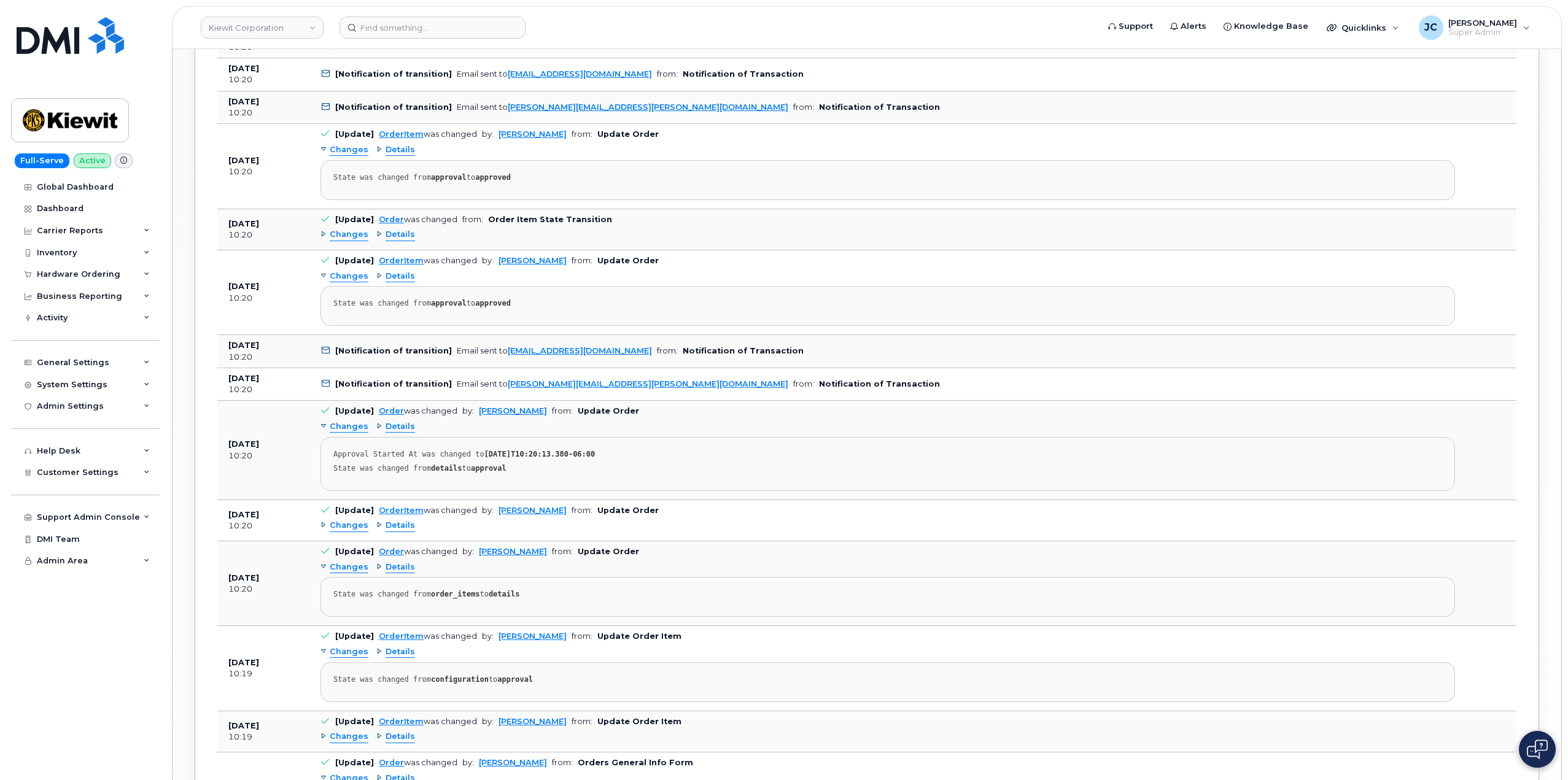
click at [388, 276] on span "Details" at bounding box center [400, 276] width 29 height 11
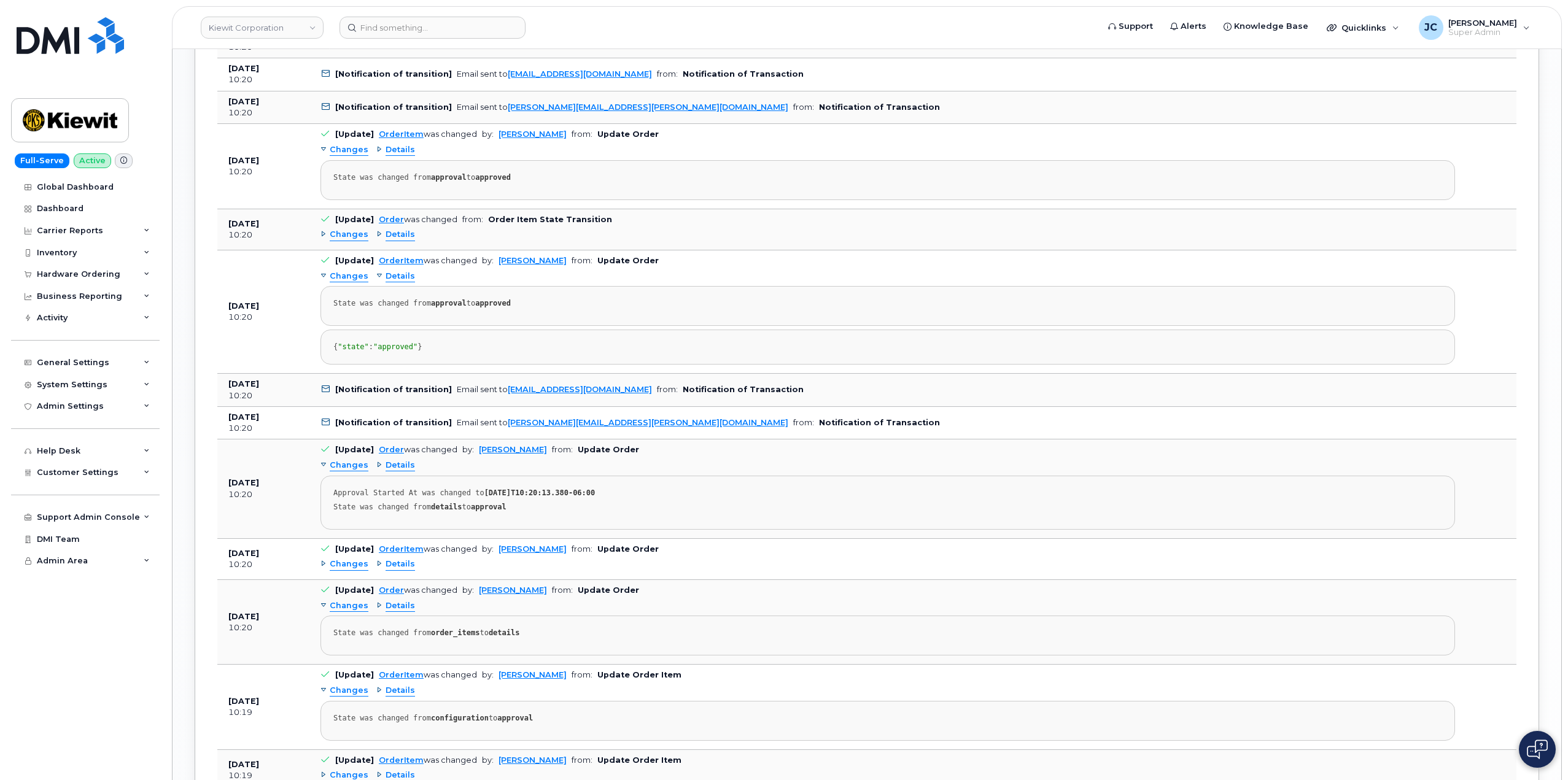
click at [389, 274] on span "Details" at bounding box center [400, 276] width 29 height 11
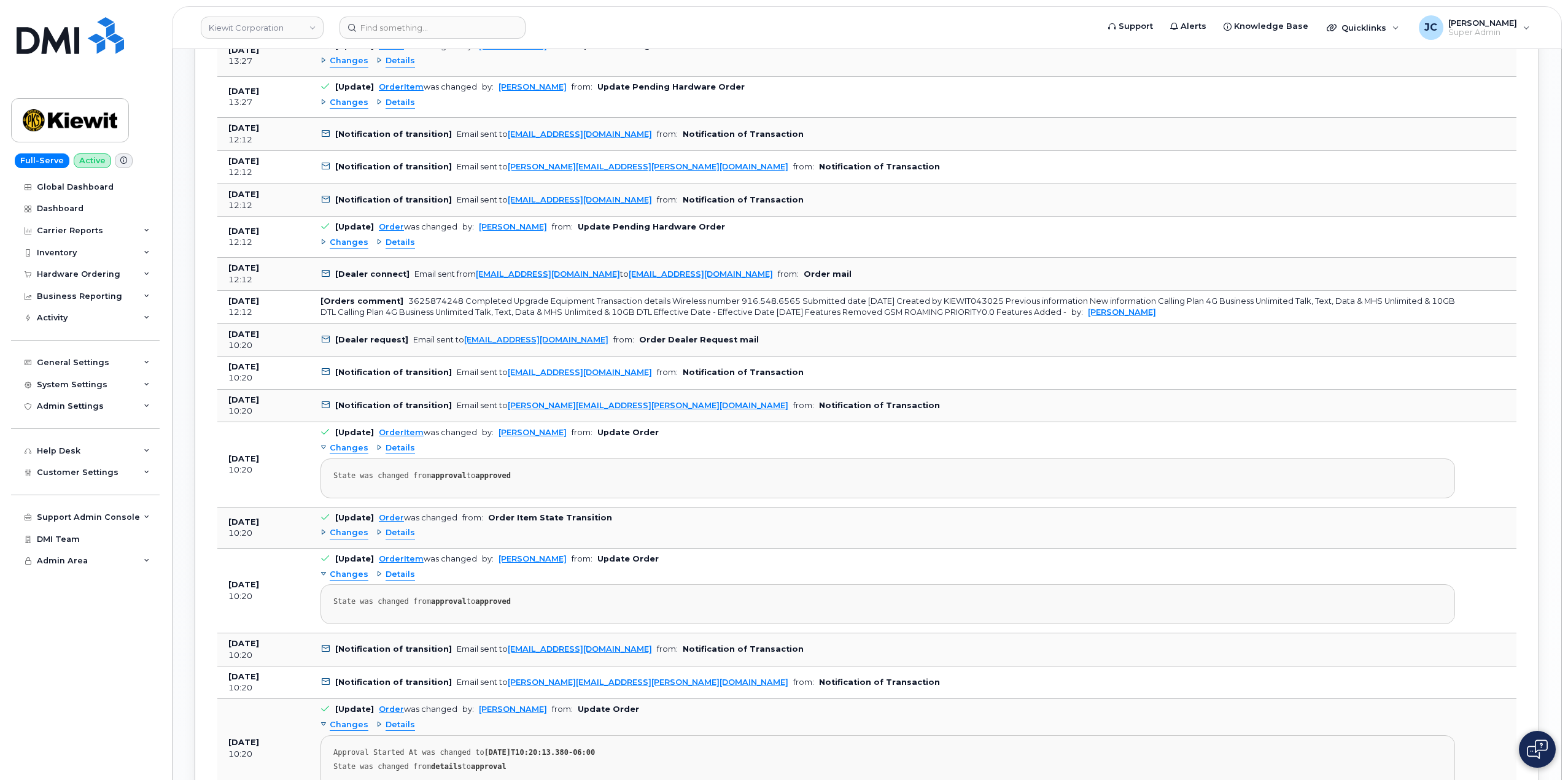
scroll to position [1125, 0]
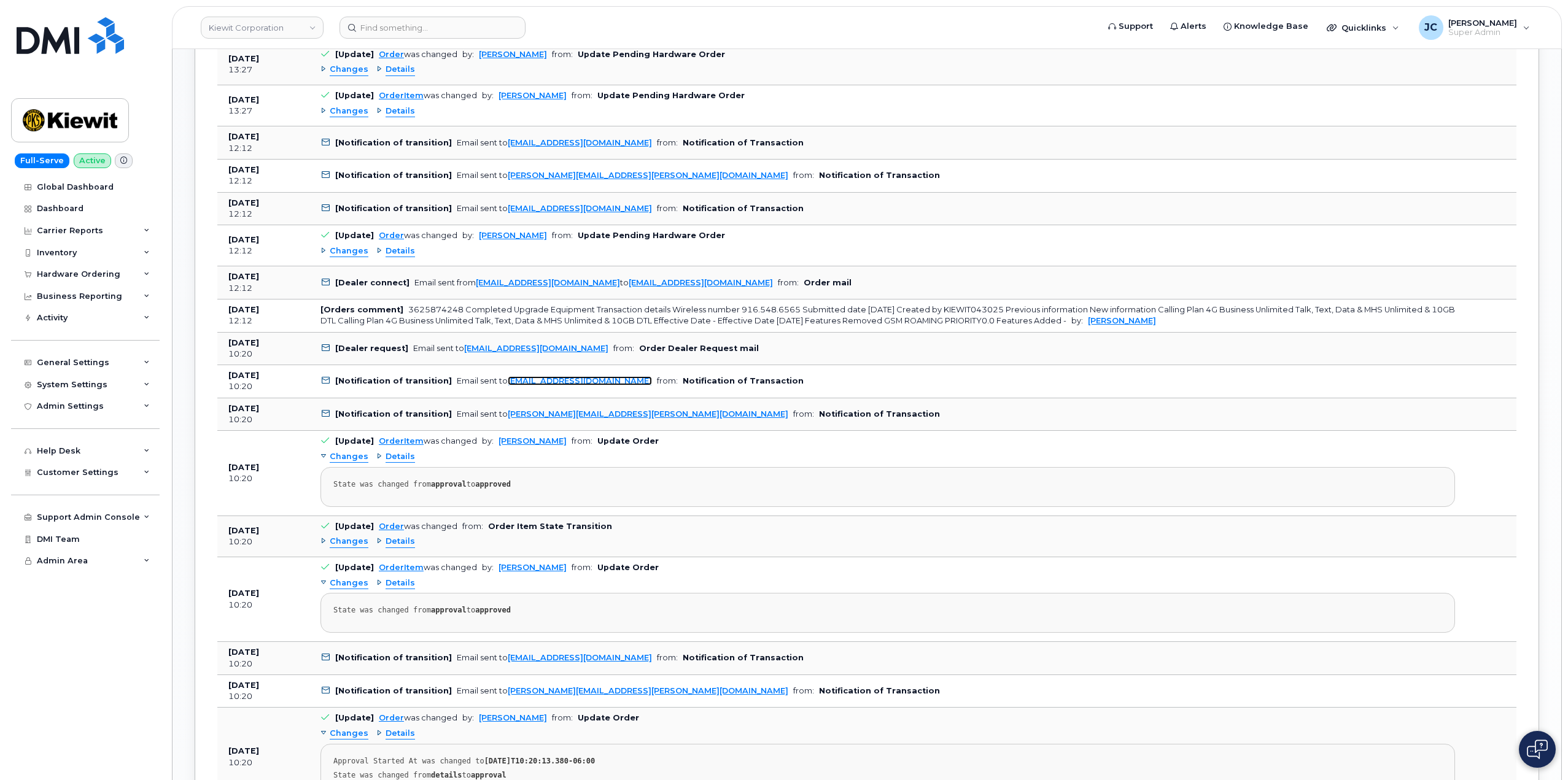
click at [522, 383] on link "rmiller@dminc.com" at bounding box center [580, 380] width 144 height 9
click at [523, 380] on link "rmiller@dminc.com" at bounding box center [580, 380] width 144 height 9
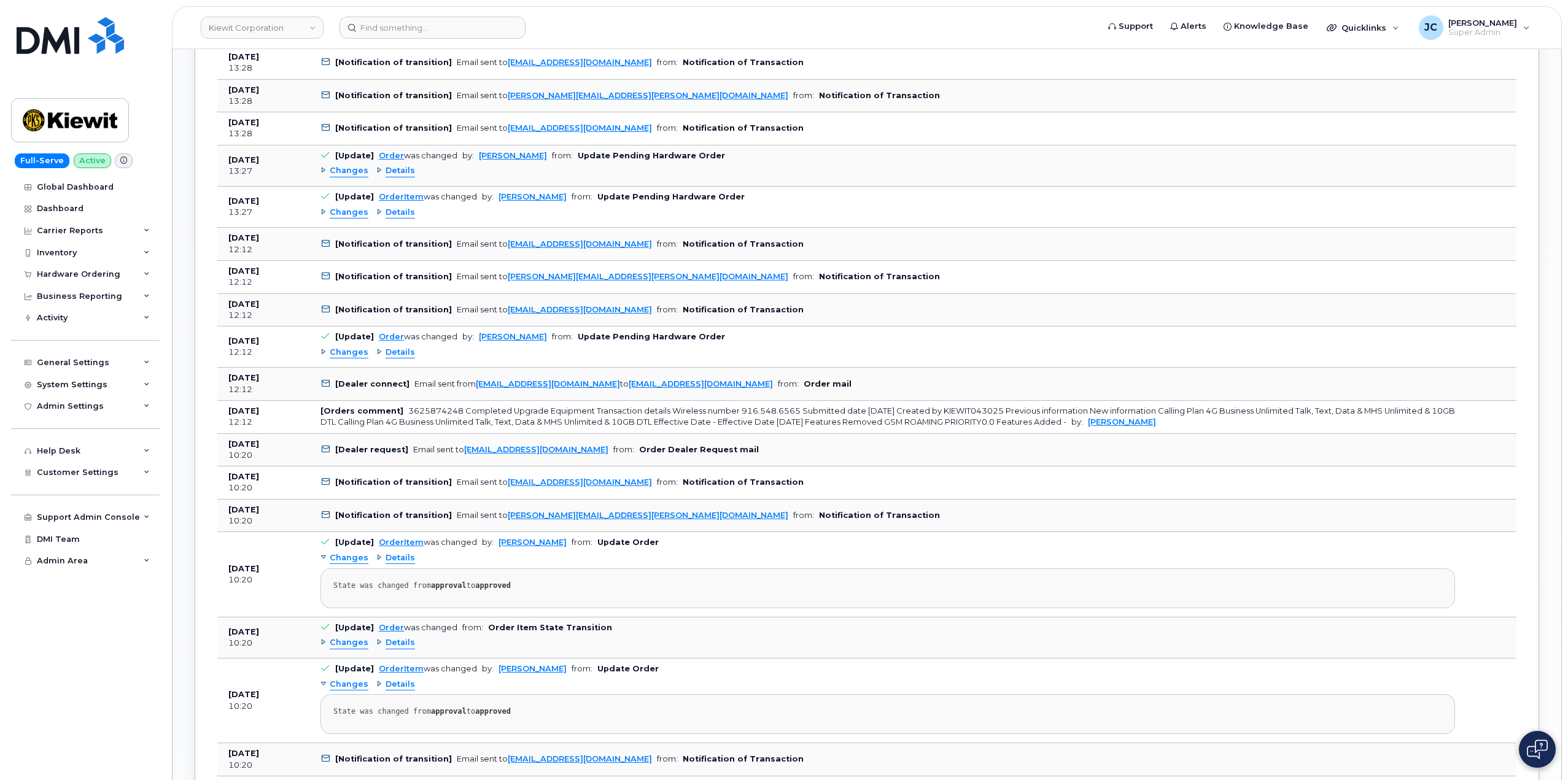
scroll to position [1003, 0]
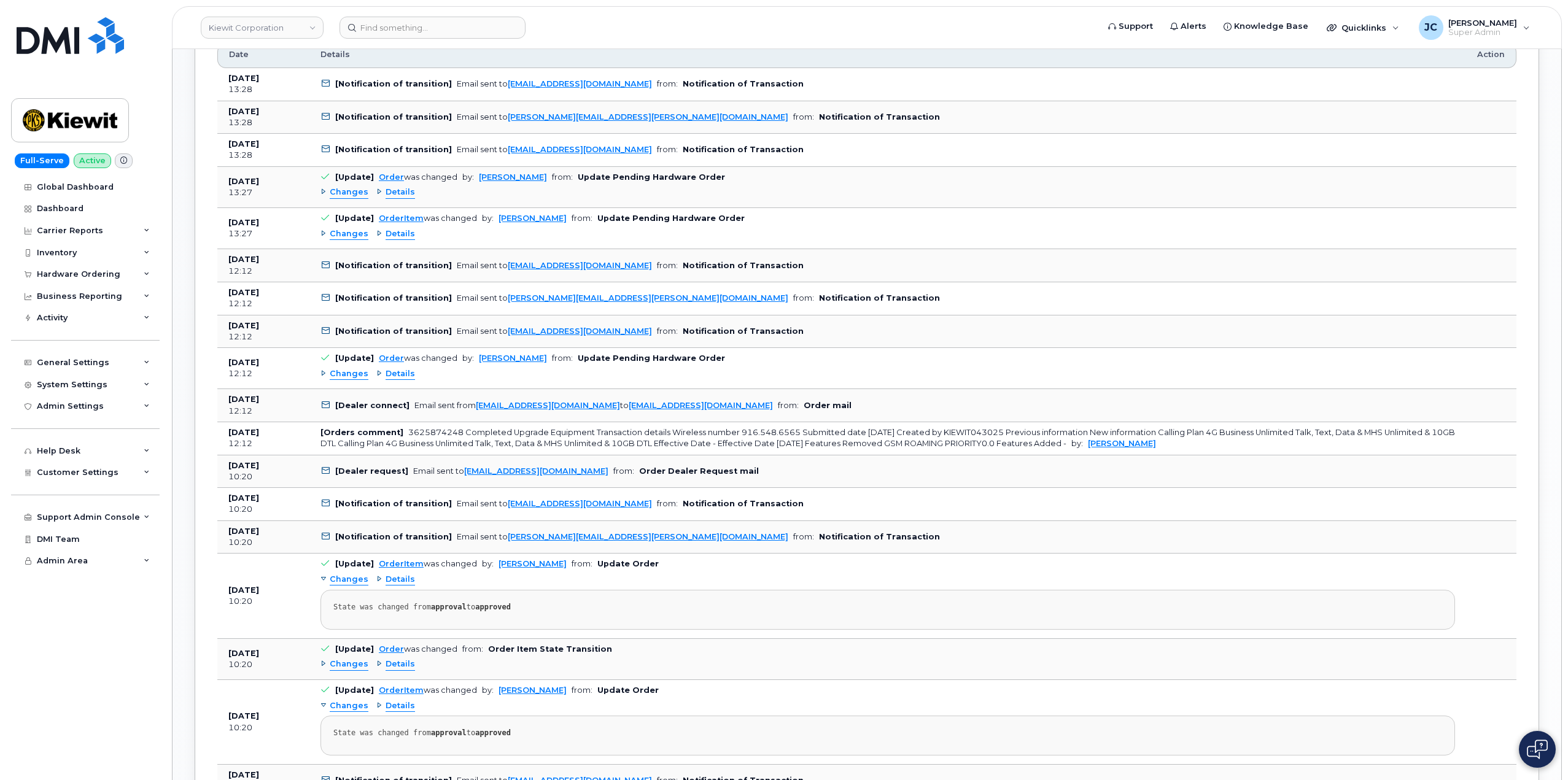
click at [391, 369] on span "Details" at bounding box center [400, 374] width 29 height 11
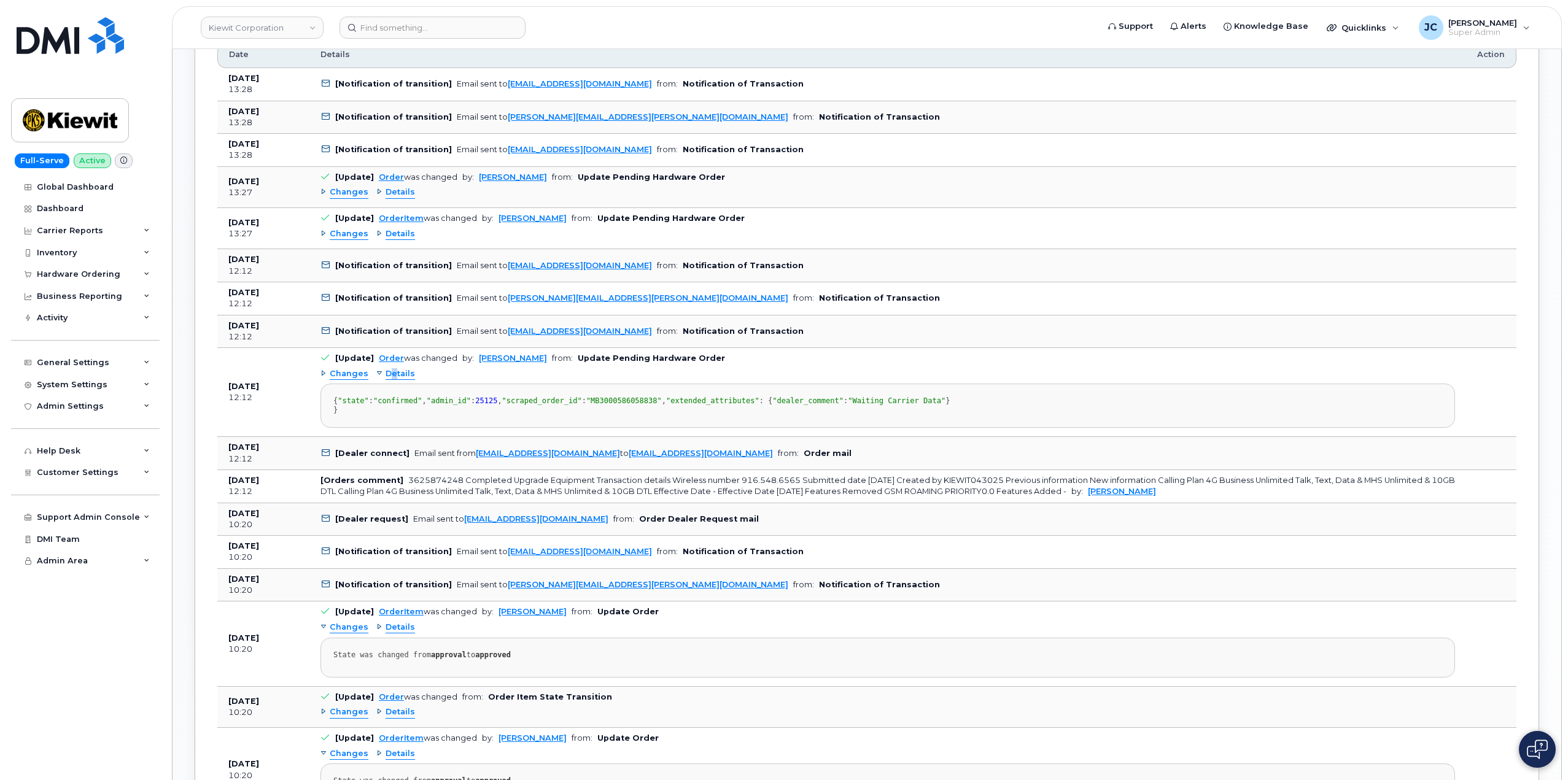
click at [390, 374] on span "Details" at bounding box center [400, 374] width 29 height 11
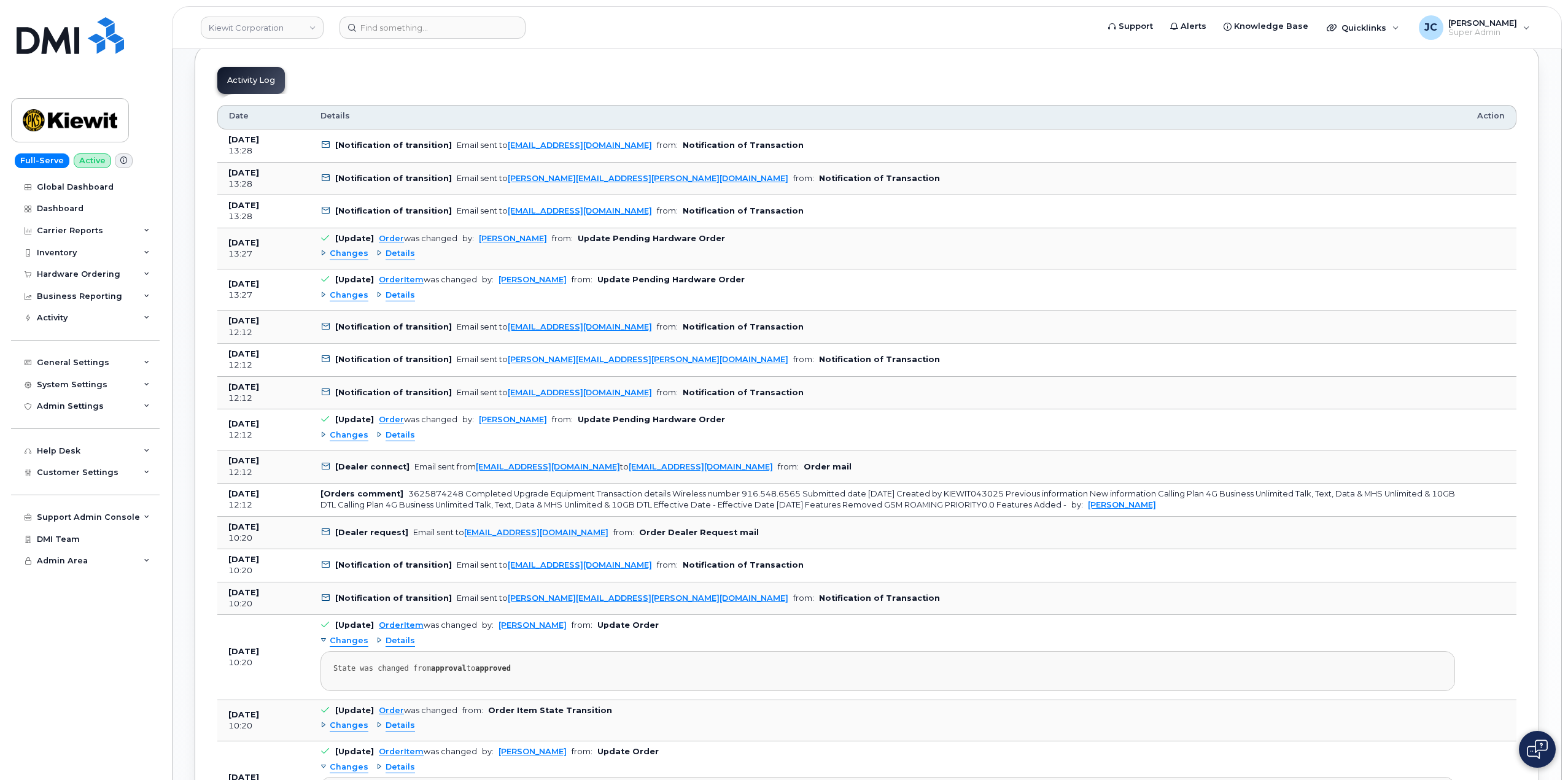
scroll to position [880, 0]
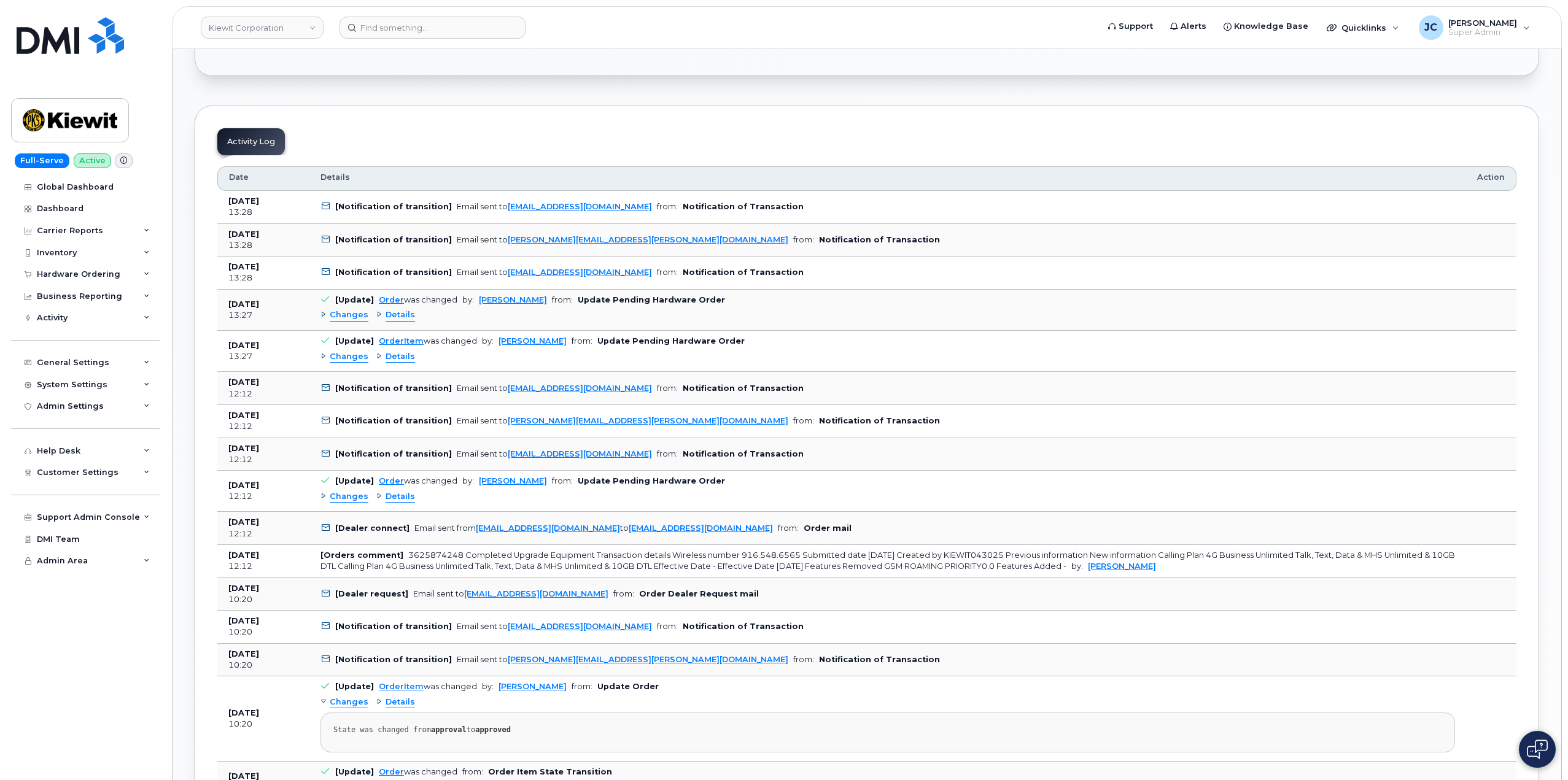
click at [380, 494] on div "Details" at bounding box center [396, 496] width 38 height 11
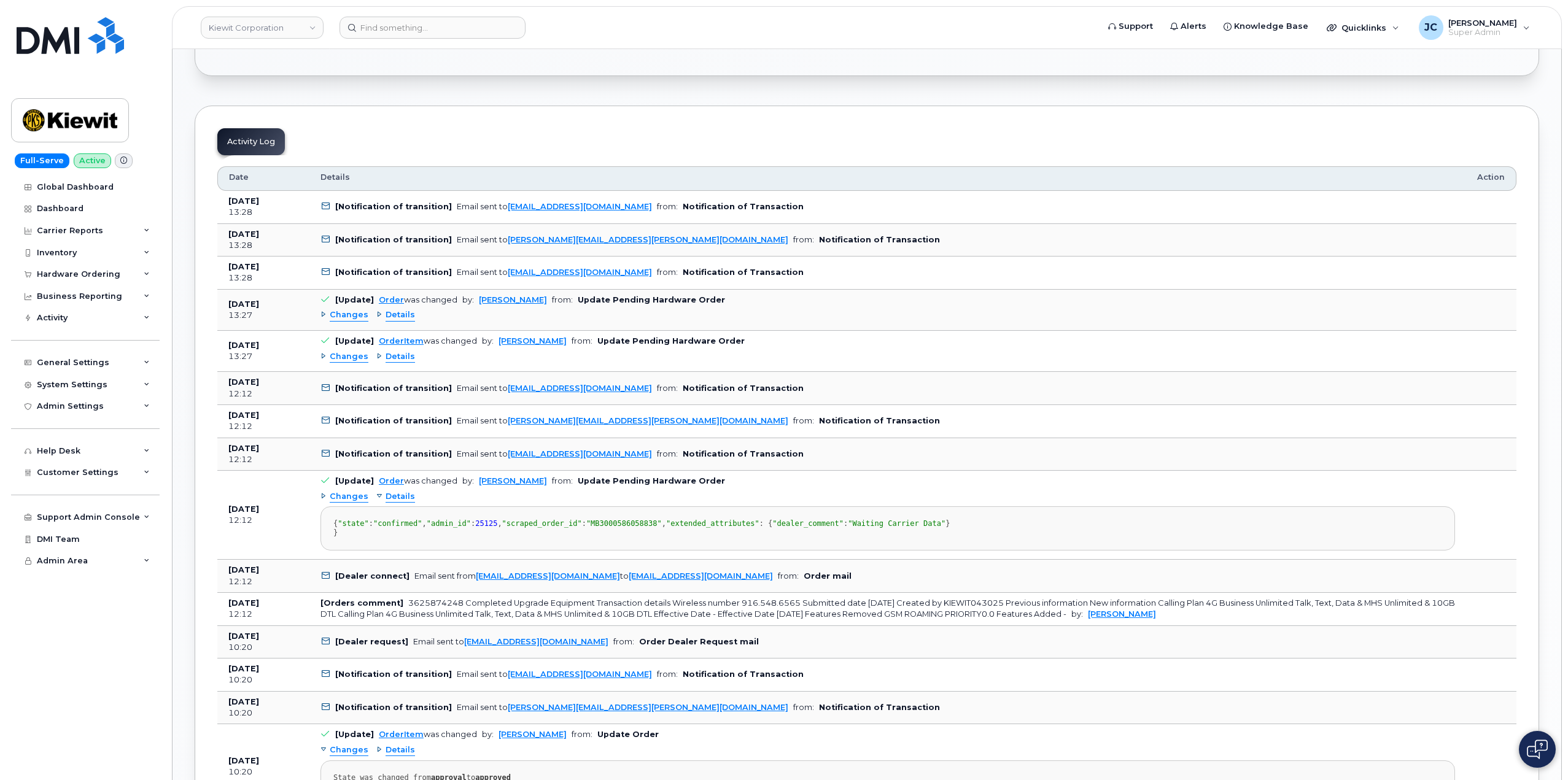
click at [378, 495] on div "Details" at bounding box center [396, 496] width 38 height 11
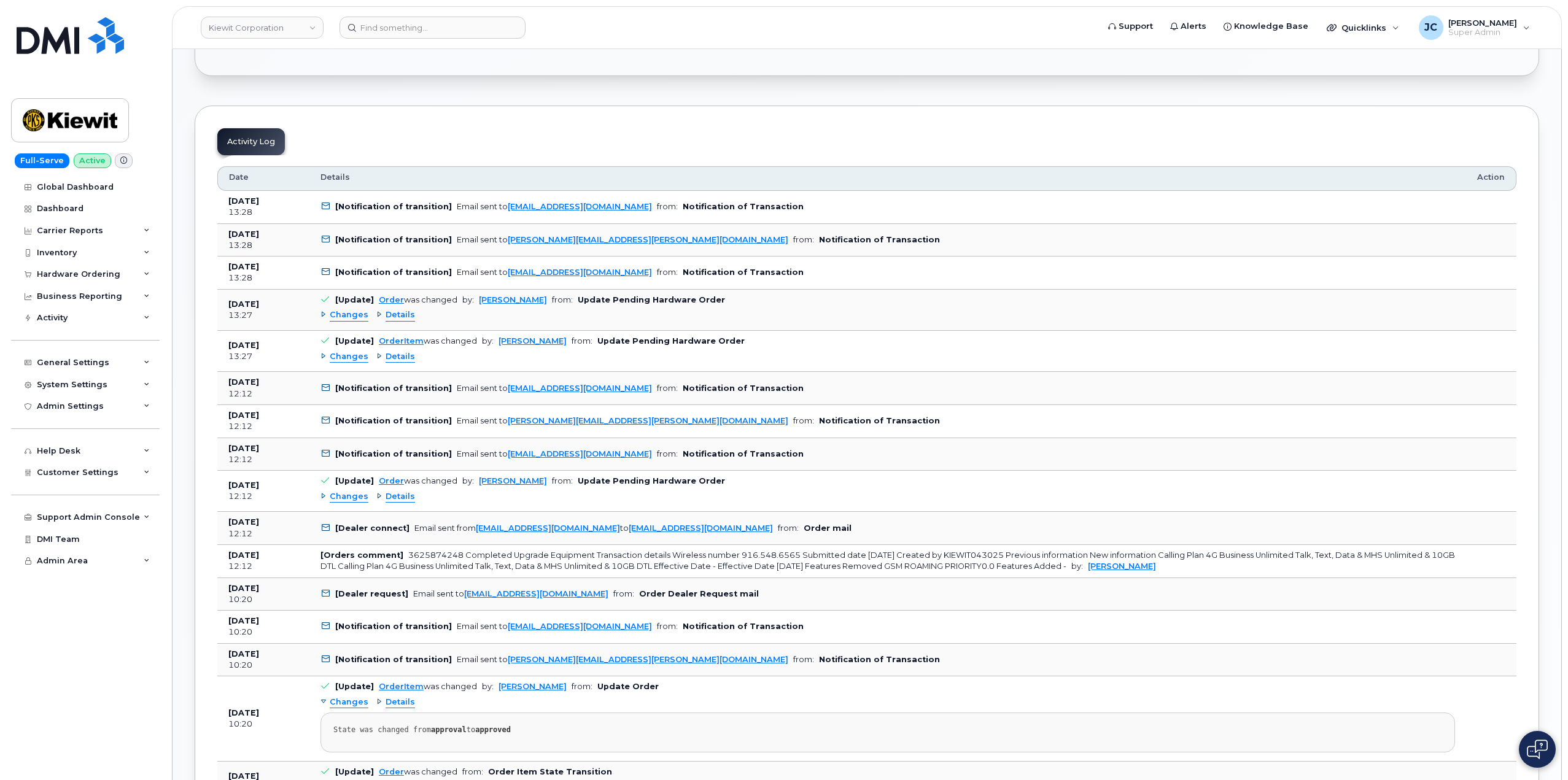
click at [329, 497] on span "Changes" at bounding box center [349, 496] width 38 height 11
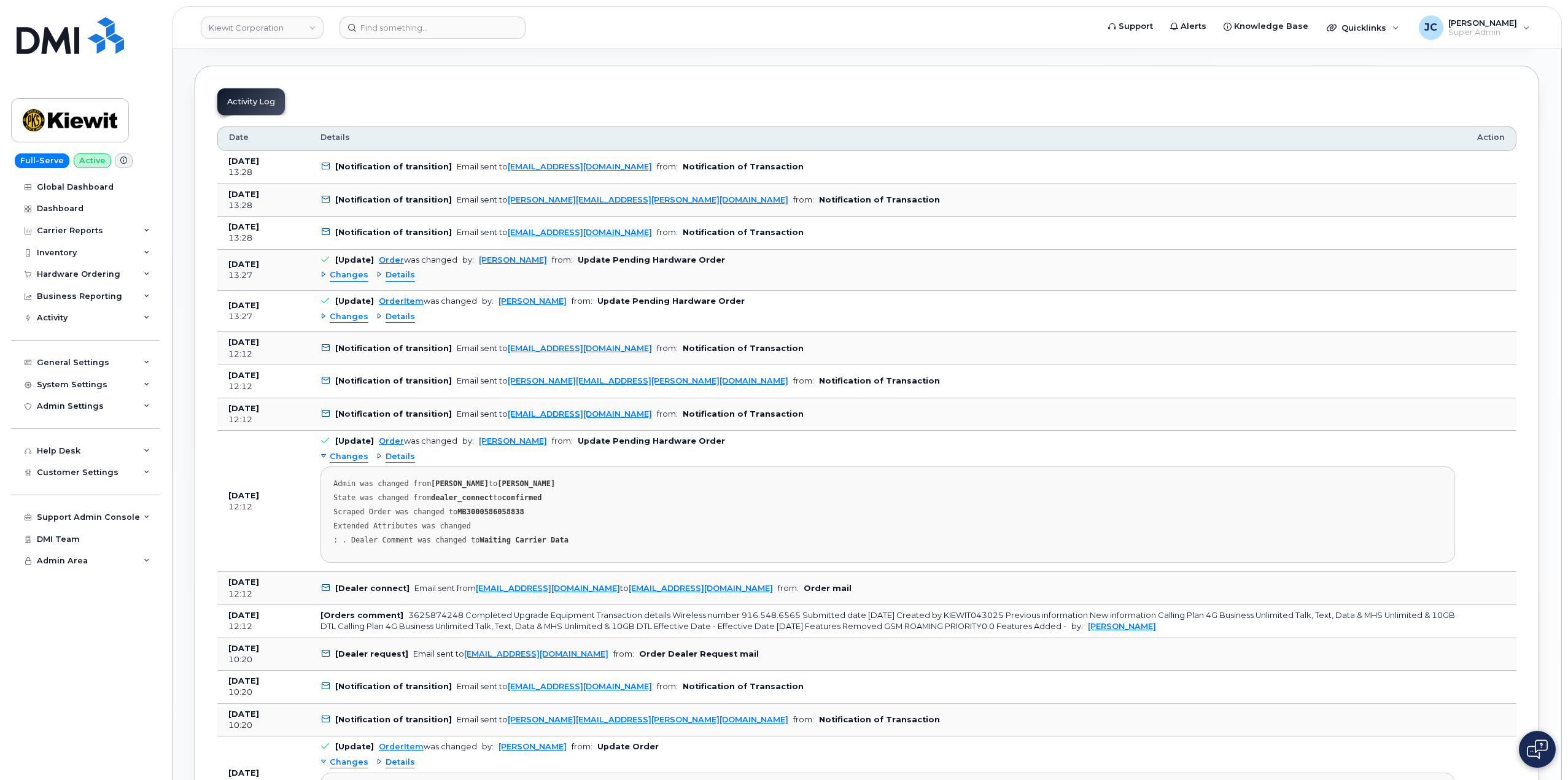
scroll to position [941, 0]
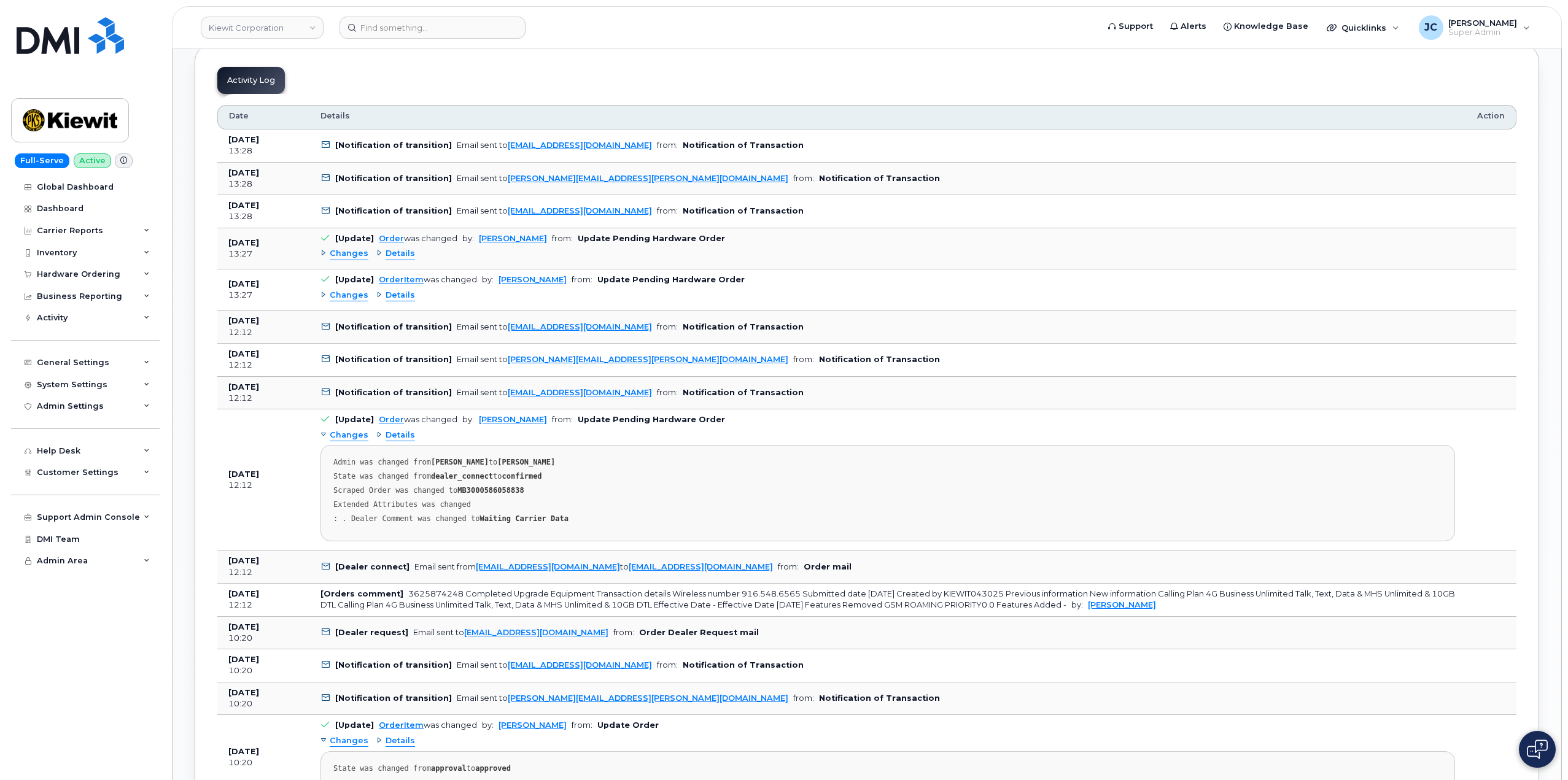
click at [329, 326] on icon at bounding box center [325, 326] width 8 height 8
click at [328, 326] on icon at bounding box center [325, 326] width 8 height 8
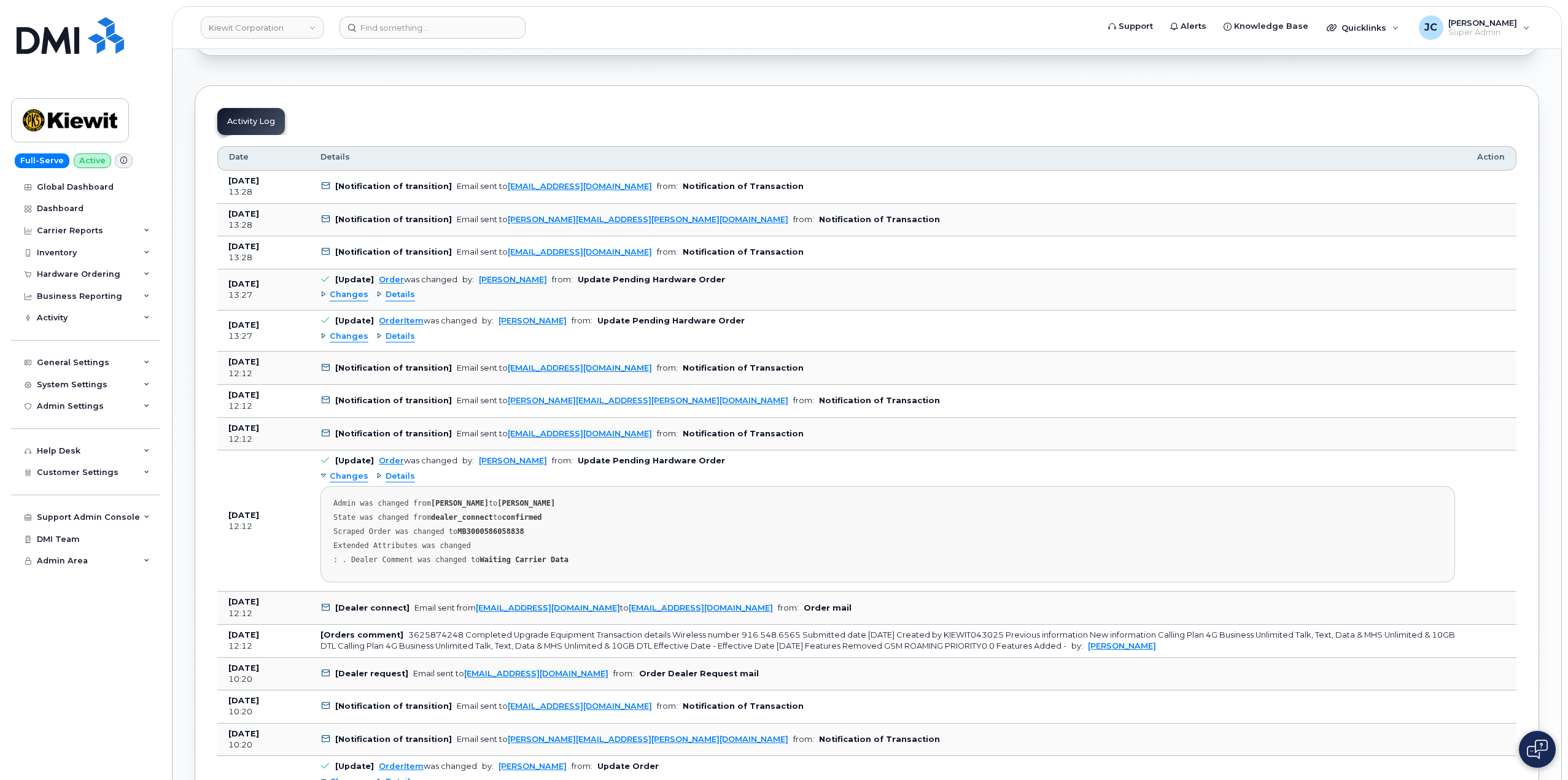
scroll to position [880, 0]
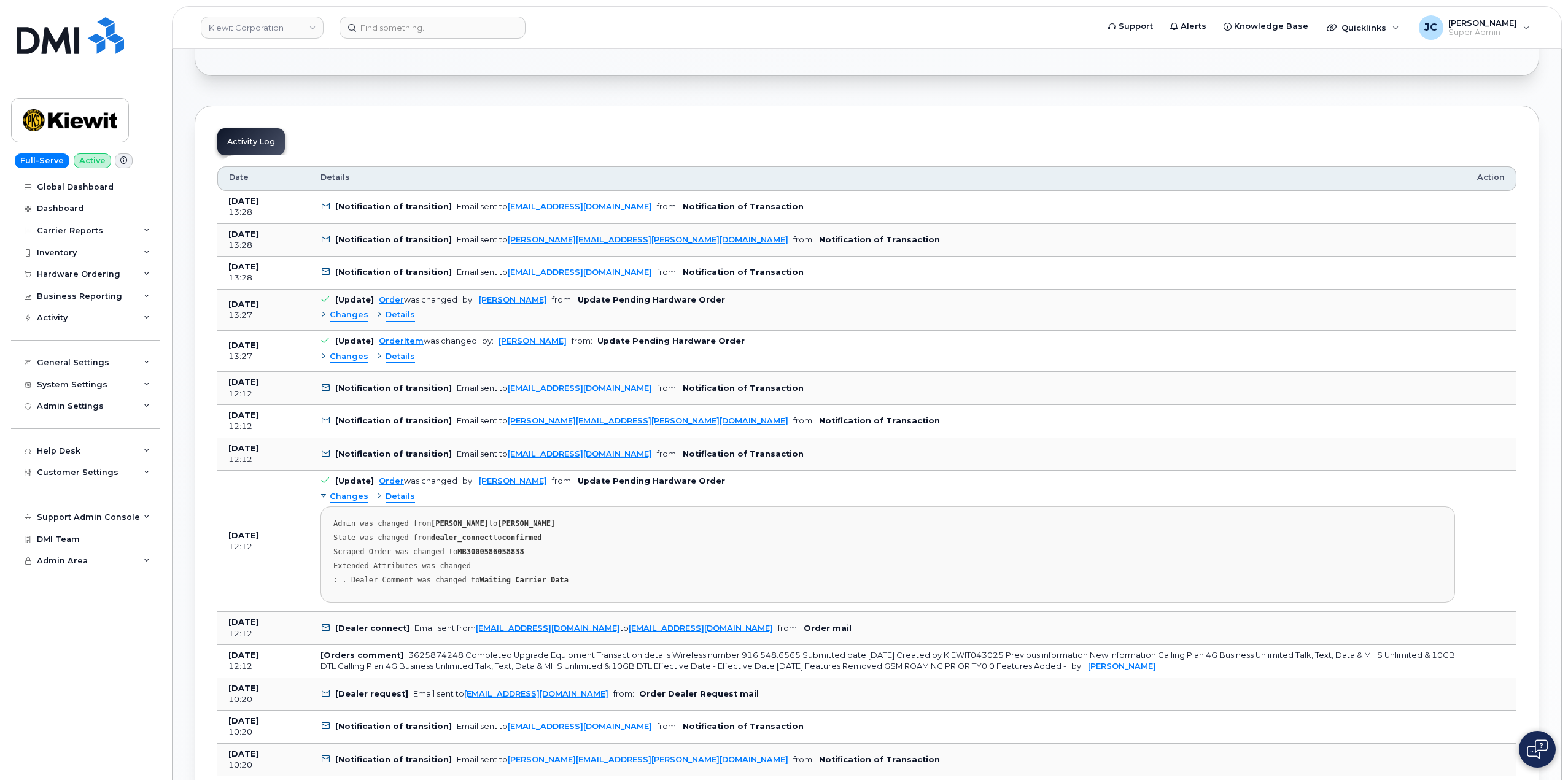
click at [376, 360] on div "Details" at bounding box center [396, 357] width 38 height 11
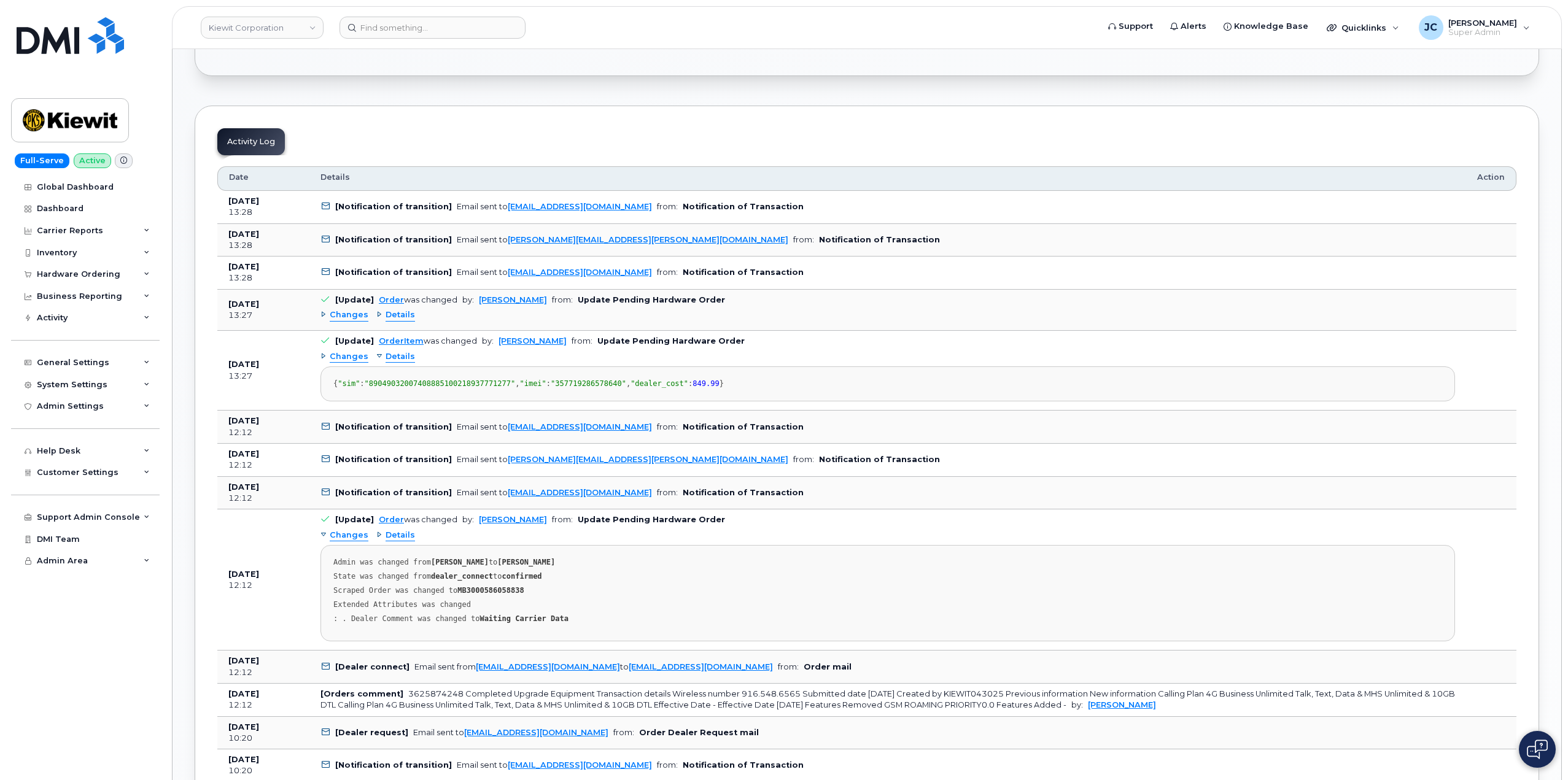
click at [391, 356] on span "Details" at bounding box center [400, 357] width 29 height 11
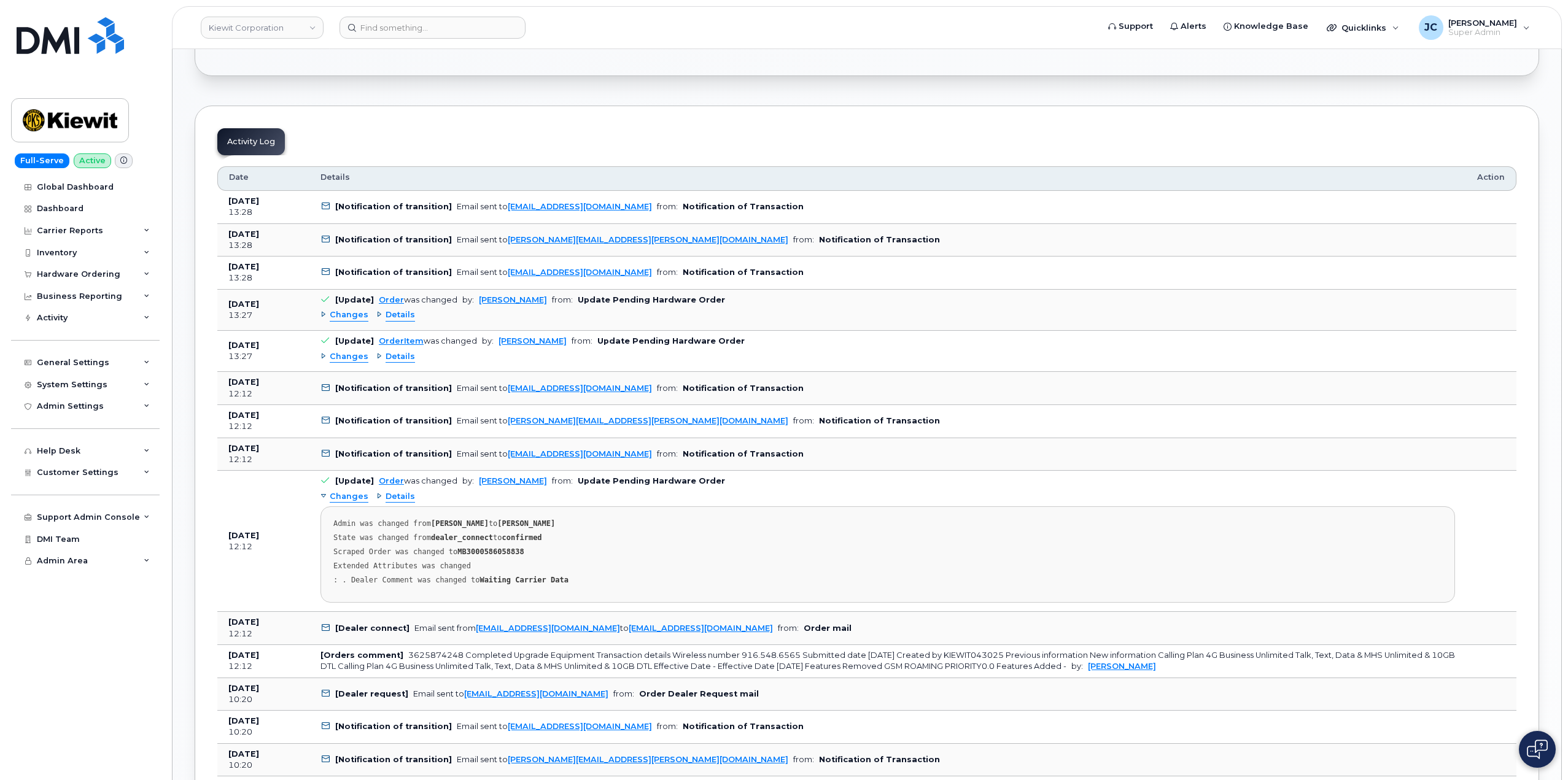
click at [347, 358] on span "Changes" at bounding box center [349, 357] width 38 height 11
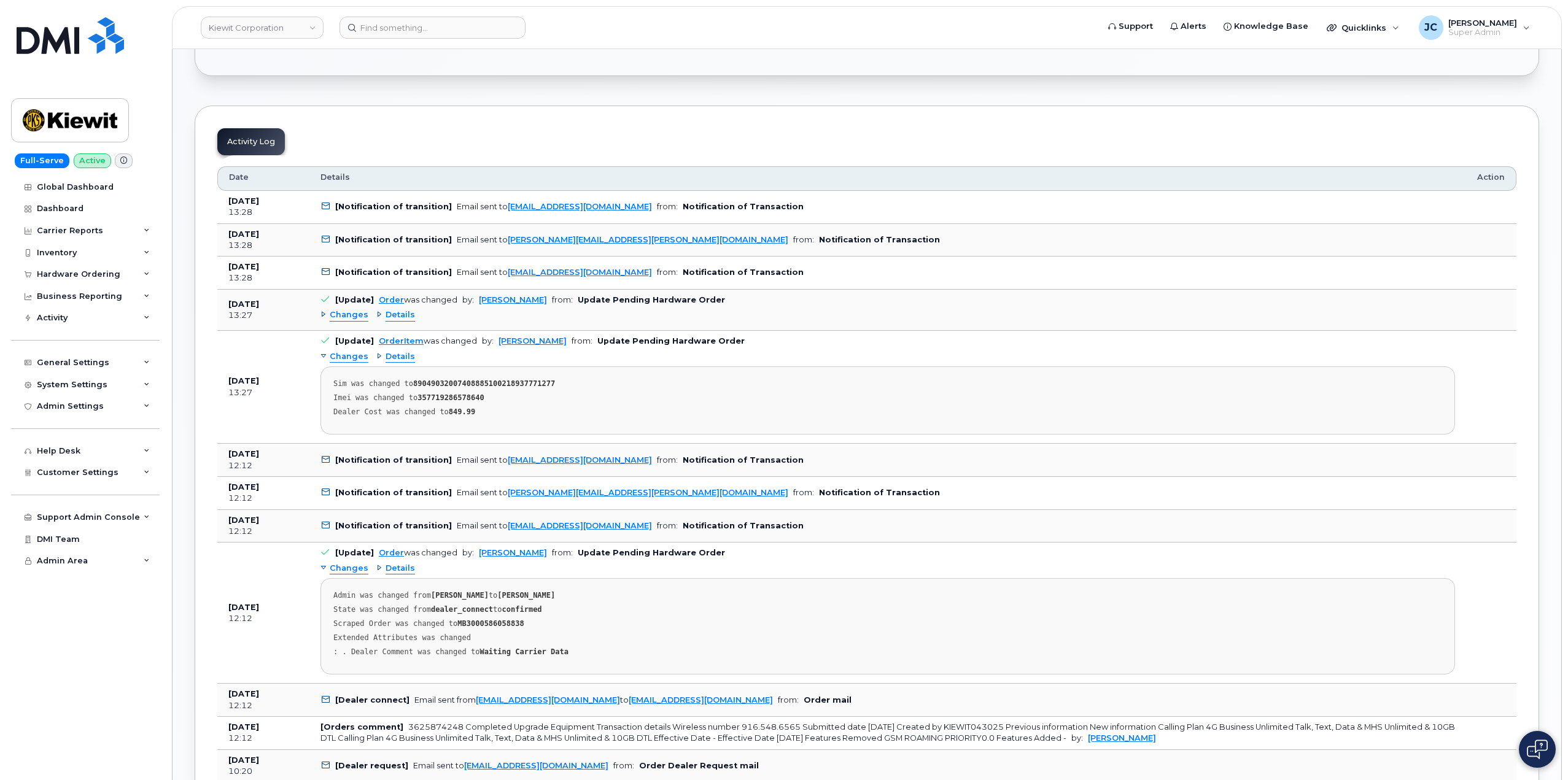
click at [354, 355] on span "Changes" at bounding box center [349, 357] width 38 height 11
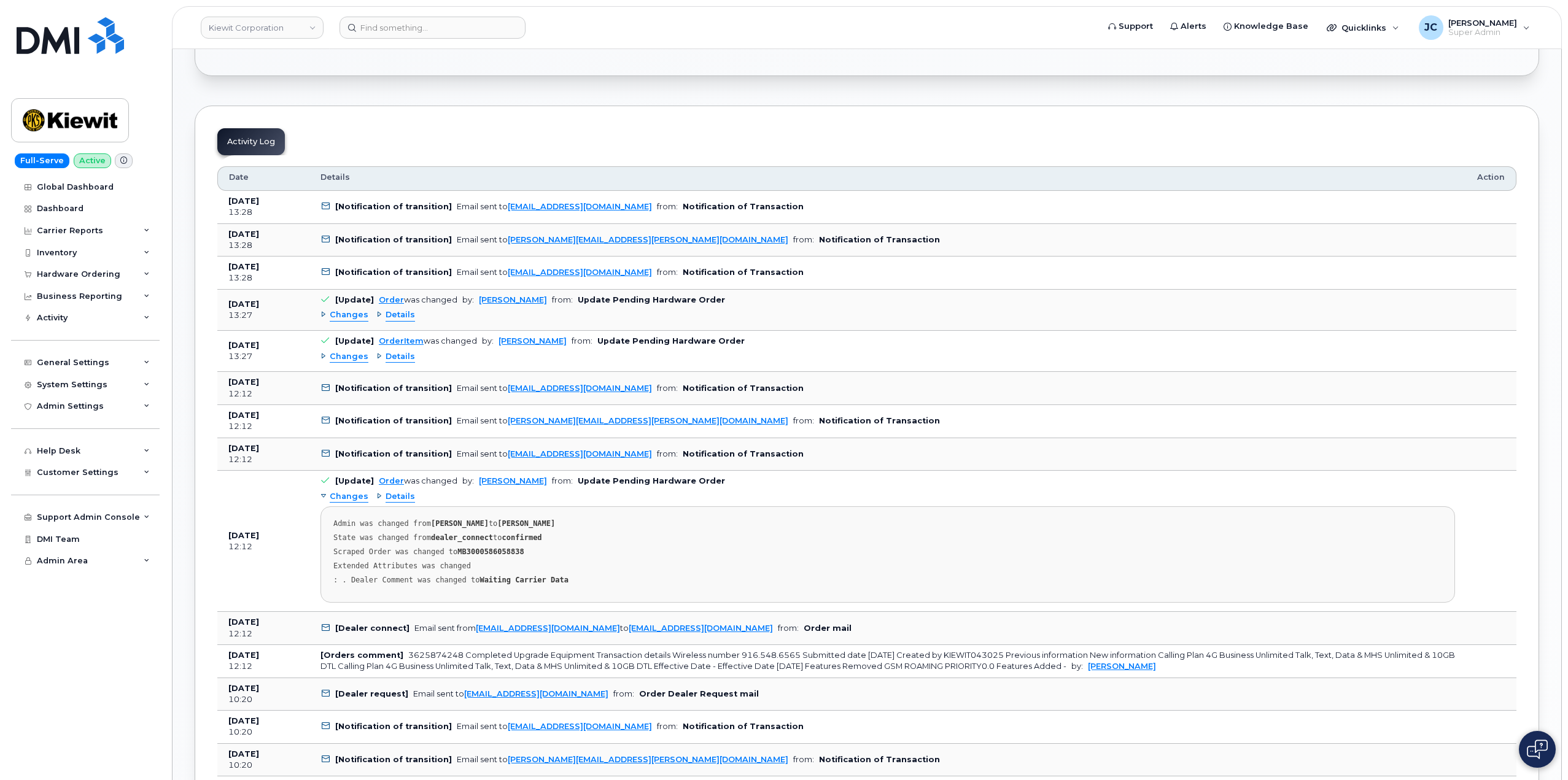
click at [381, 357] on div "Details" at bounding box center [396, 357] width 38 height 11
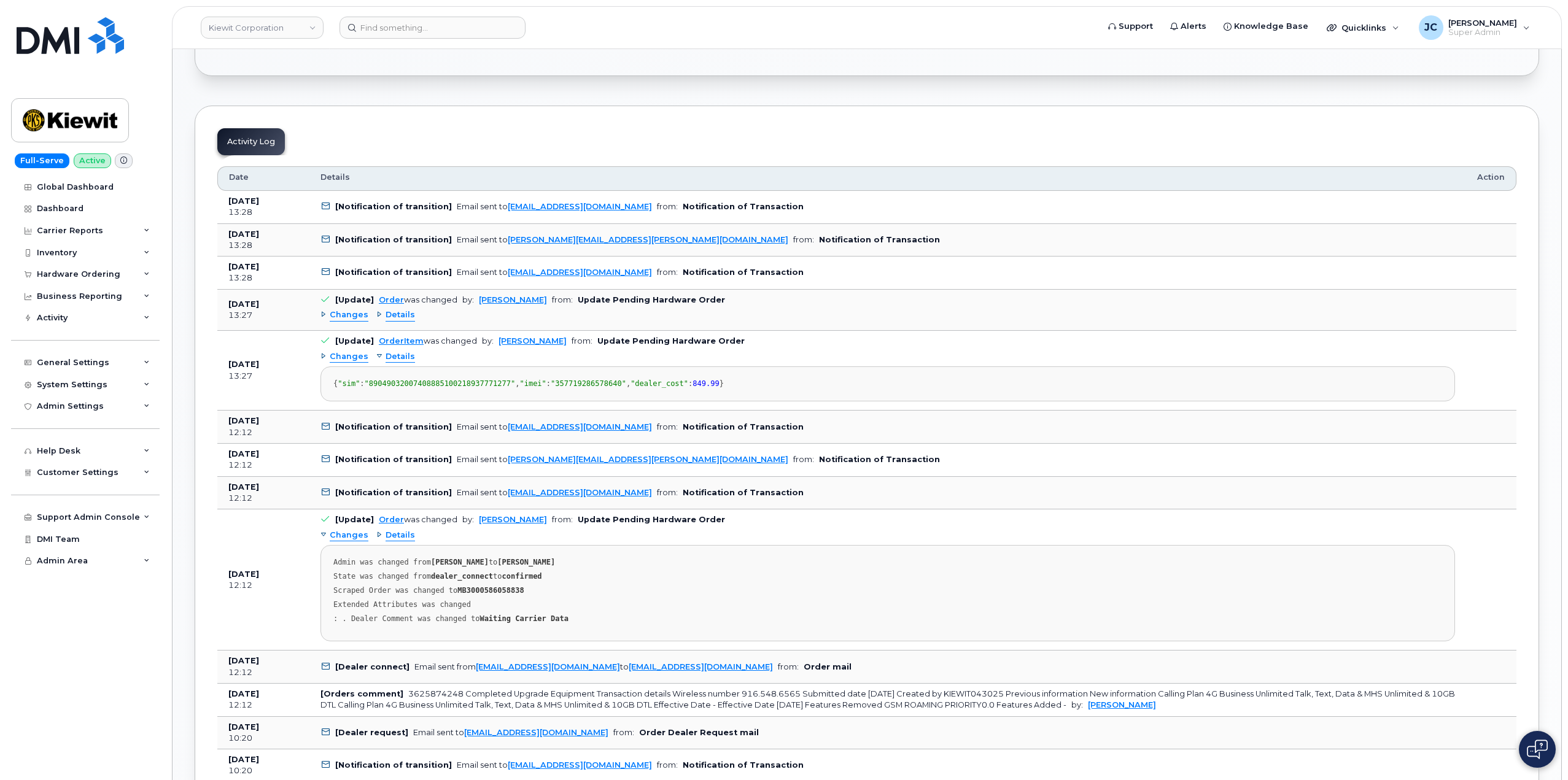
click at [396, 353] on span "Details" at bounding box center [400, 357] width 29 height 11
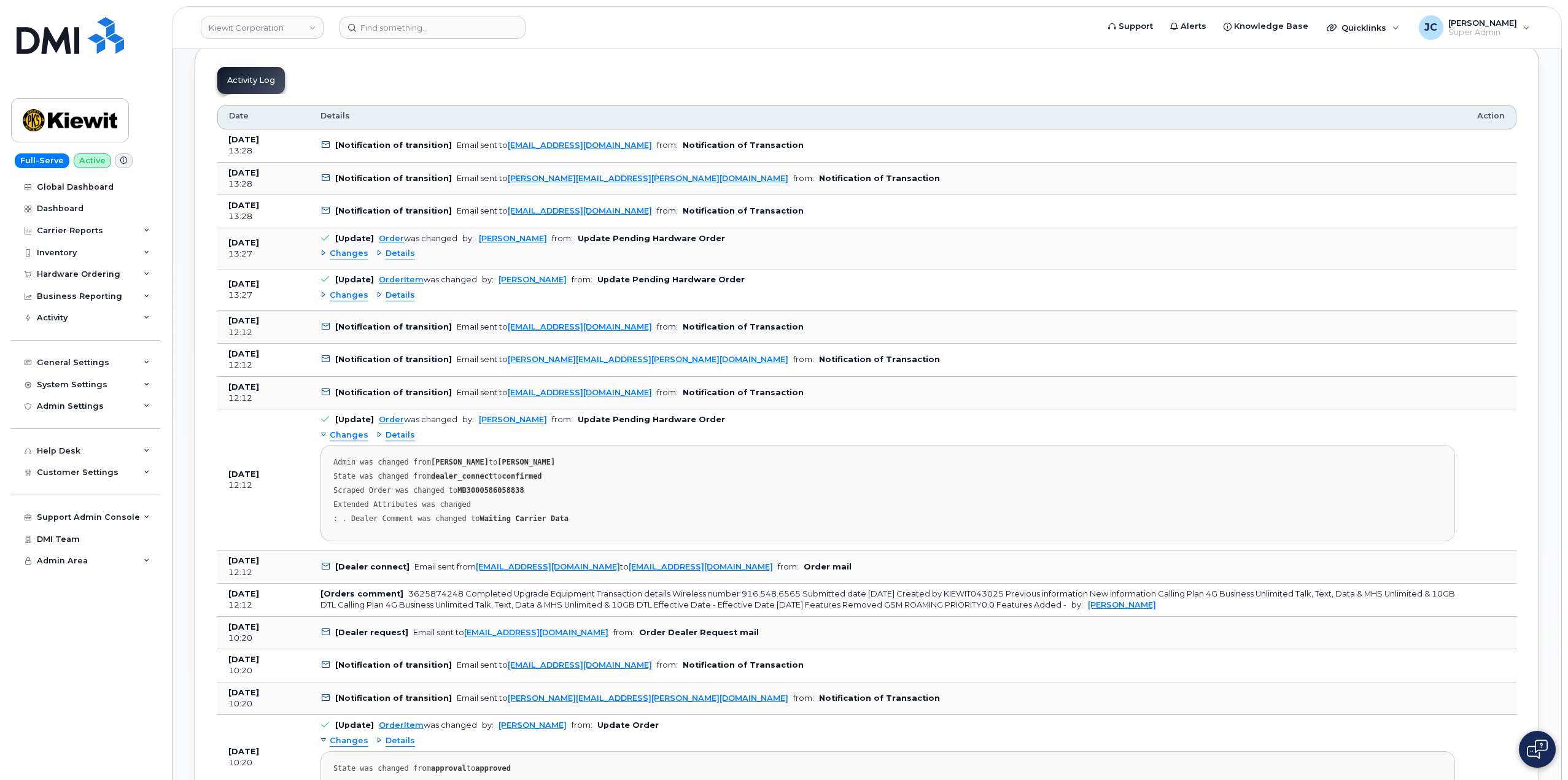
scroll to position [818, 0]
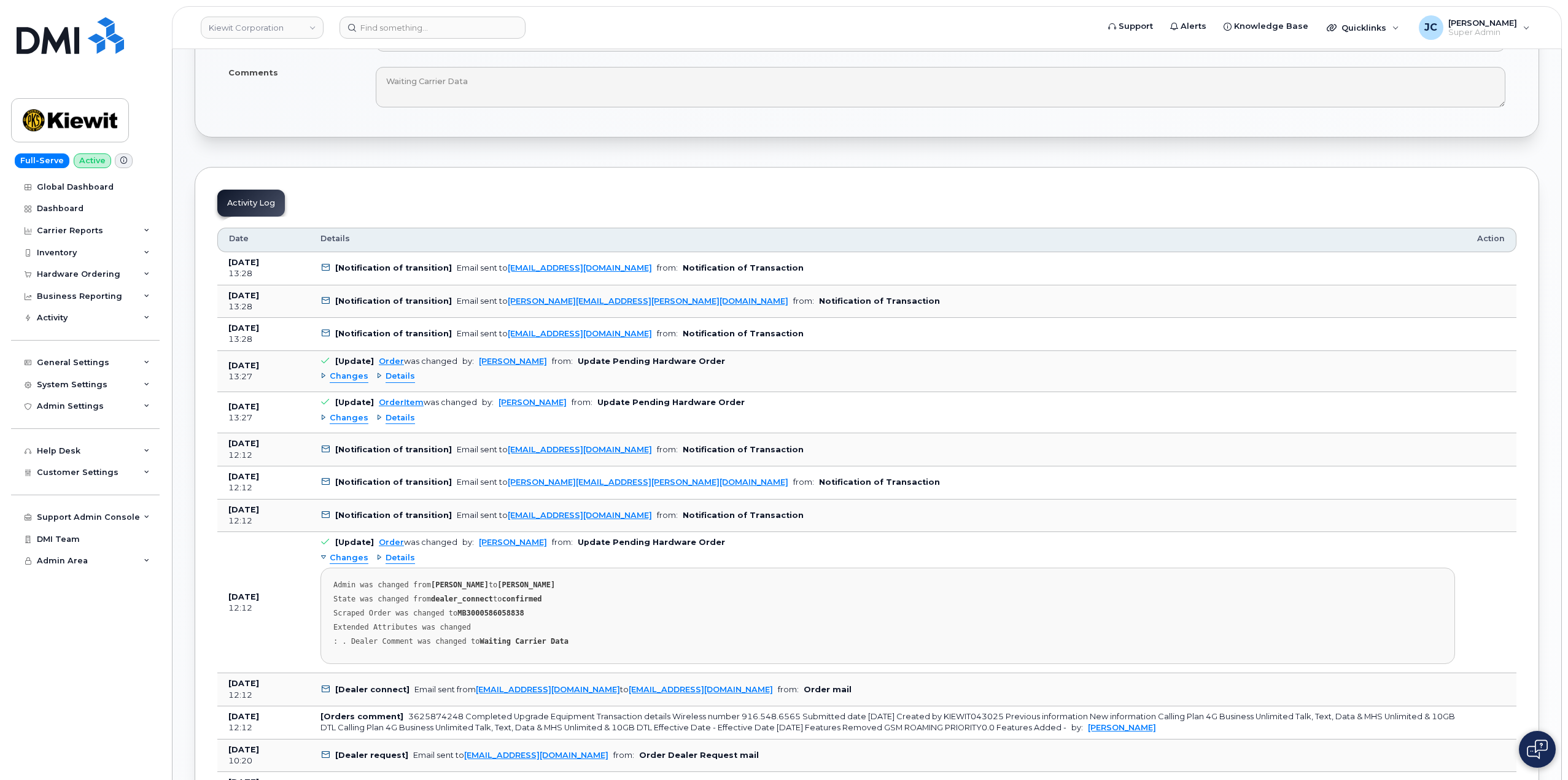
click at [359, 376] on span "Changes" at bounding box center [349, 376] width 38 height 11
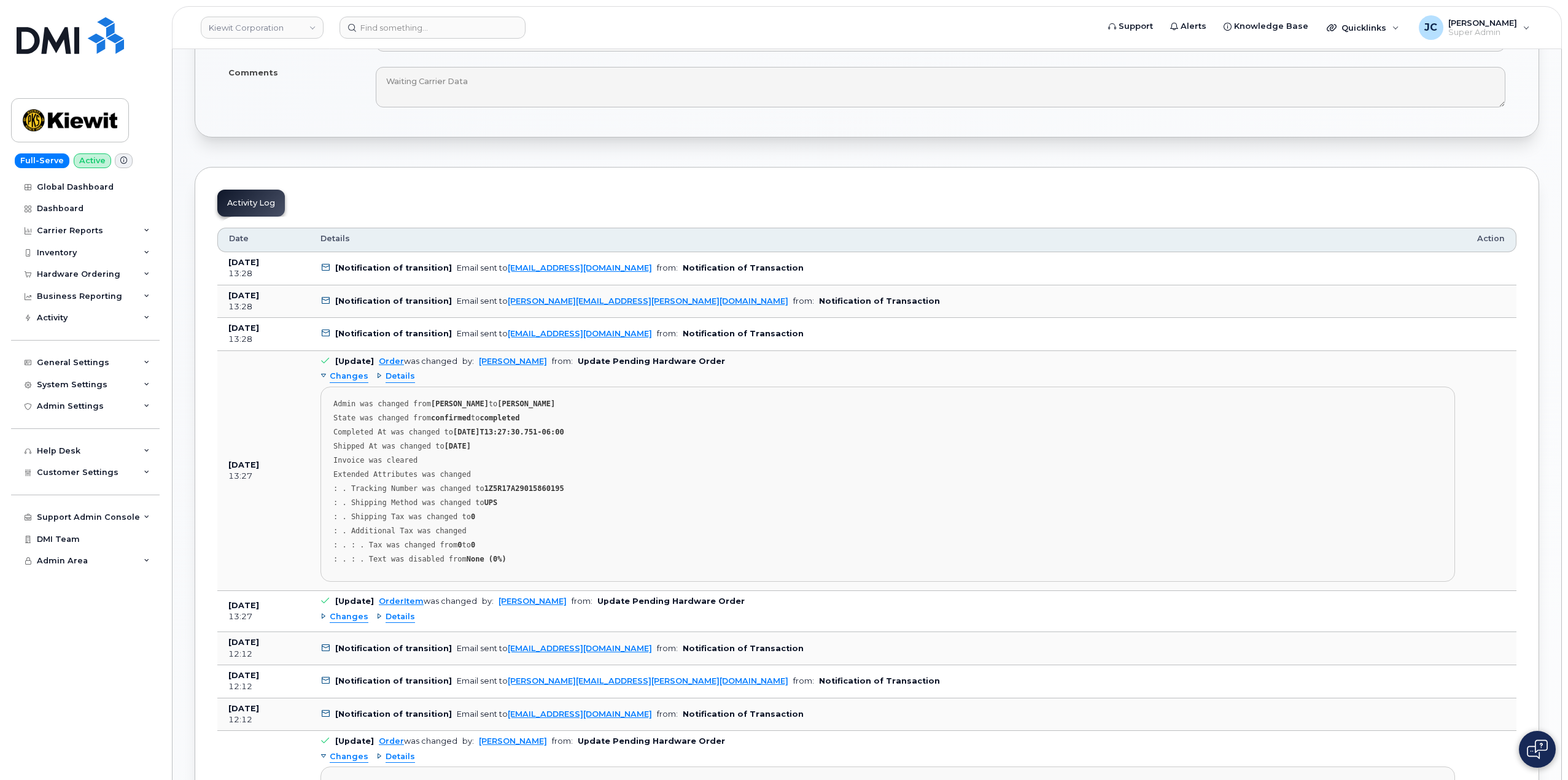
drag, startPoint x: 359, startPoint y: 374, endPoint x: 701, endPoint y: 489, distance: 360.8
click at [701, 498] on div ": . Tracking Number was changed to 1Z5R17A29015860195" at bounding box center [887, 503] width 1108 height 9
click at [553, 498] on div ": . Tracking Number was changed to 1Z5R17A29015860195" at bounding box center [887, 503] width 1108 height 9
drag, startPoint x: 546, startPoint y: 488, endPoint x: 477, endPoint y: 485, distance: 69.1
click at [484, 485] on strong "1Z5R17A29015860195" at bounding box center [524, 488] width 80 height 9
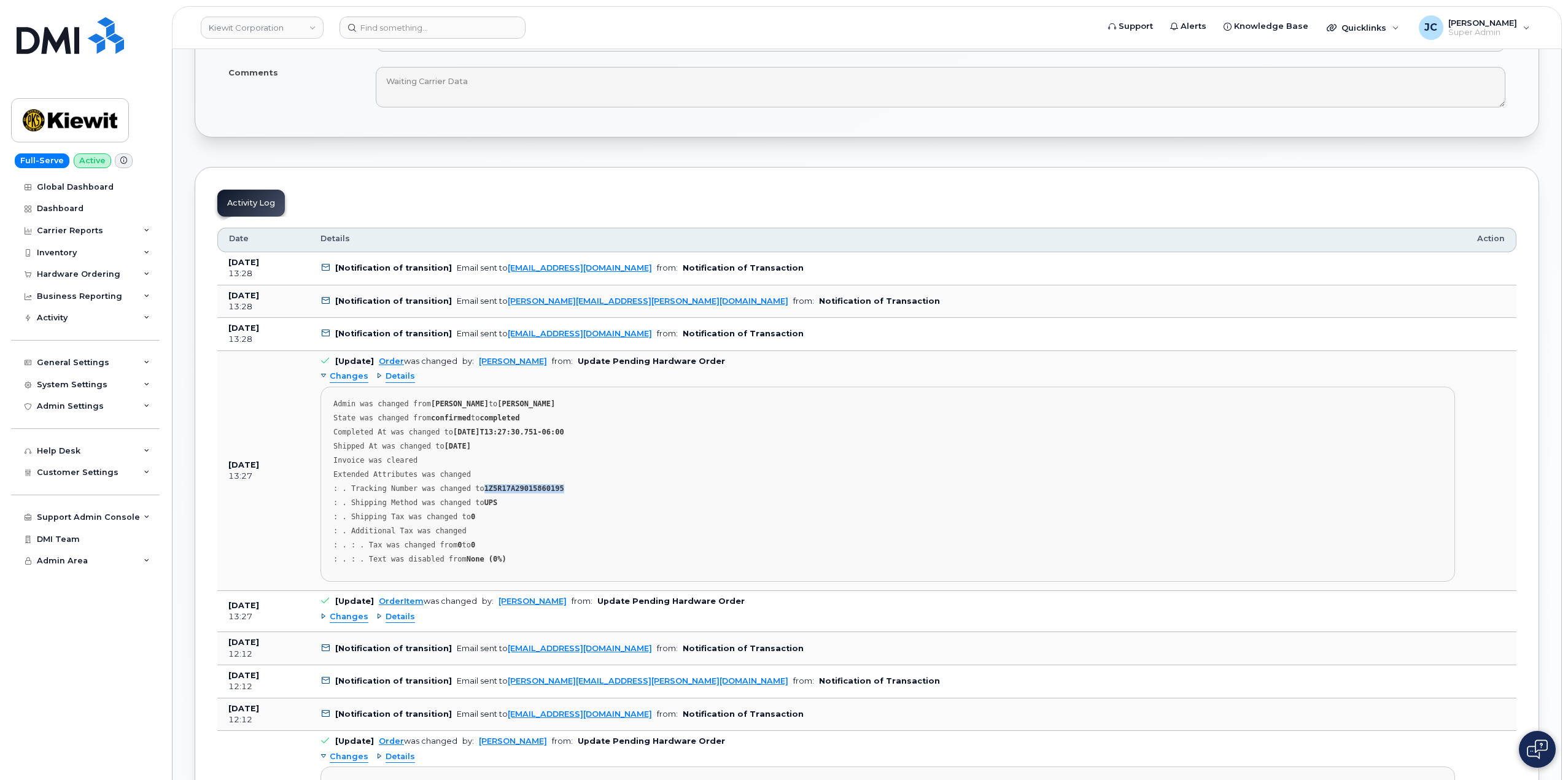
copy strong "1Z5R17A29015860195"
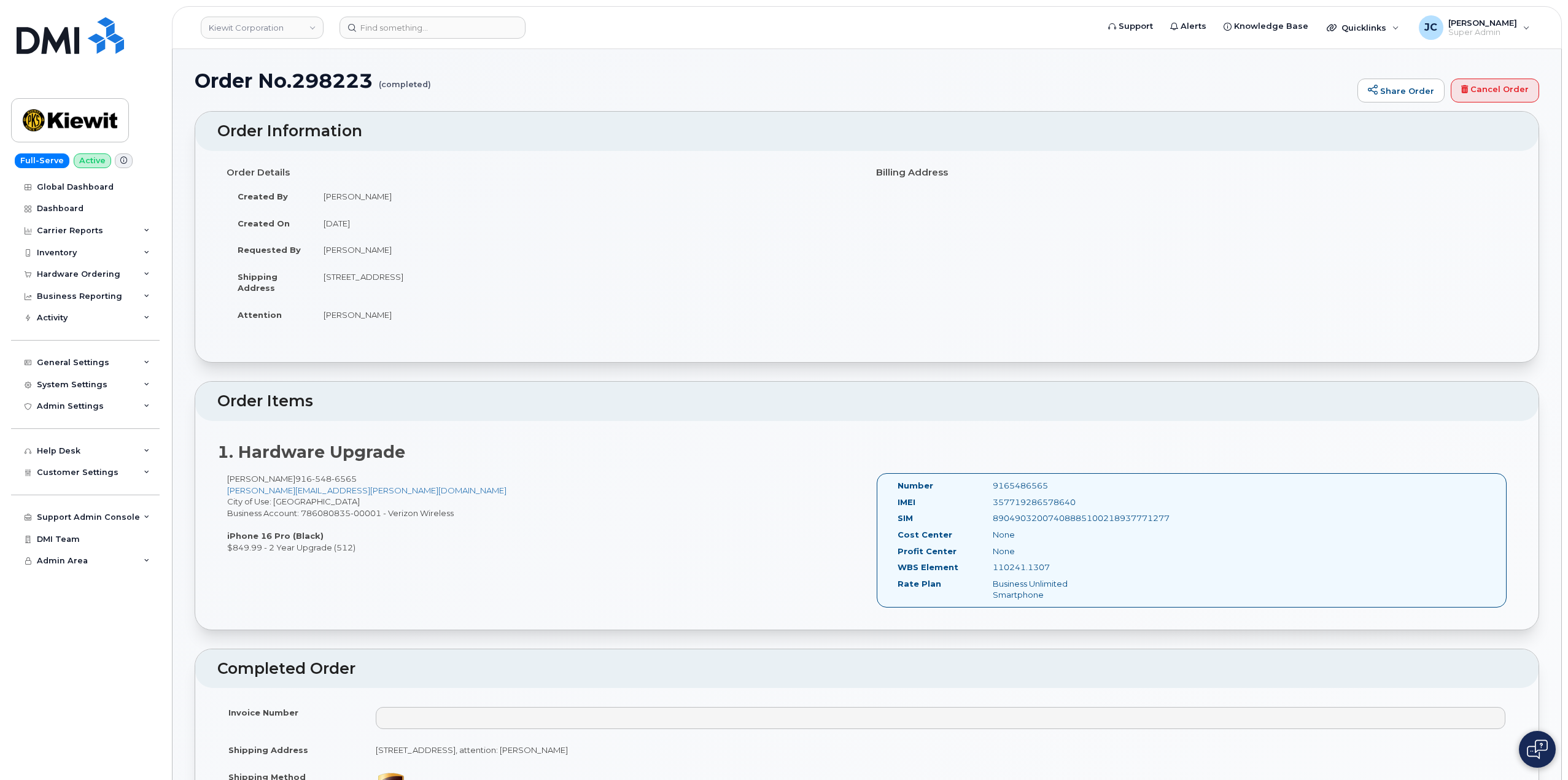
scroll to position [0, 0]
drag, startPoint x: 296, startPoint y: 95, endPoint x: 387, endPoint y: 71, distance: 94.1
click at [369, 82] on h1 "Order No.298223 (completed)" at bounding box center [772, 82] width 1156 height 21
drag, startPoint x: 375, startPoint y: 76, endPoint x: 171, endPoint y: 74, distance: 204.0
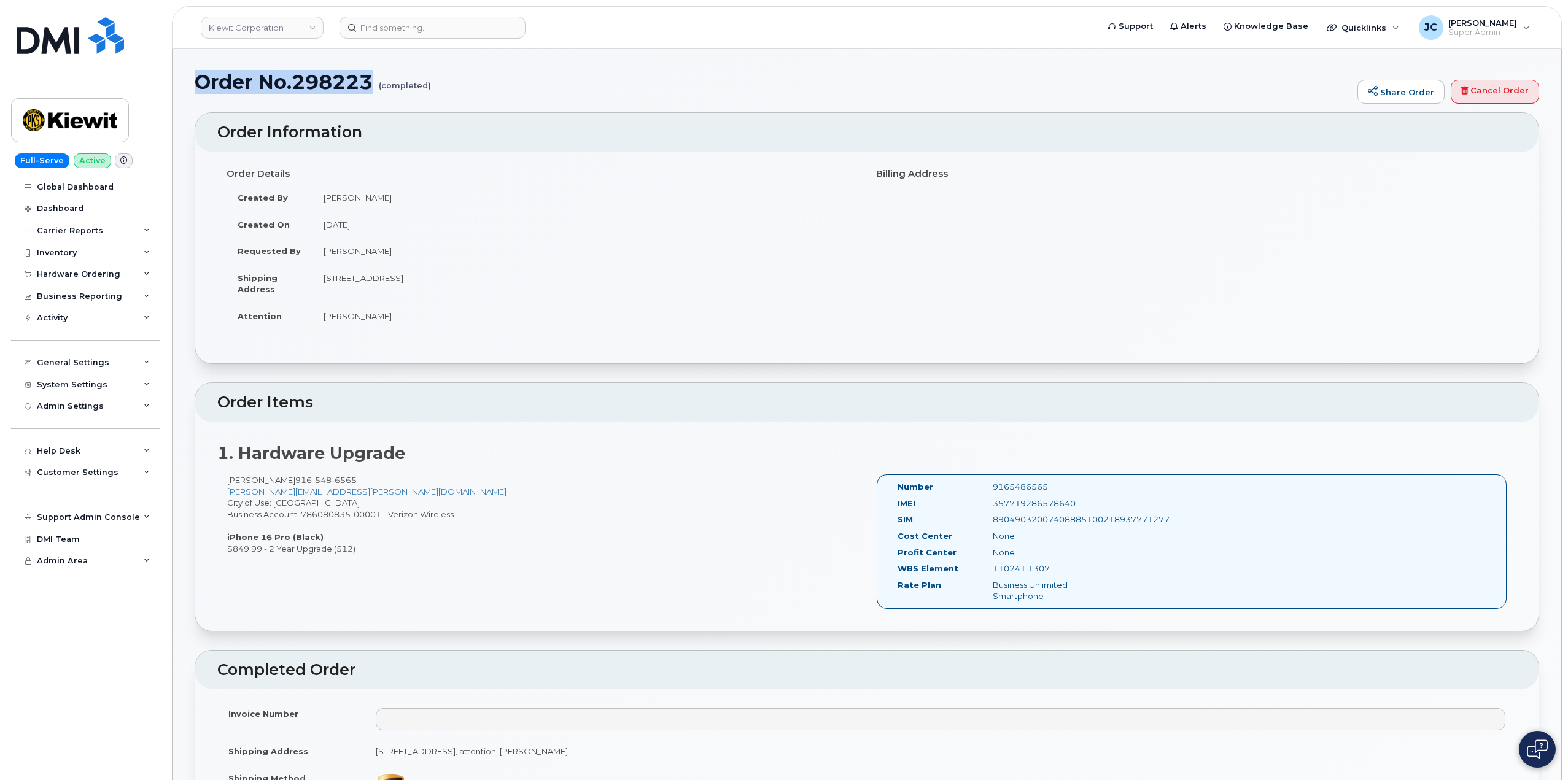
copy h1 "Order No.298223"
click at [311, 73] on h1 "Order No.298223 (completed)" at bounding box center [772, 82] width 1156 height 21
click at [306, 85] on h1 "Order No.298223 (completed)" at bounding box center [772, 82] width 1156 height 21
drag, startPoint x: 297, startPoint y: 82, endPoint x: 370, endPoint y: 78, distance: 73.1
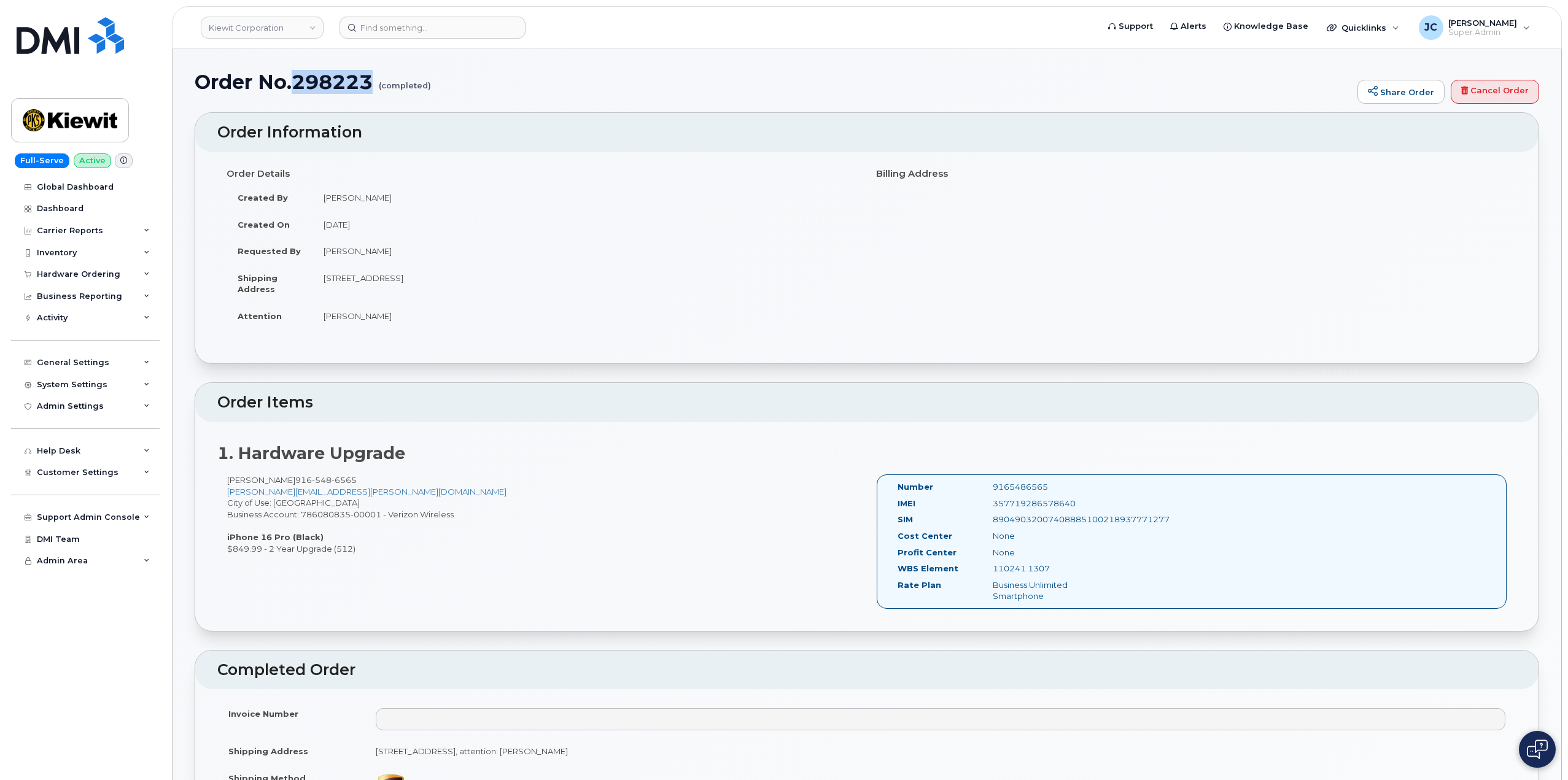
click at [371, 78] on h1 "Order No.298223 (completed)" at bounding box center [772, 82] width 1156 height 21
copy h1 "298223"
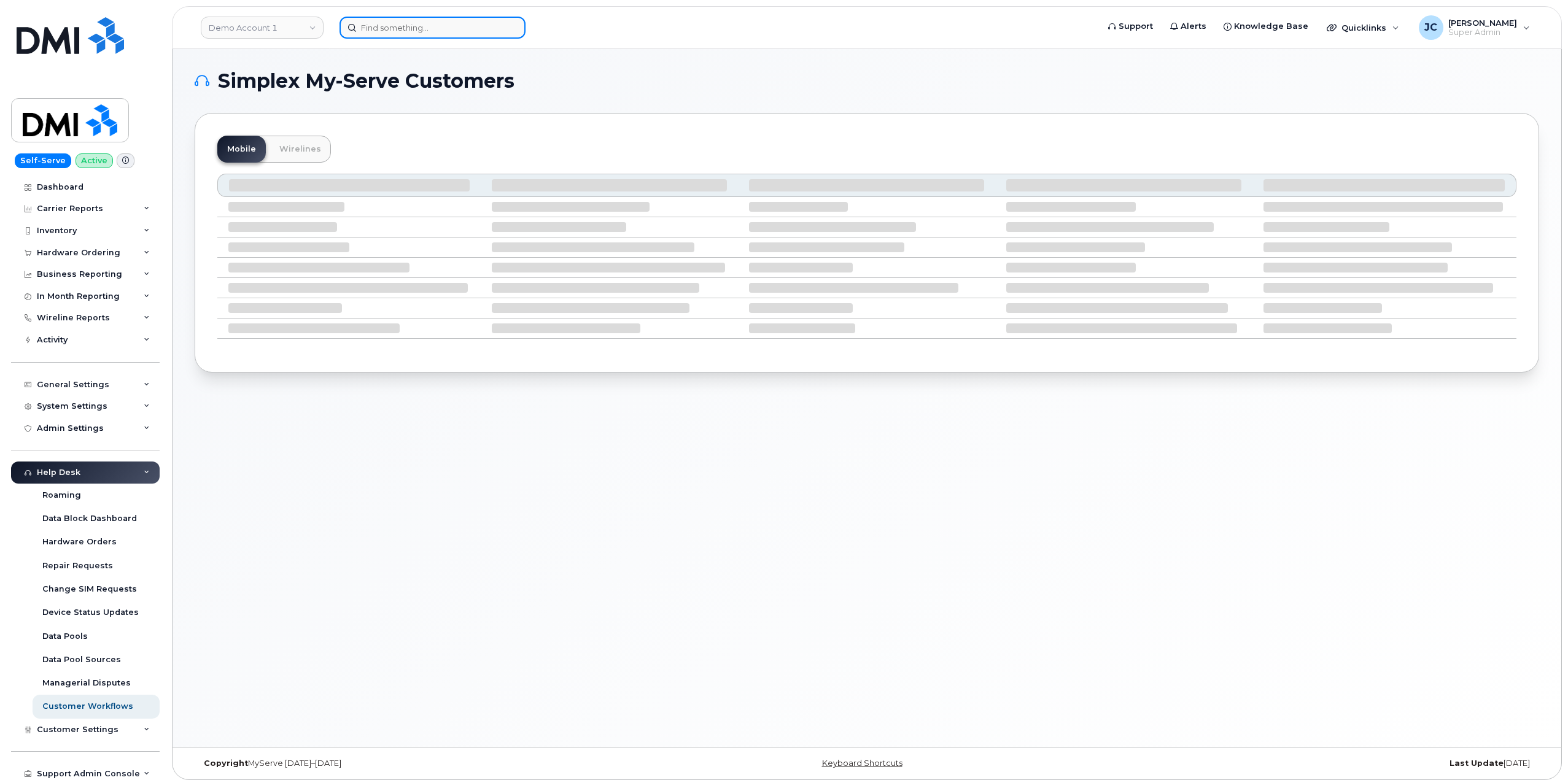
click at [403, 27] on input at bounding box center [432, 27] width 186 height 22
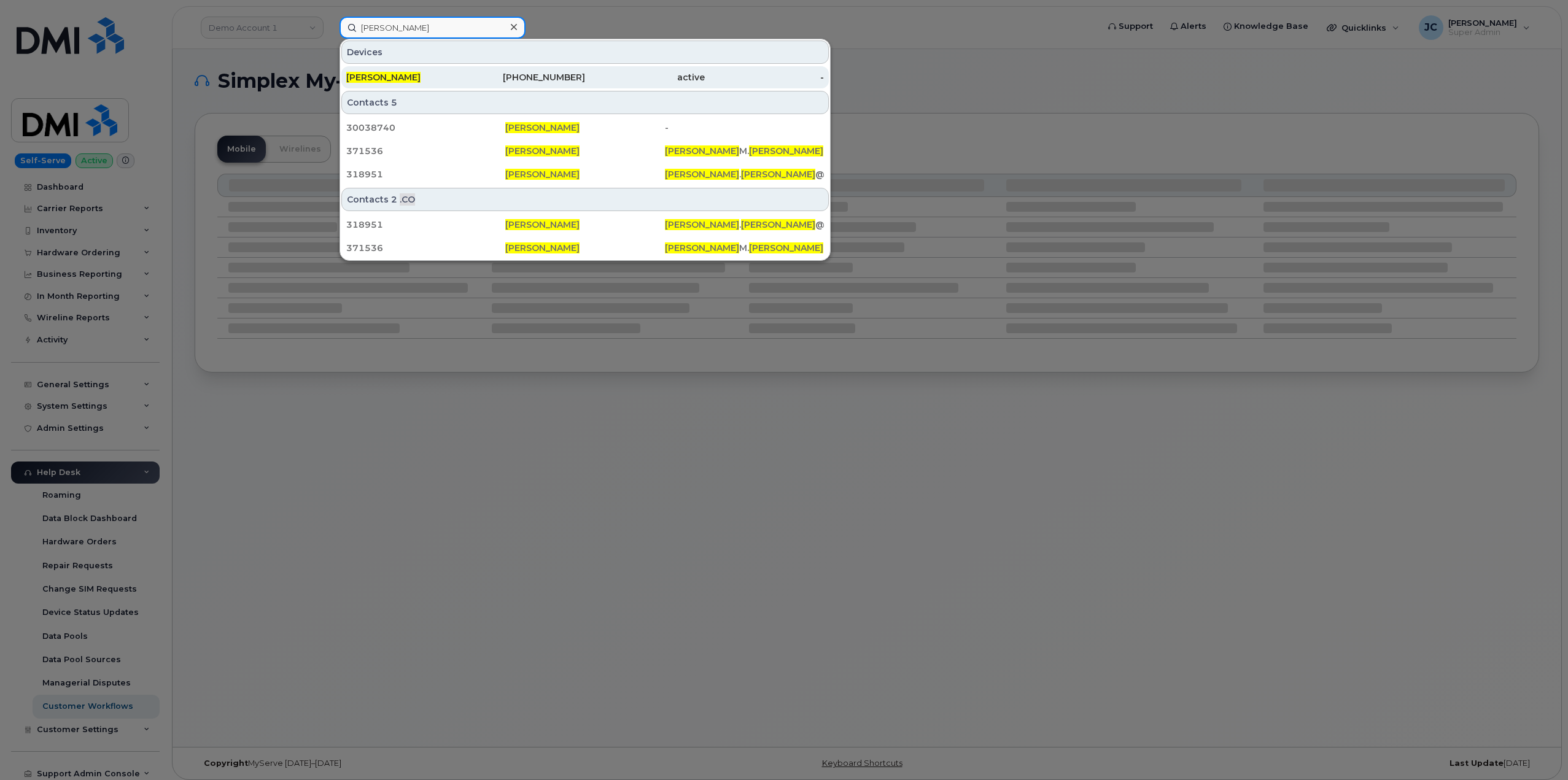
type input "jacob fischer"
click at [537, 75] on div "323-829-0899" at bounding box center [526, 77] width 120 height 12
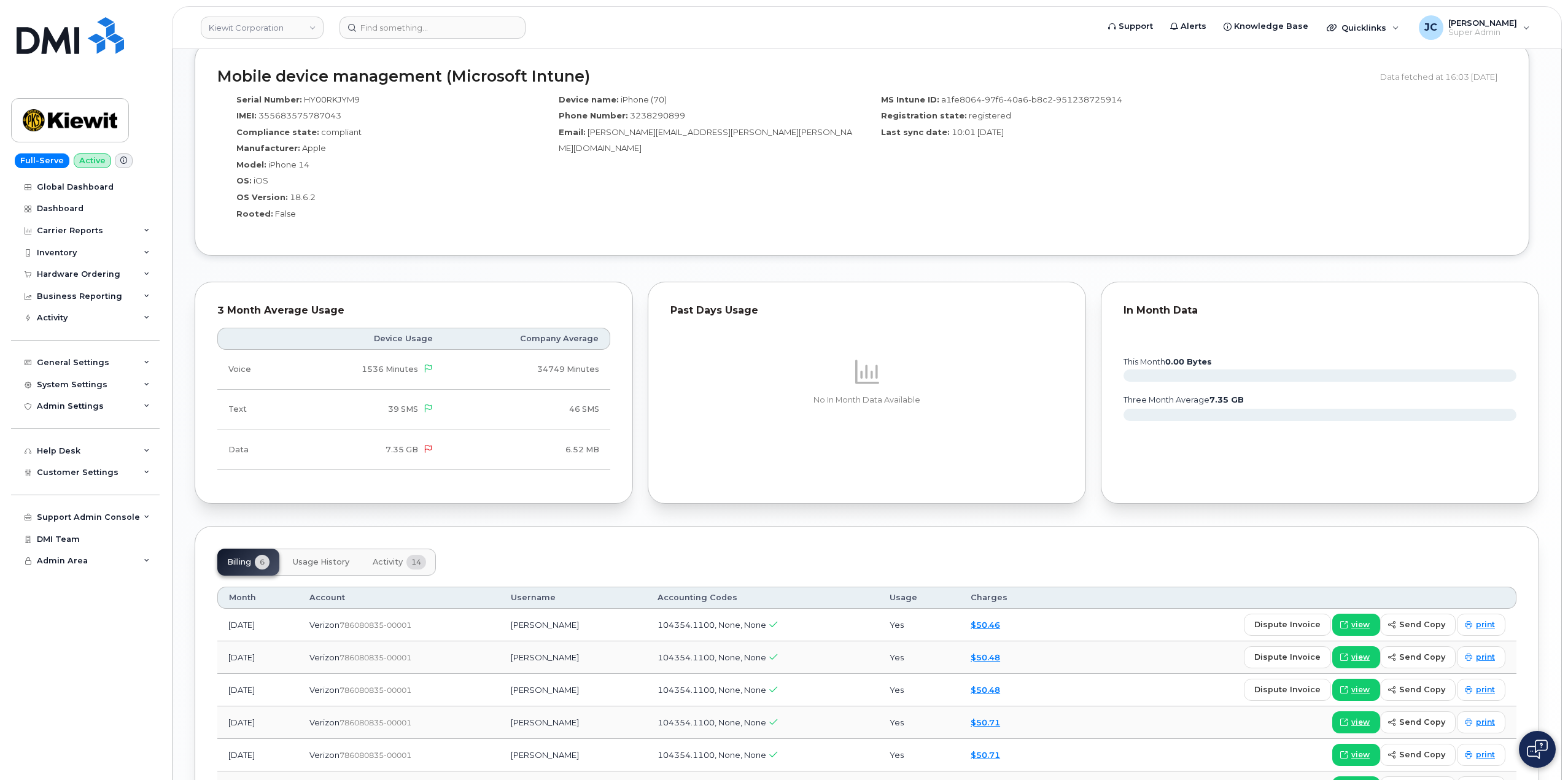
scroll to position [859, 0]
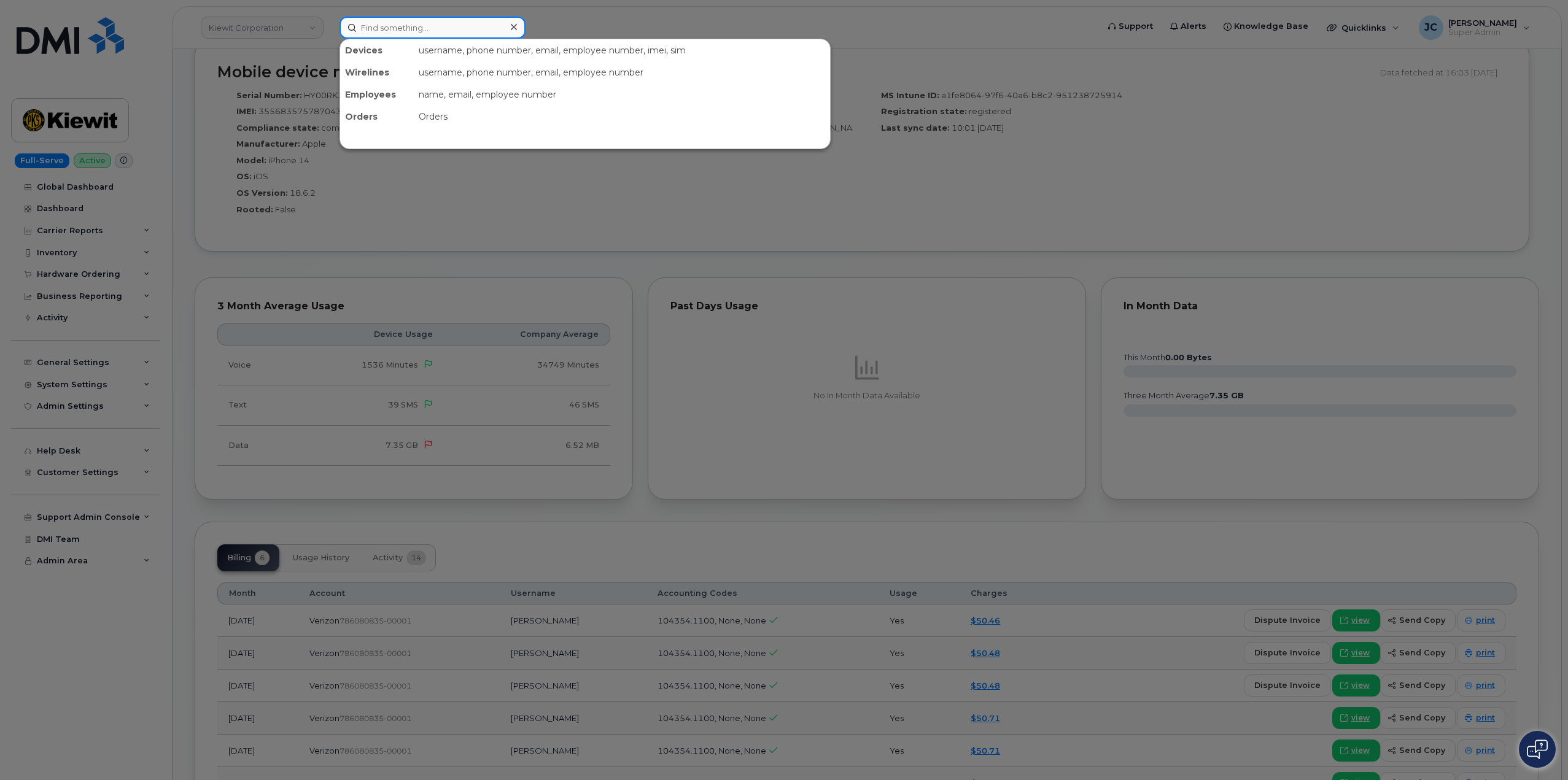
click at [396, 32] on input at bounding box center [432, 27] width 186 height 22
click at [476, 25] on input at bounding box center [432, 27] width 186 height 22
paste input "[TECHNICAL_ID]"
type input "[TECHNICAL_ID]"
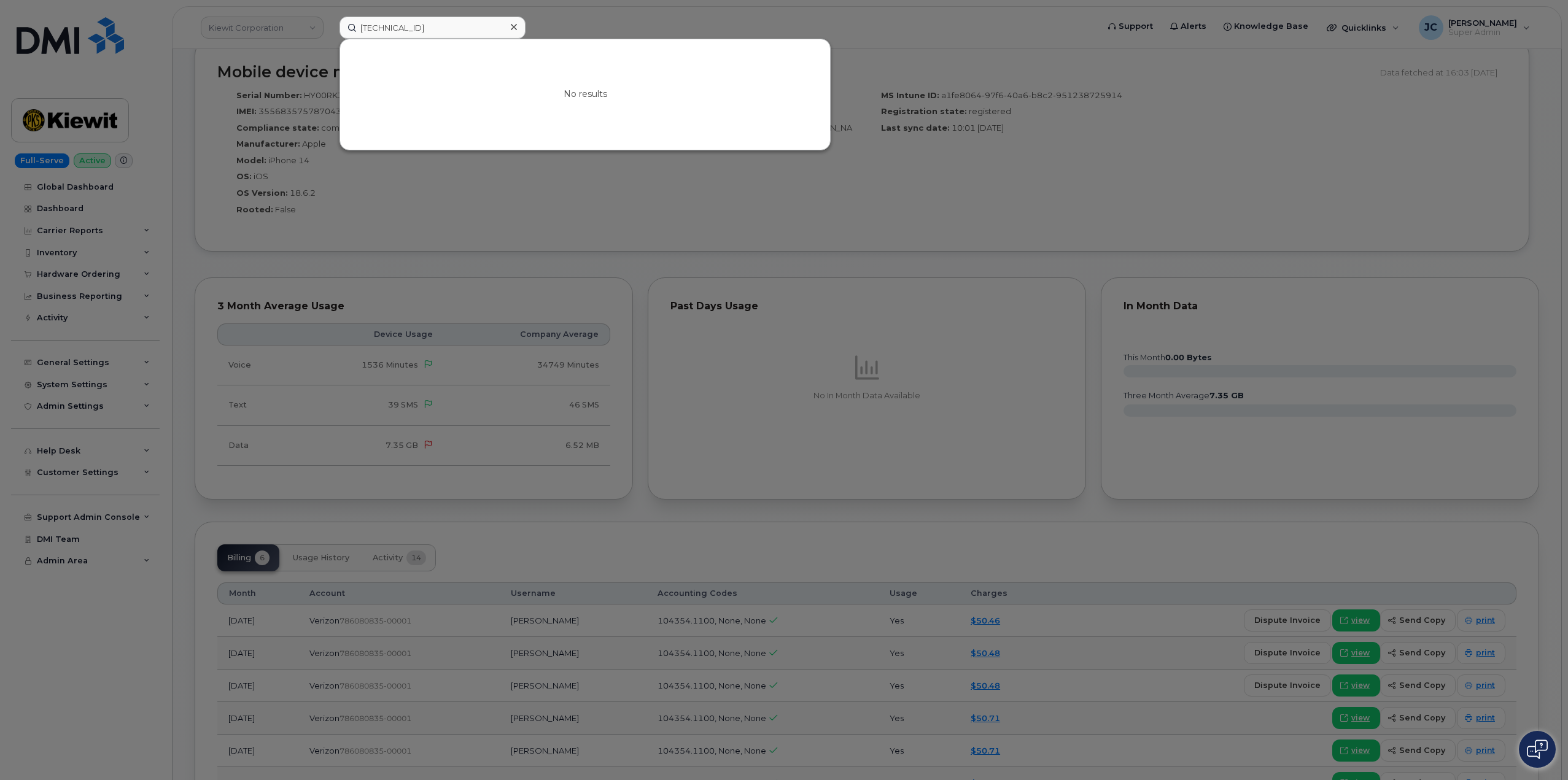
click at [580, 198] on div at bounding box center [784, 390] width 1568 height 780
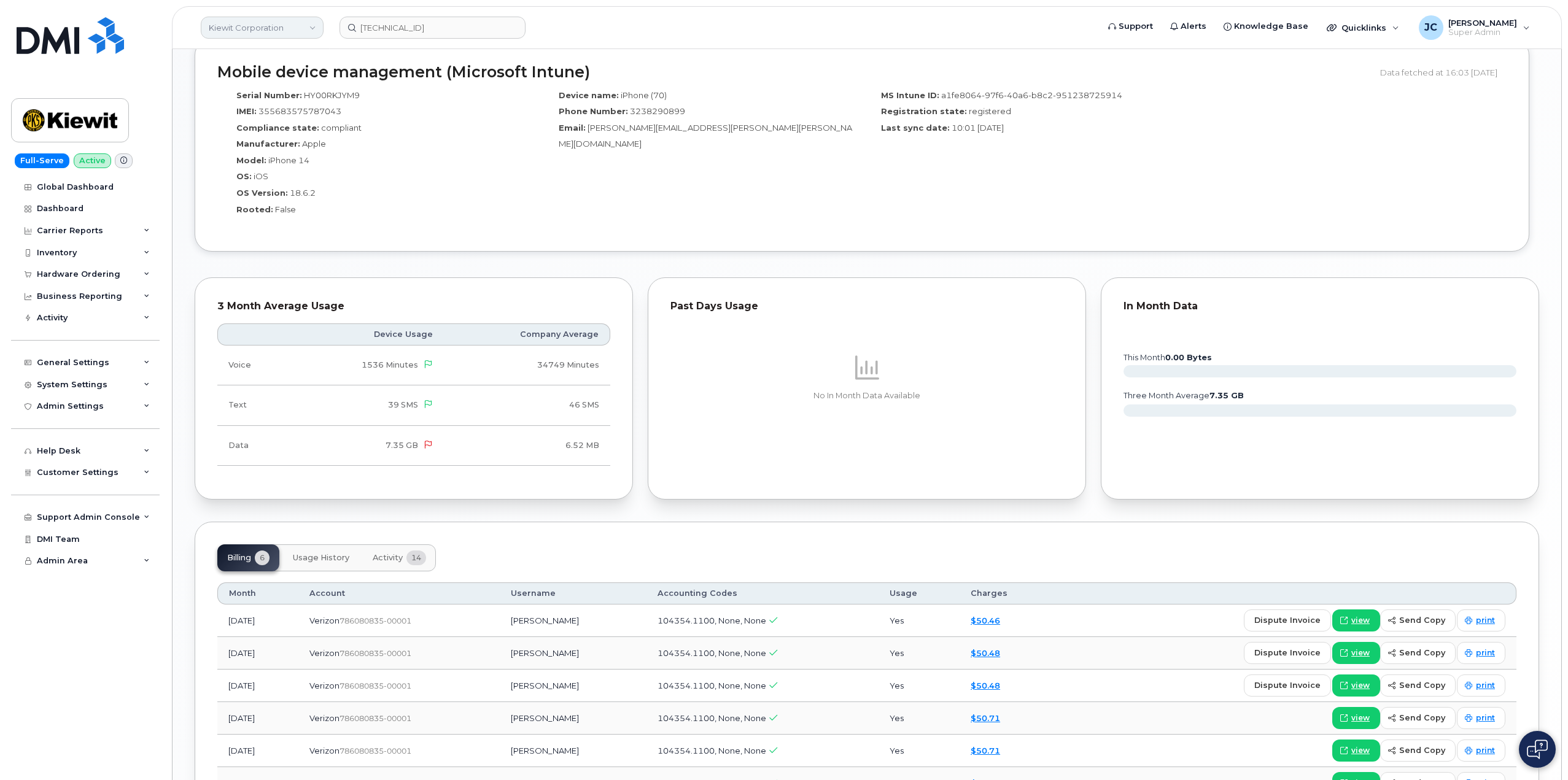
click at [311, 28] on link "Kiewit Corporation" at bounding box center [262, 27] width 123 height 22
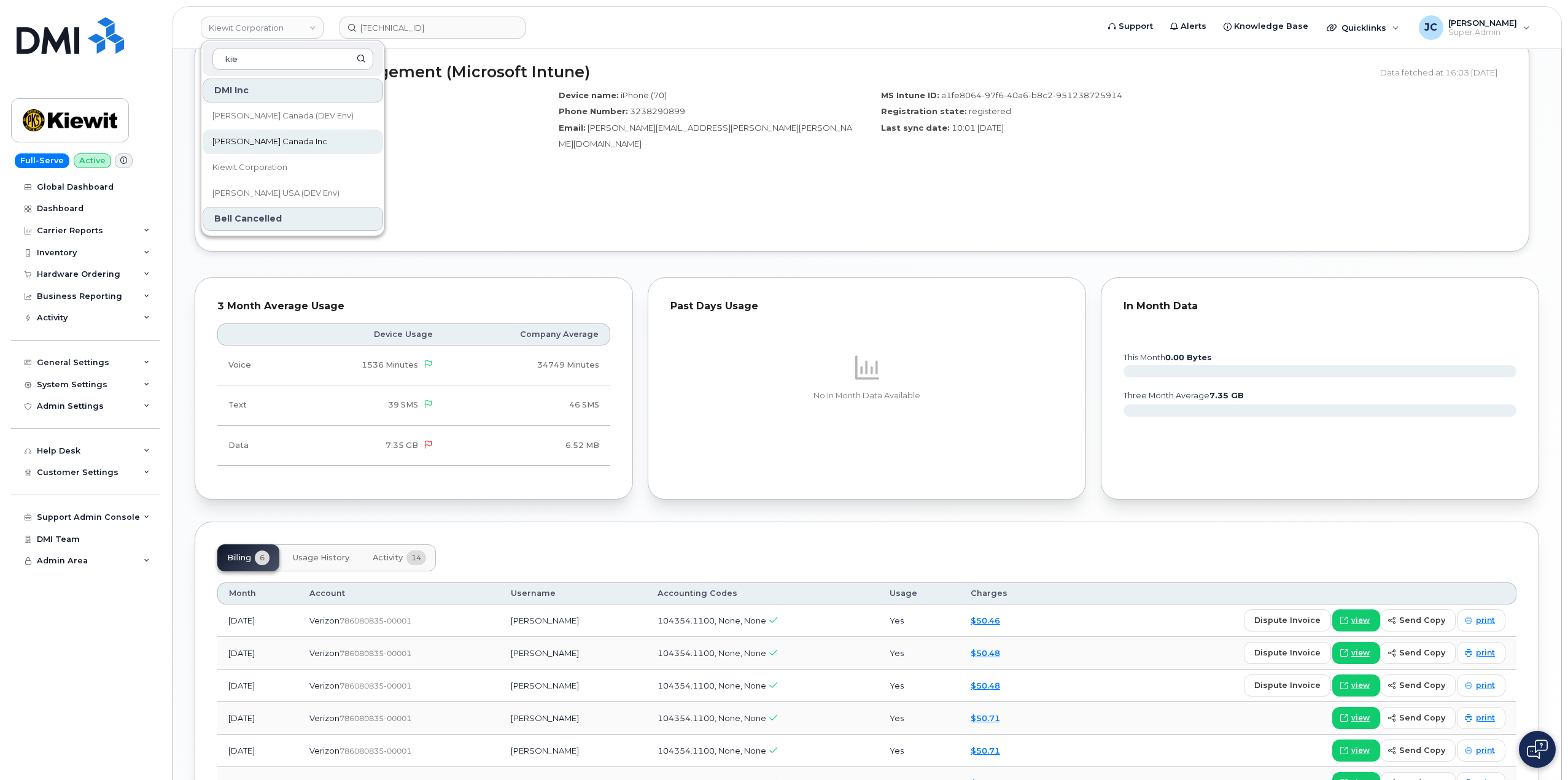
type input "kie"
click at [272, 141] on span "[PERSON_NAME] Canada Inc" at bounding box center [270, 141] width 115 height 12
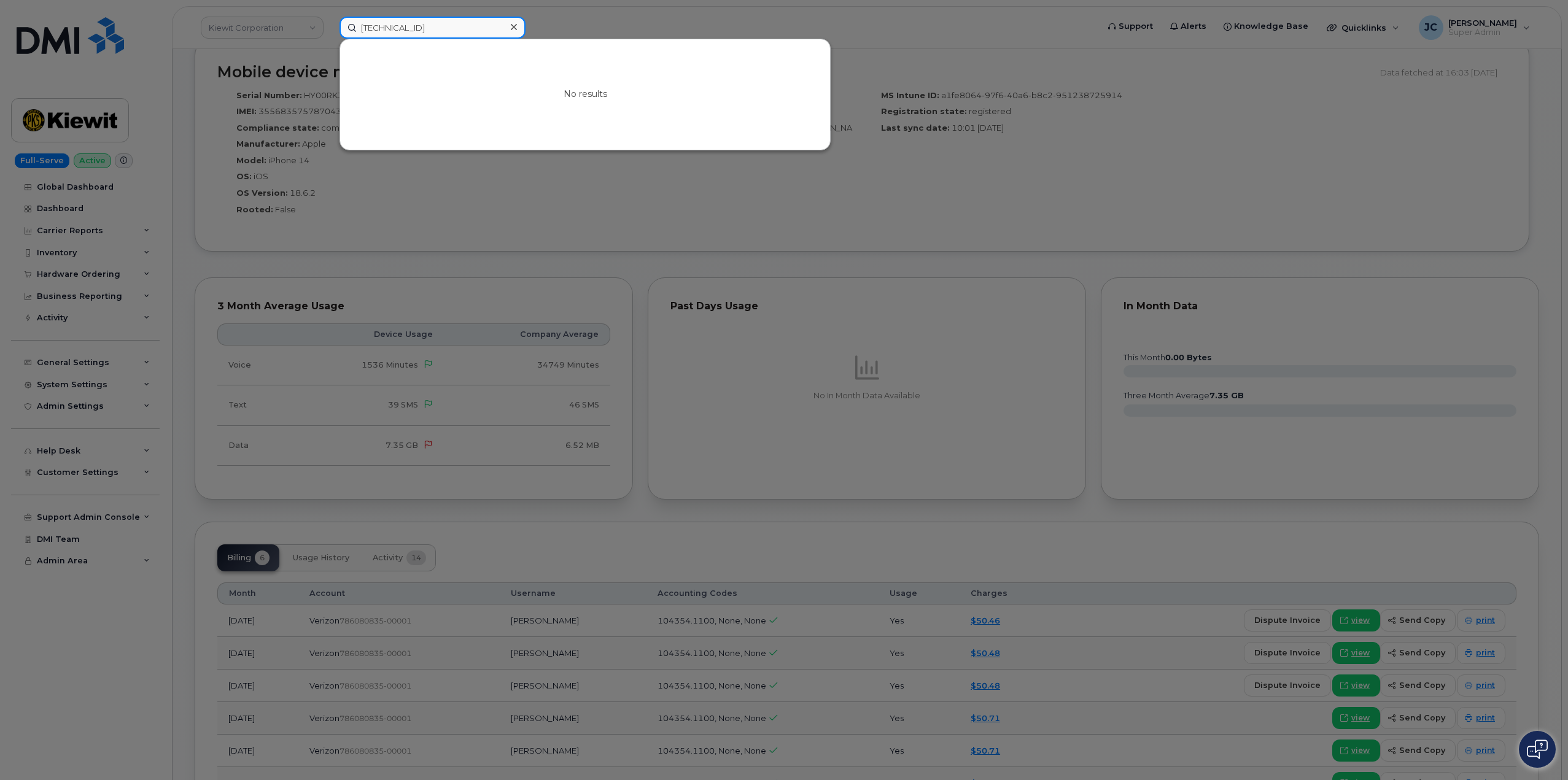
click at [498, 18] on input "[TECHNICAL_ID]" at bounding box center [432, 27] width 186 height 22
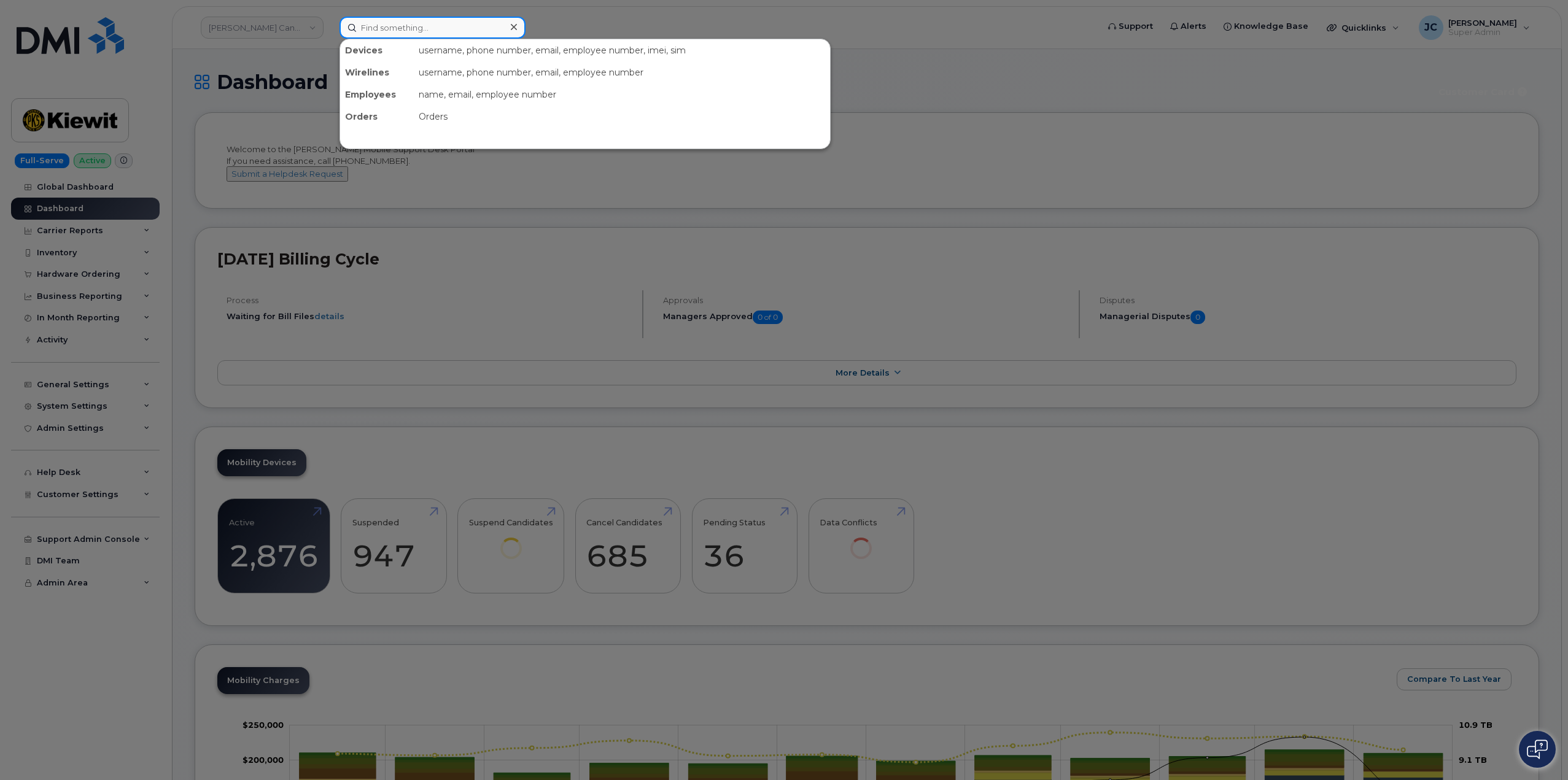
paste input "[TECHNICAL_ID]"
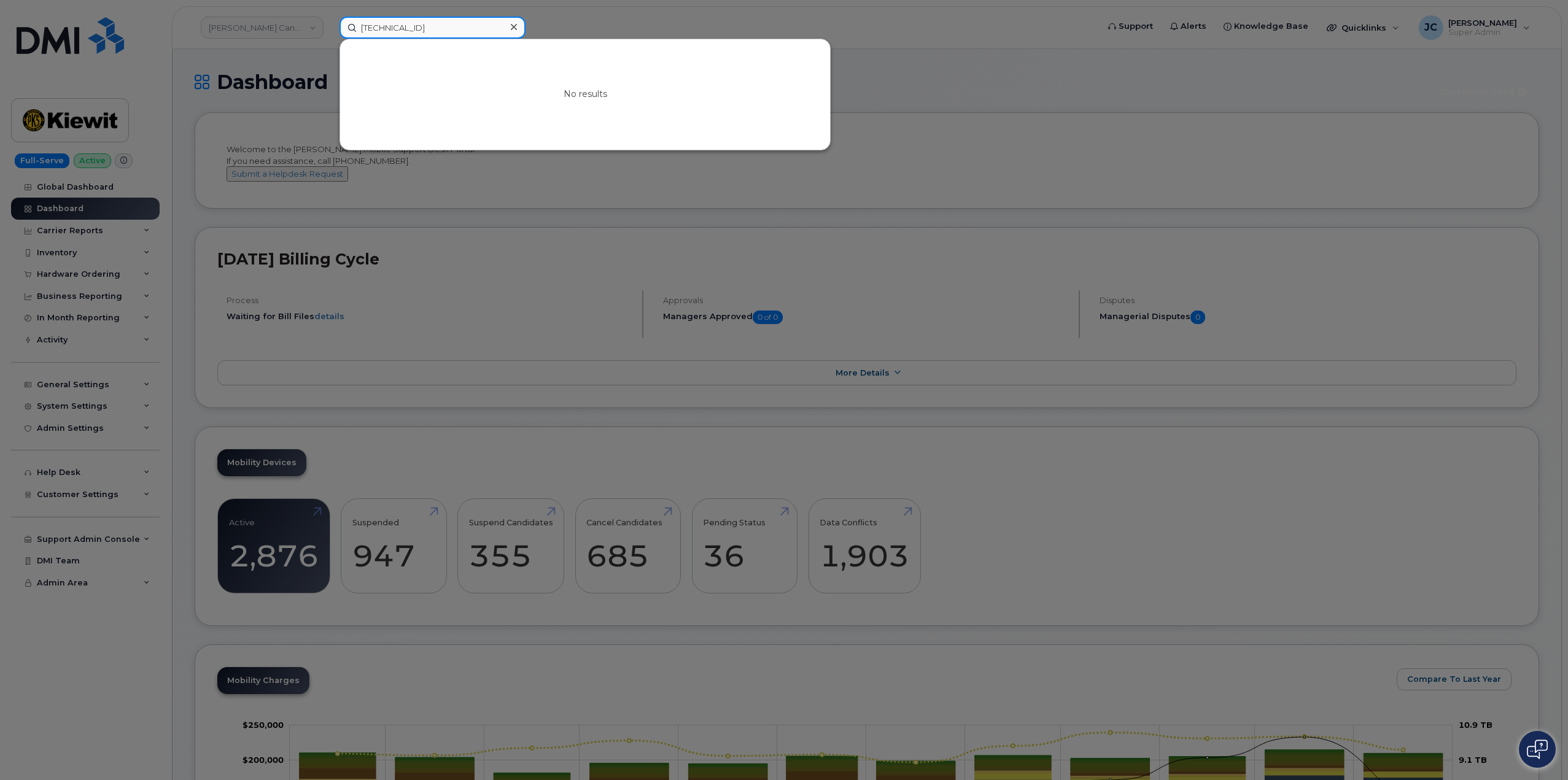
drag, startPoint x: 490, startPoint y: 31, endPoint x: 332, endPoint y: 28, distance: 158.0
click at [329, 38] on div "[TECHNICAL_ID] No results" at bounding box center [714, 27] width 770 height 22
type input "[TECHNICAL_ID]"
click at [513, 31] on icon at bounding box center [514, 27] width 6 height 10
